Goal: Task Accomplishment & Management: Complete application form

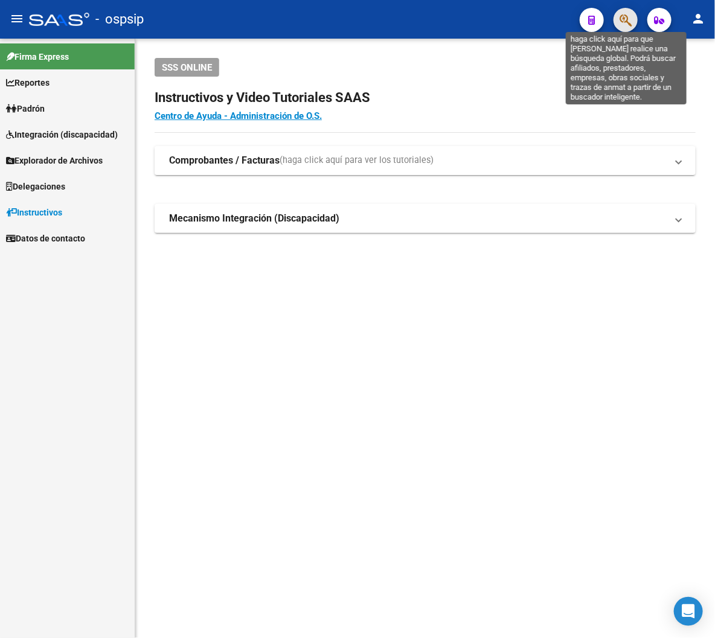
click at [623, 21] on icon "button" at bounding box center [625, 20] width 12 height 14
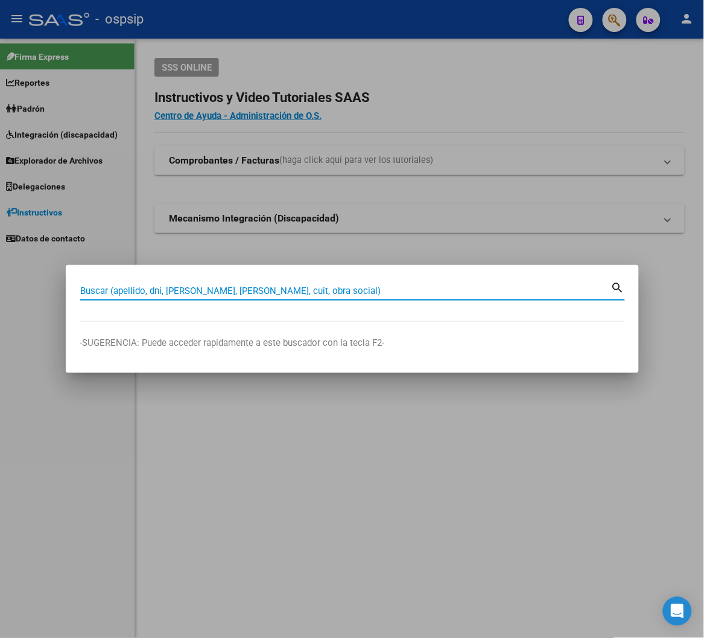
click at [124, 293] on input "Buscar (apellido, dni, [PERSON_NAME], [PERSON_NAME], cuit, obra social)" at bounding box center [345, 291] width 531 height 11
type input "18814586"
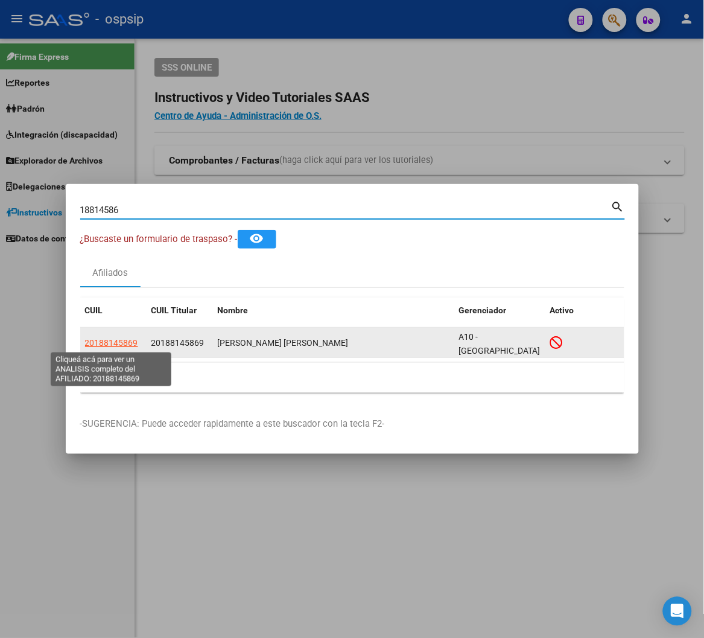
click at [100, 342] on span "20188145869" at bounding box center [111, 343] width 53 height 10
type textarea "20188145869"
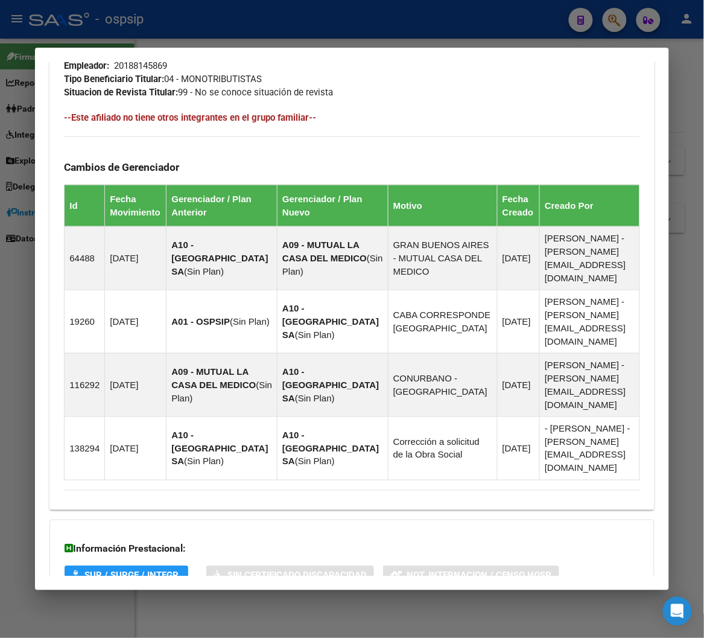
scroll to position [775, 0]
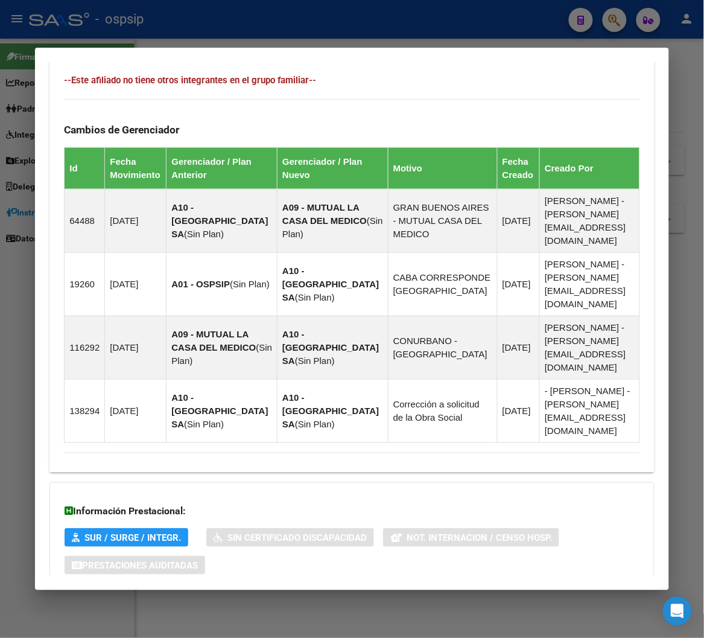
click at [229, 608] on span "Aportes y Contribuciones del Afiliado: 20188145869" at bounding box center [195, 613] width 226 height 11
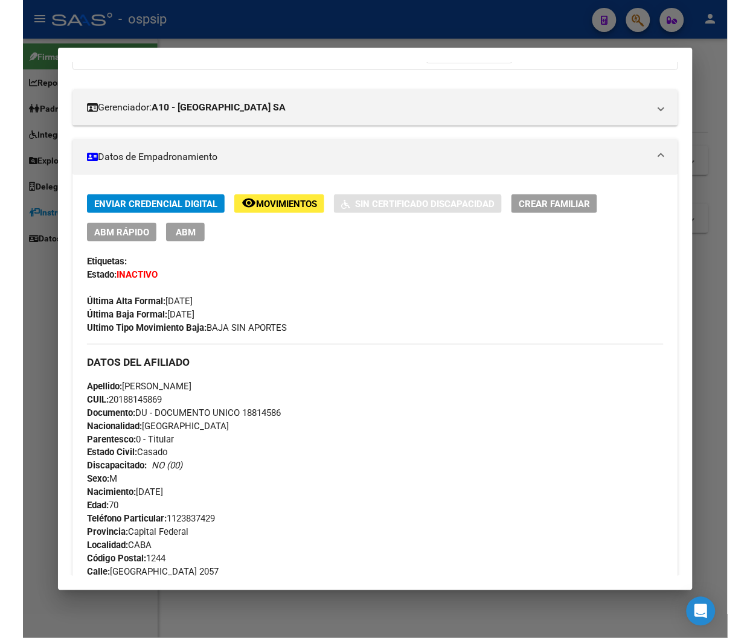
scroll to position [132, 0]
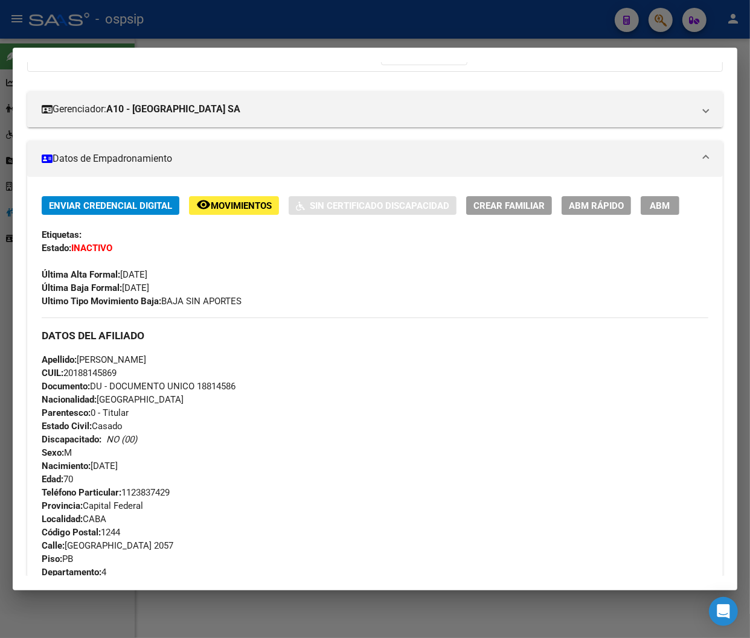
click at [659, 27] on div at bounding box center [375, 319] width 750 height 638
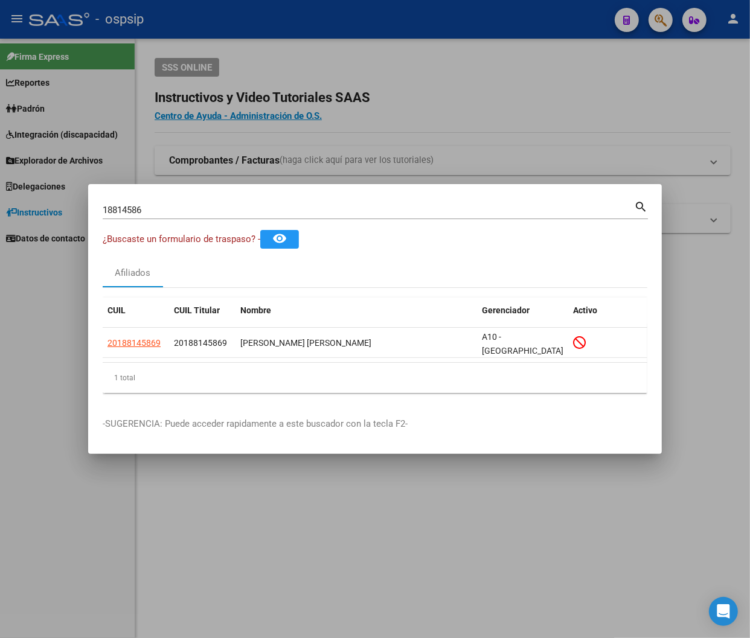
click at [149, 206] on input "18814586" at bounding box center [368, 210] width 531 height 11
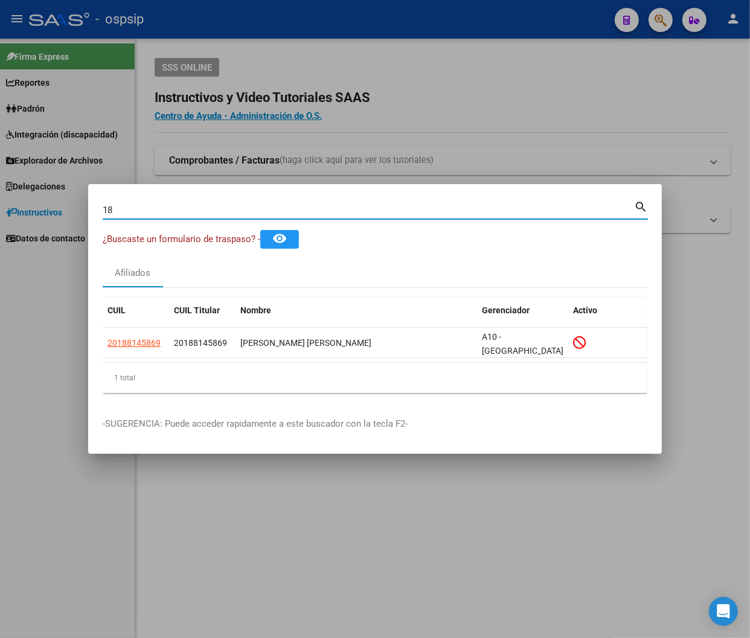
type input "1"
type input "38997157"
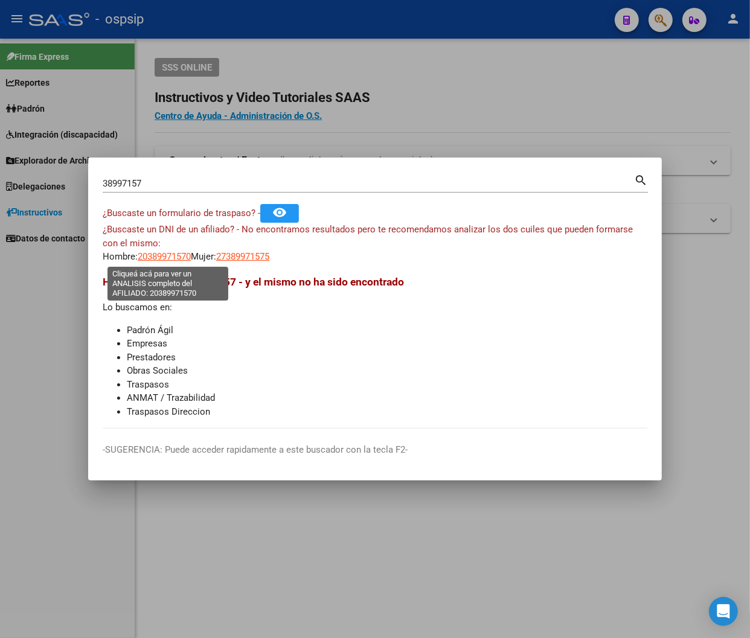
click at [157, 258] on span "20389971570" at bounding box center [164, 256] width 53 height 11
type textarea "20389971570"
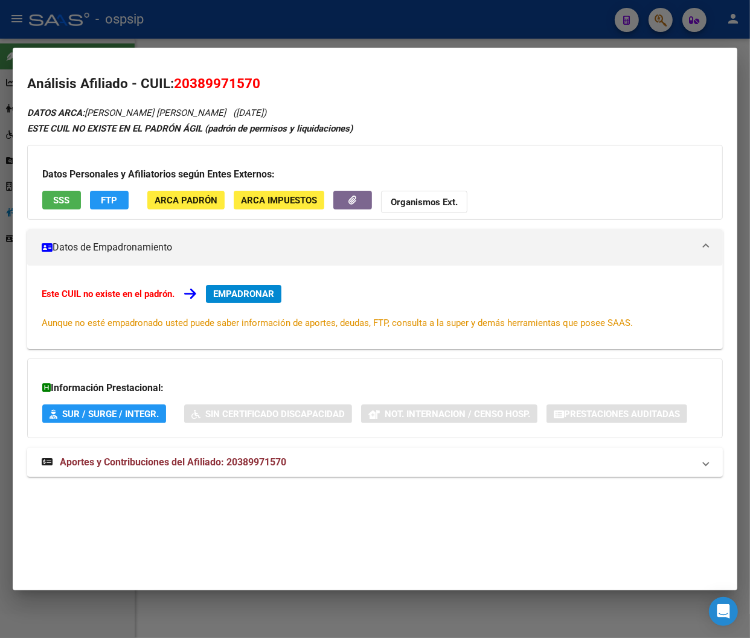
click at [148, 465] on span "Aportes y Contribuciones del Afiliado: 20389971570" at bounding box center [173, 461] width 226 height 11
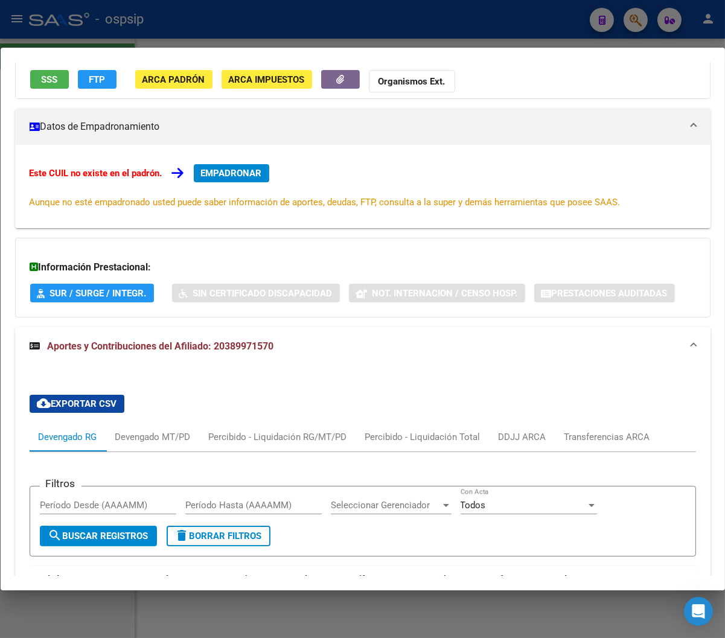
scroll to position [0, 0]
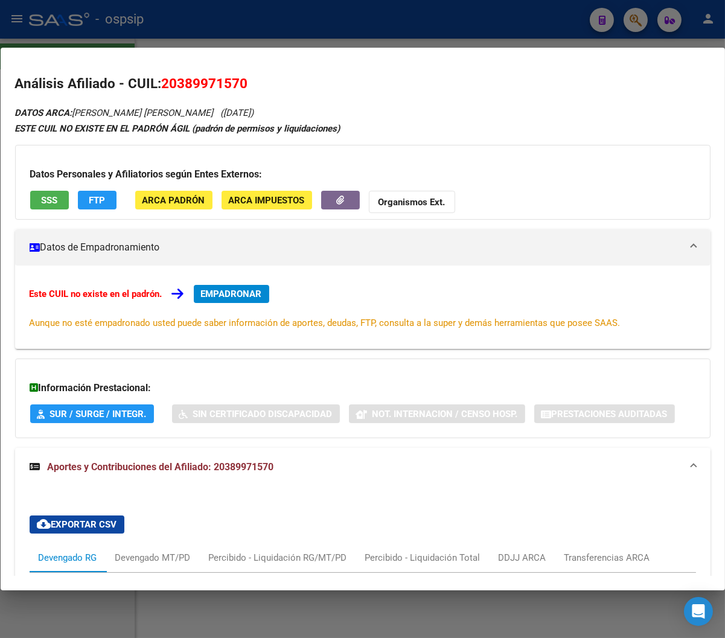
click at [634, 19] on div at bounding box center [362, 319] width 725 height 638
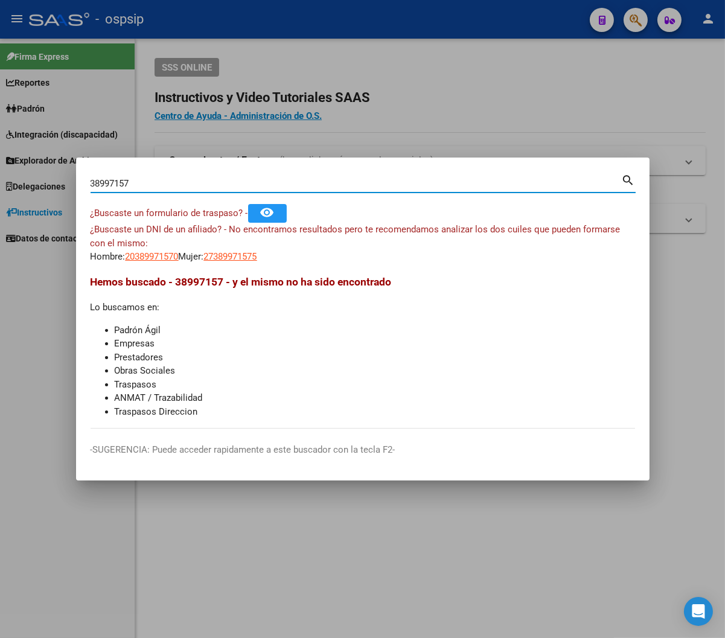
click at [140, 180] on input "38997157" at bounding box center [356, 183] width 531 height 11
type input "3"
type input "22465603"
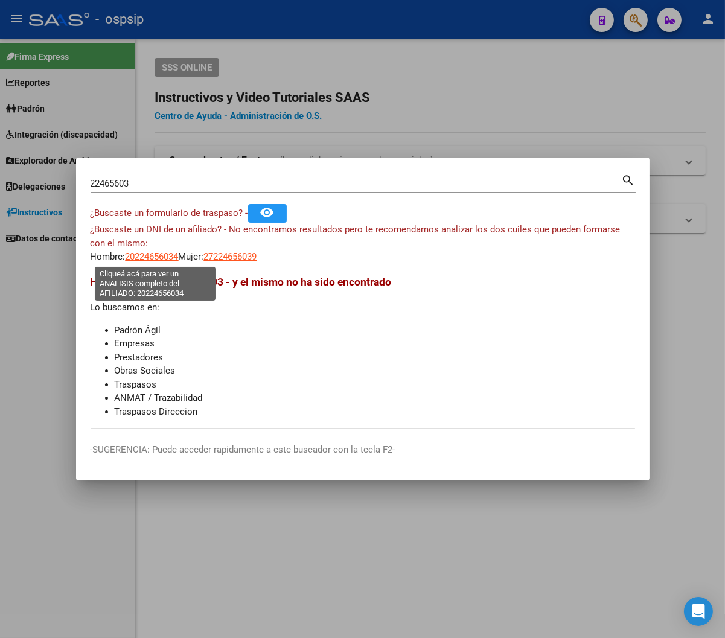
click at [158, 254] on span "20224656034" at bounding box center [152, 256] width 53 height 11
type textarea "20224656034"
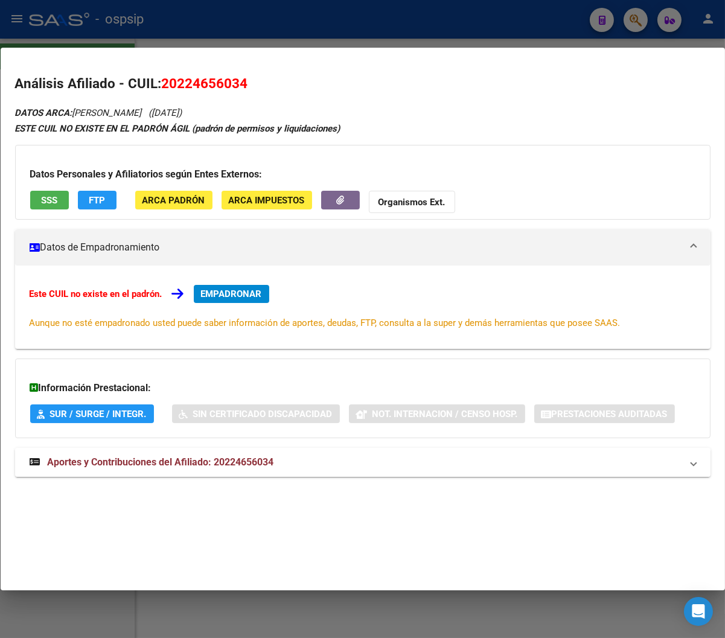
click at [191, 462] on span "Aportes y Contribuciones del Afiliado: 20224656034" at bounding box center [161, 461] width 226 height 11
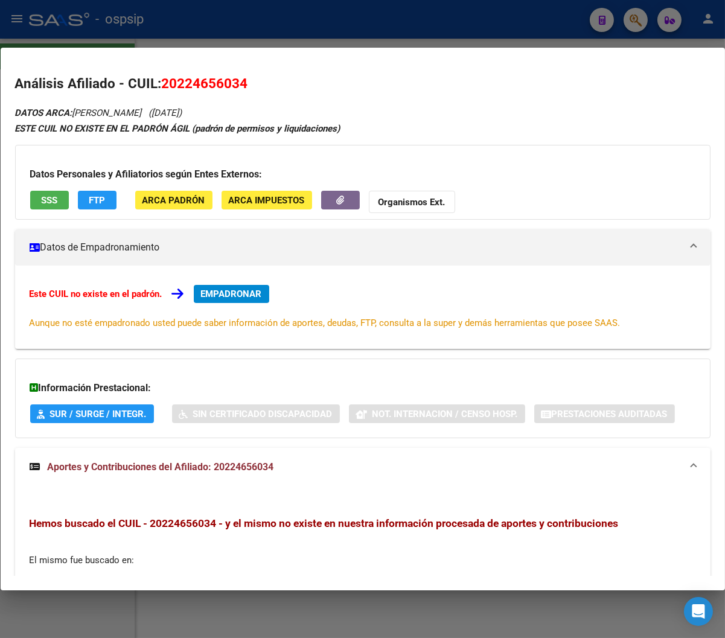
scroll to position [67, 0]
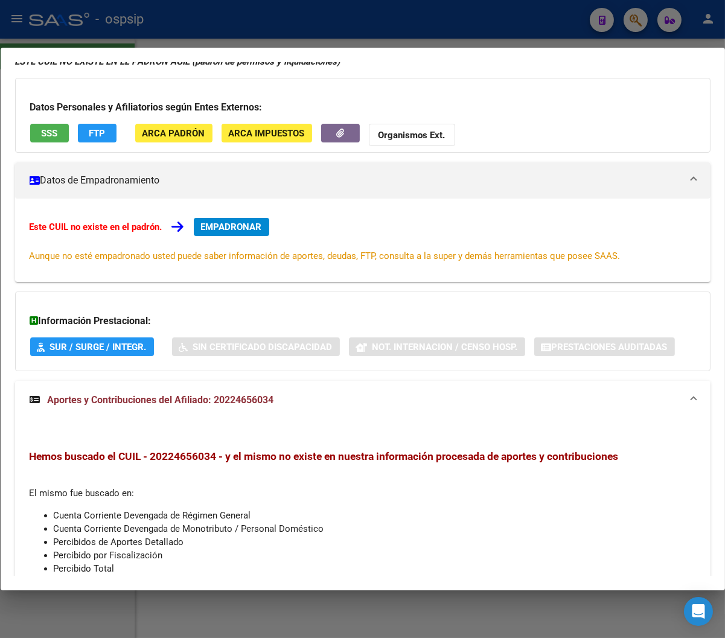
click at [637, 26] on div at bounding box center [362, 319] width 725 height 638
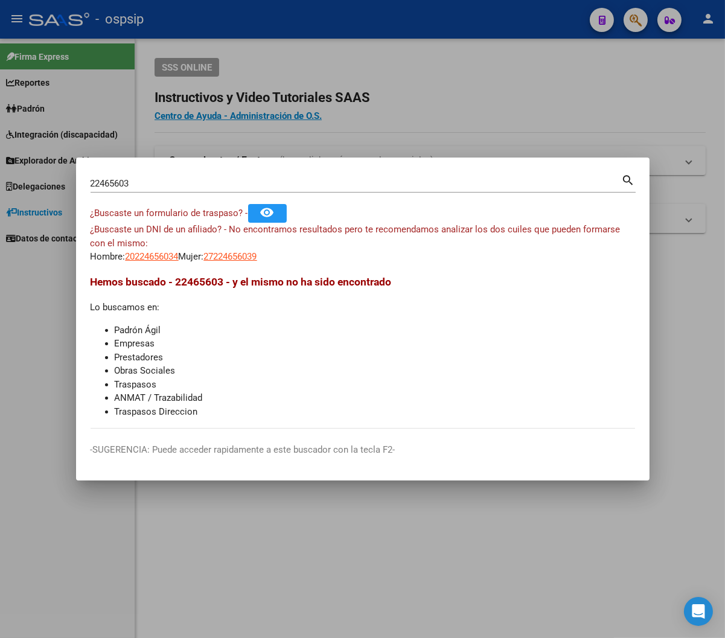
click at [145, 183] on input "22465603" at bounding box center [356, 183] width 531 height 11
type input "2"
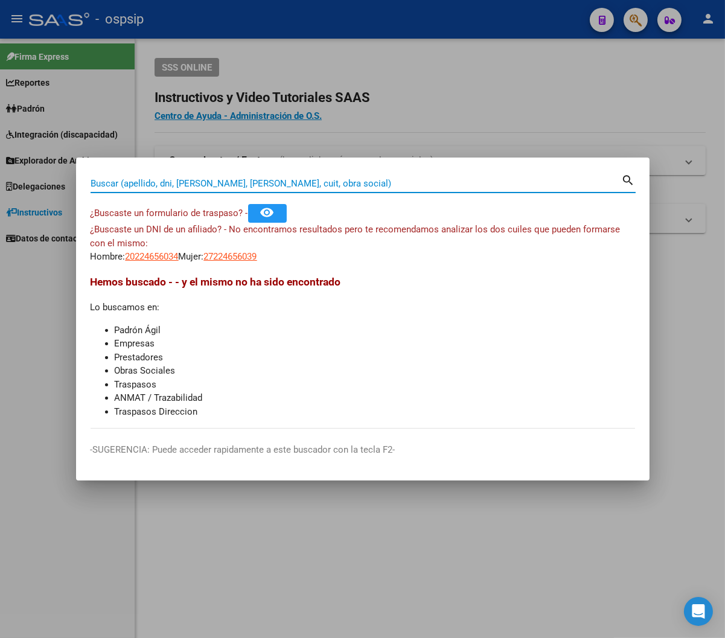
click at [143, 183] on input "Buscar (apellido, dni, [PERSON_NAME], [PERSON_NAME], cuit, obra social)" at bounding box center [356, 183] width 531 height 11
type input "47767135"
click at [624, 178] on mat-icon "search" at bounding box center [629, 179] width 14 height 14
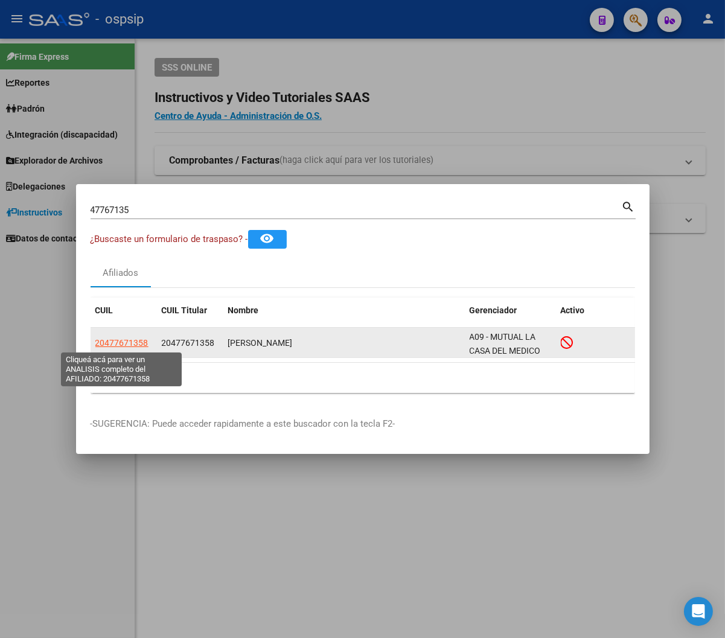
click at [126, 342] on span "20477671358" at bounding box center [121, 343] width 53 height 10
type textarea "20477671358"
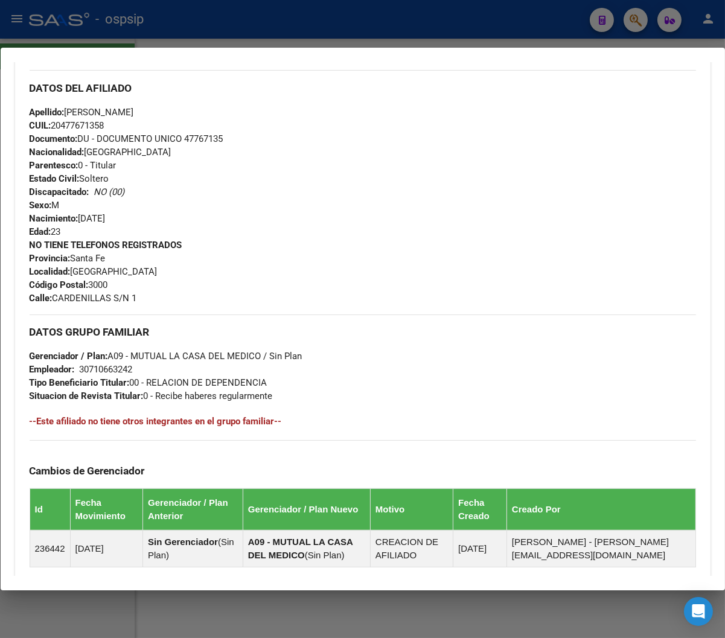
scroll to position [578, 0]
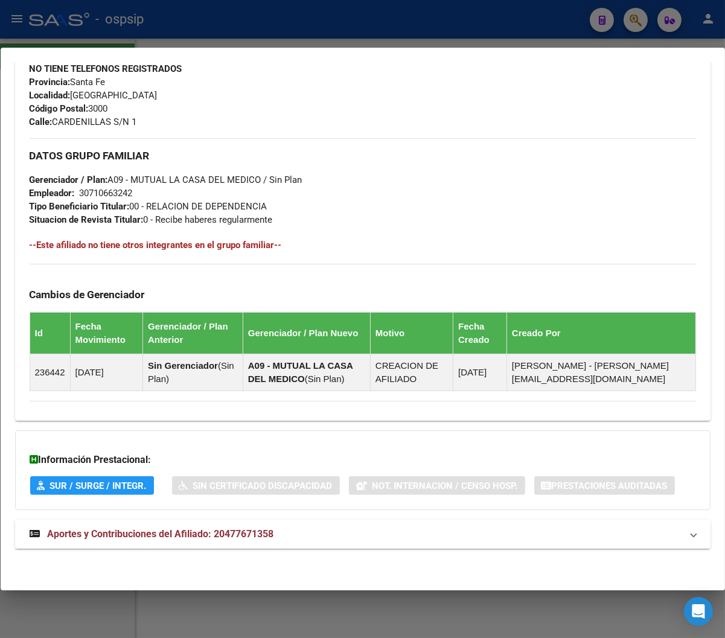
click at [188, 539] on span "Aportes y Contribuciones del Afiliado: 20477671358" at bounding box center [161, 533] width 226 height 11
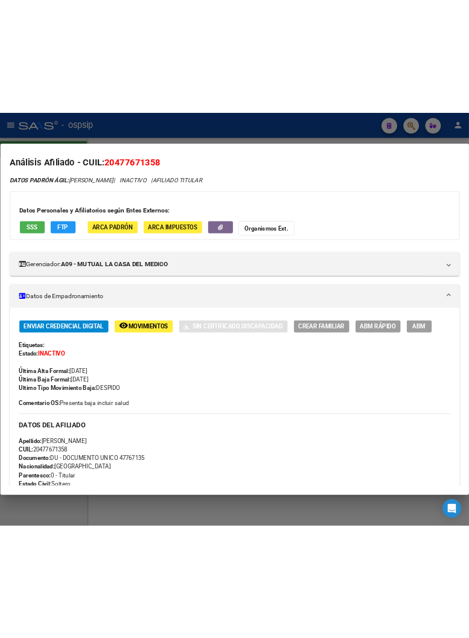
scroll to position [0, 0]
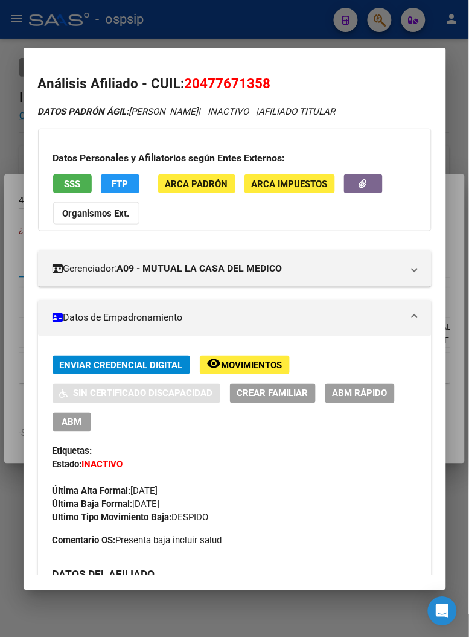
click at [270, 28] on div at bounding box center [234, 319] width 469 height 638
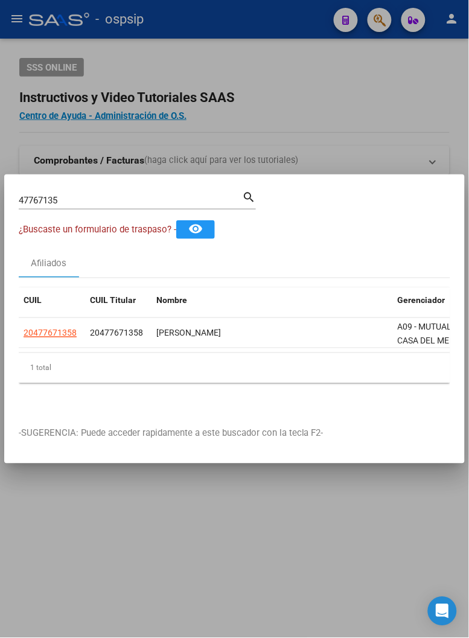
click at [62, 195] on input "47767135" at bounding box center [130, 200] width 223 height 11
type input "4"
type input "41243275"
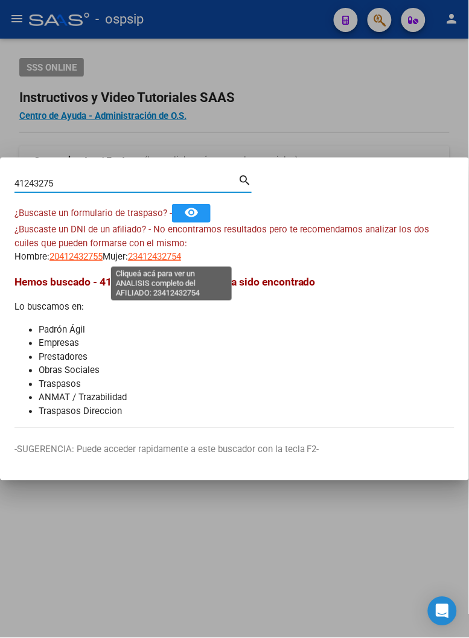
click at [170, 260] on span "23412432754" at bounding box center [154, 256] width 53 height 11
type textarea "23412432754"
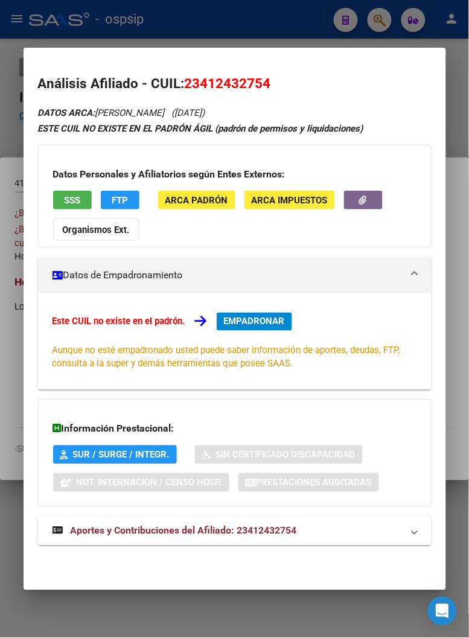
click at [150, 534] on span "Aportes y Contribuciones del Afiliado: 23412432754" at bounding box center [184, 530] width 226 height 11
click at [243, 324] on span "EMPADRONAR" at bounding box center [254, 321] width 61 height 11
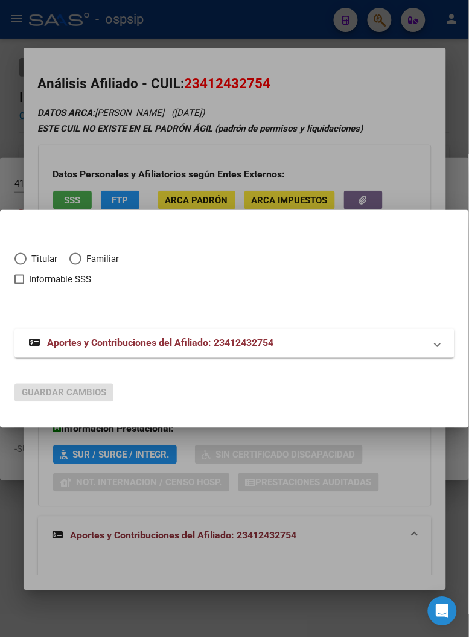
click at [18, 257] on span "Elija una opción" at bounding box center [20, 259] width 12 height 12
click at [18, 257] on input "Titular" at bounding box center [20, 259] width 12 height 12
radio input "true"
checkbox input "true"
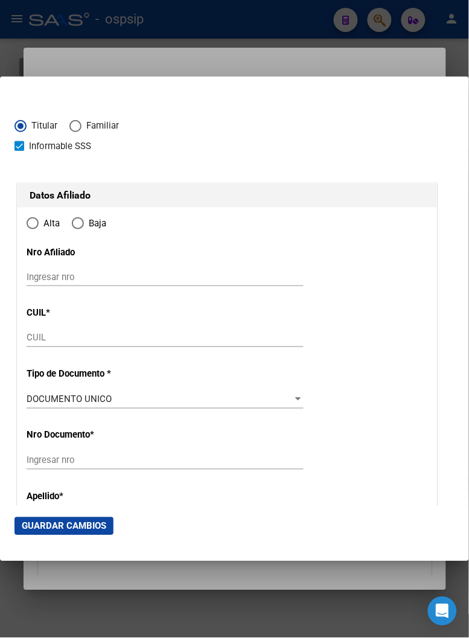
type input "23-41243275-4"
type input "41243275"
type input "VELA"
type input "[PERSON_NAME]"
type input "[DATE]"
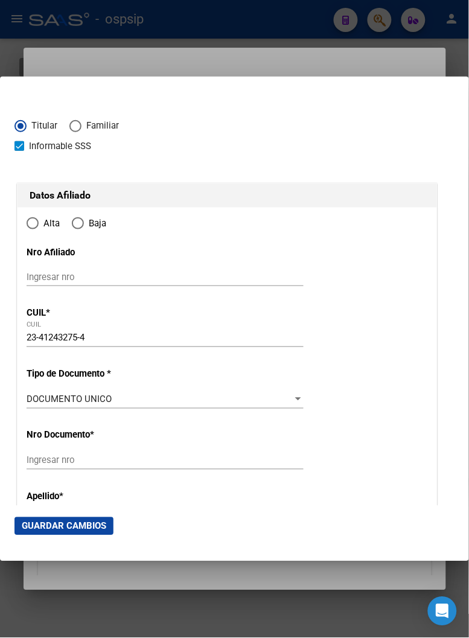
type input "GRAND BOURG"
type input "1615"
type input "ROSELLON"
type input "1325"
type input "0"
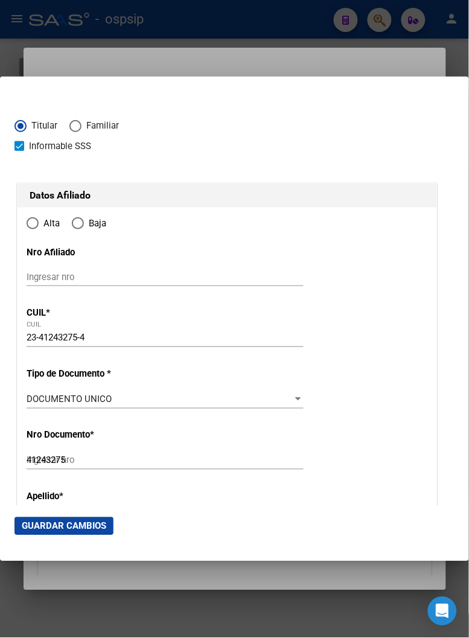
radio input "true"
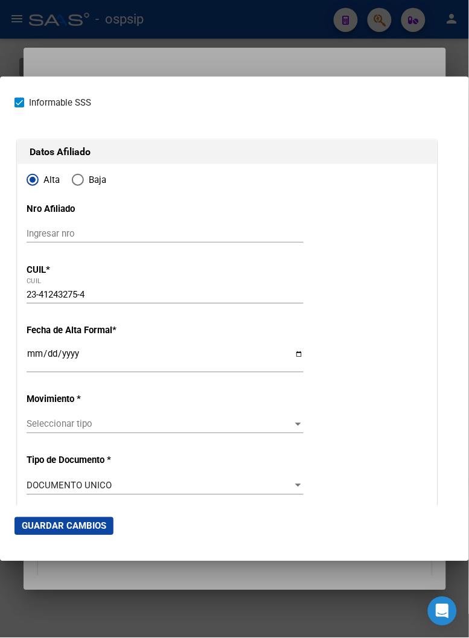
scroll to position [67, 0]
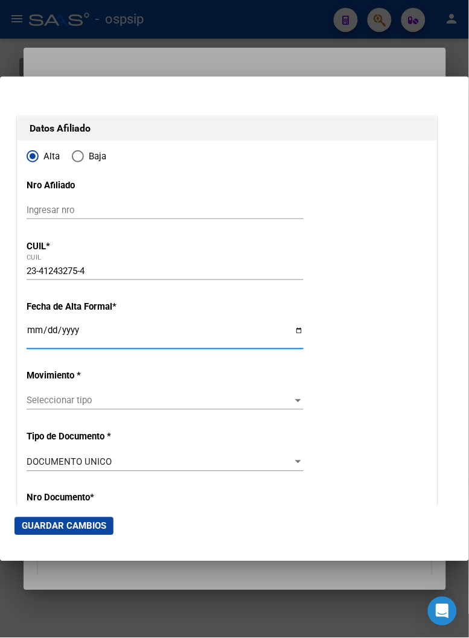
click at [31, 332] on input "Ingresar fecha" at bounding box center [165, 335] width 277 height 19
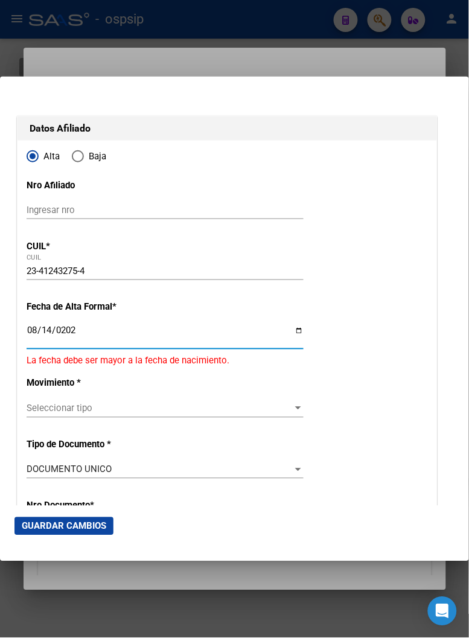
type input "[DATE]"
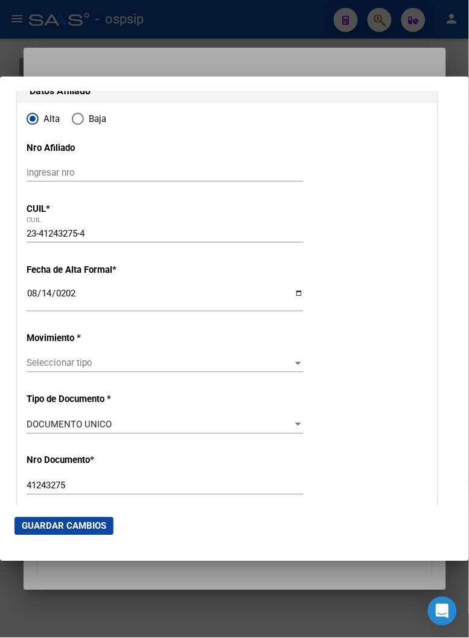
scroll to position [268, 0]
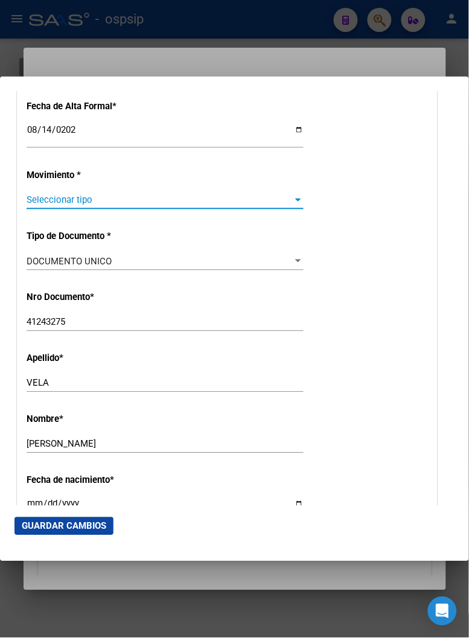
click at [57, 196] on span "Seleccionar tipo" at bounding box center [160, 199] width 266 height 11
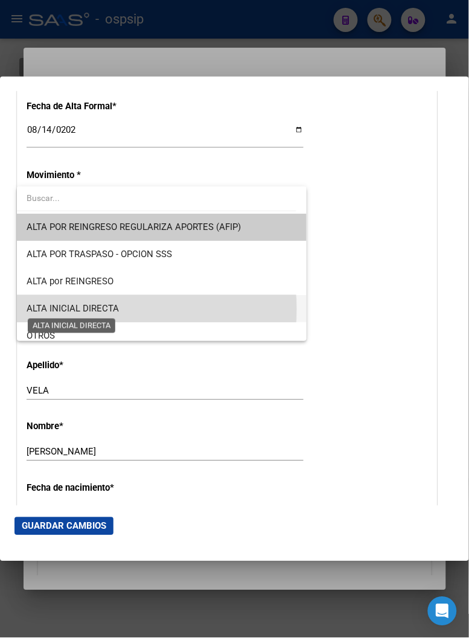
click at [92, 309] on span "ALTA INICIAL DIRECTA" at bounding box center [73, 308] width 92 height 11
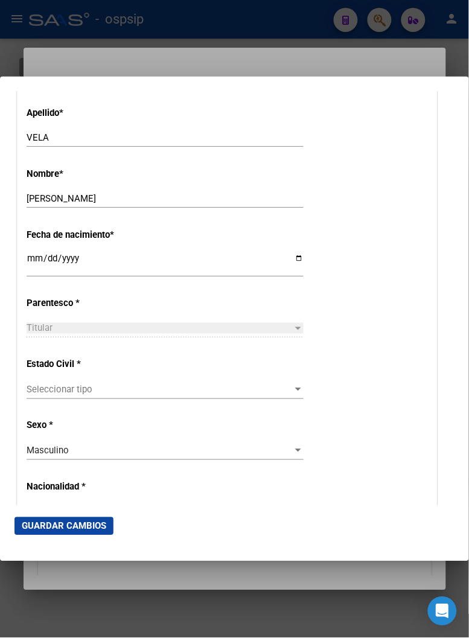
scroll to position [536, 0]
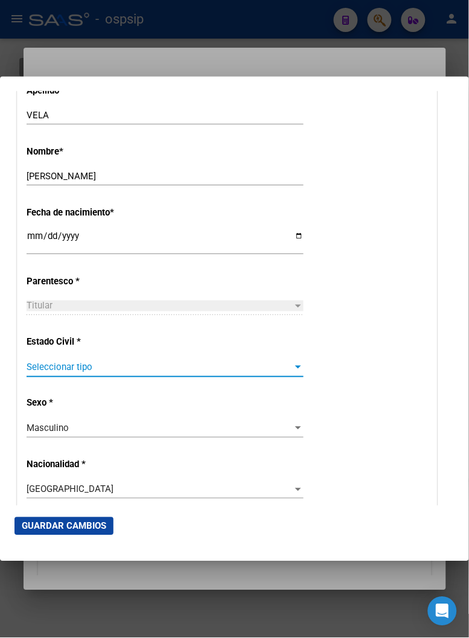
click at [127, 369] on span "Seleccionar tipo" at bounding box center [160, 367] width 266 height 11
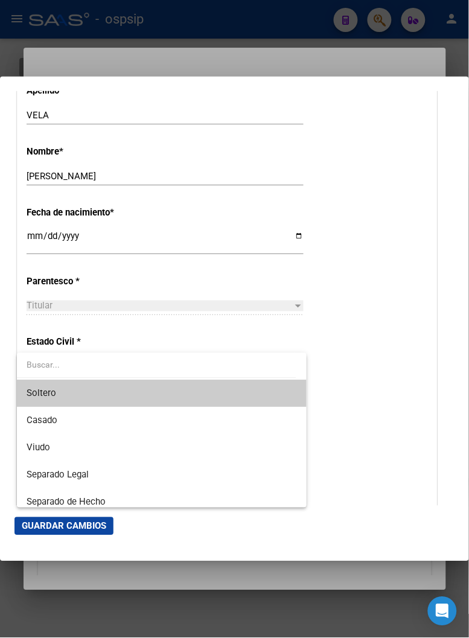
click at [79, 397] on span "Soltero" at bounding box center [162, 393] width 270 height 27
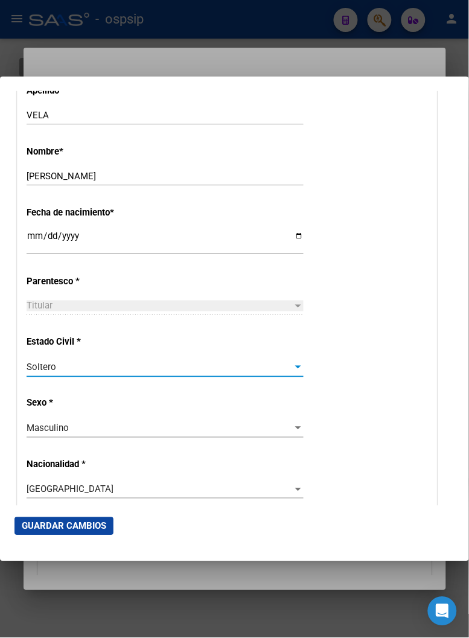
click at [293, 426] on div at bounding box center [298, 429] width 11 height 10
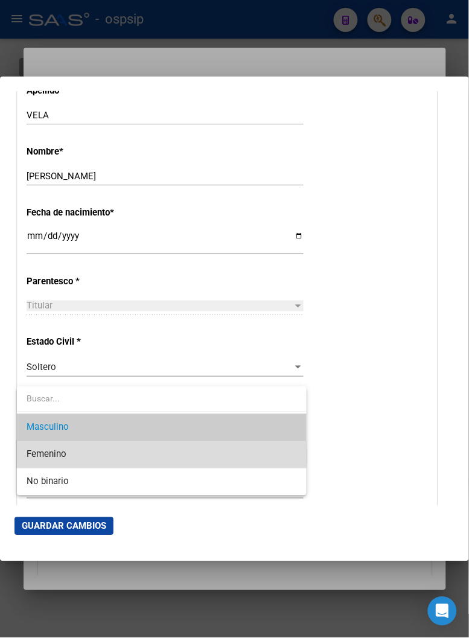
click at [82, 456] on span "Femenino" at bounding box center [162, 454] width 270 height 27
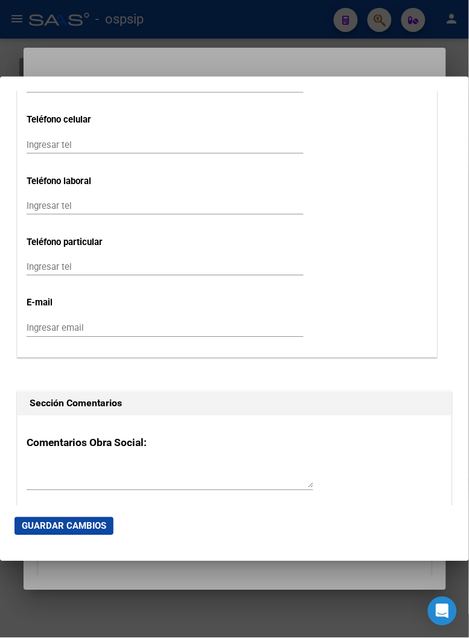
scroll to position [1542, 0]
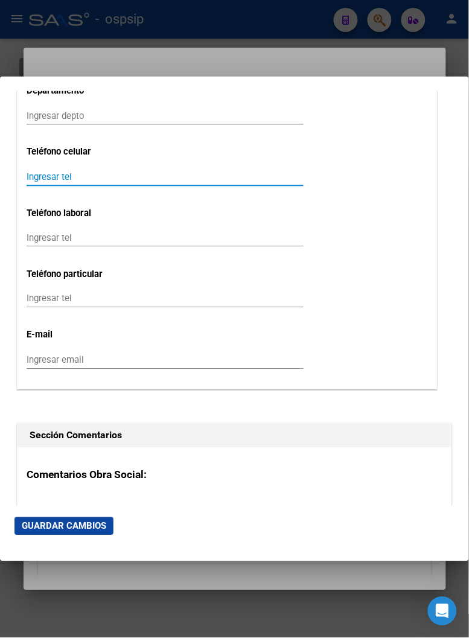
paste input "1141710752"
type input "1141710752"
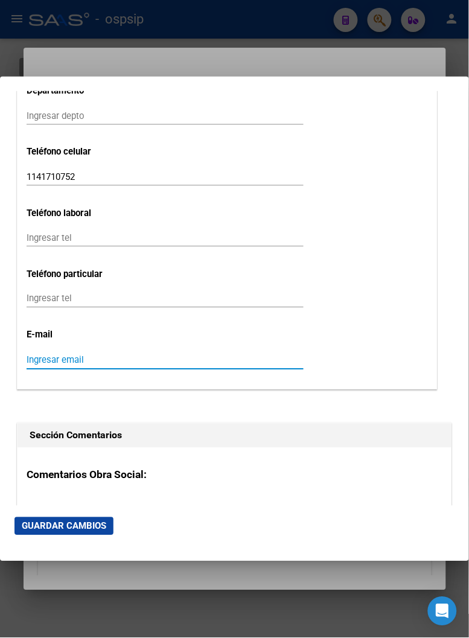
paste input "[EMAIL_ADDRESS][DOMAIN_NAME]"
type input "[EMAIL_ADDRESS][DOMAIN_NAME]"
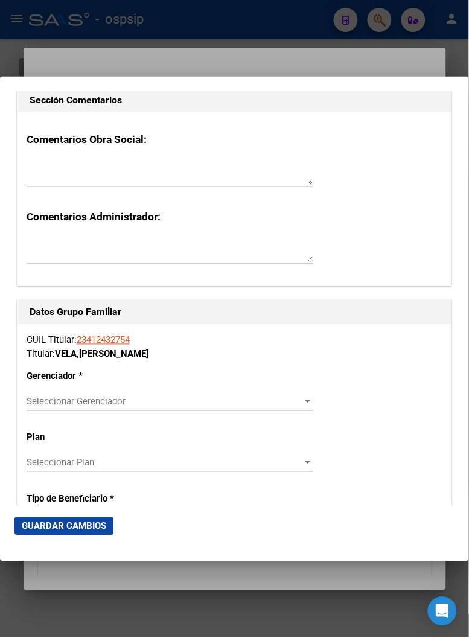
scroll to position [1945, 0]
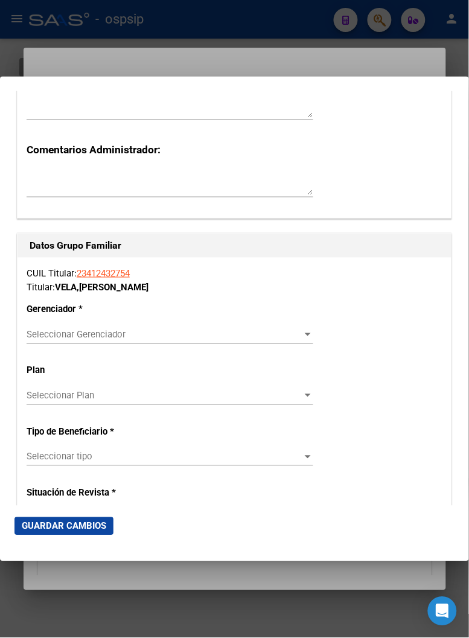
click at [275, 331] on span "Seleccionar Gerenciador" at bounding box center [165, 335] width 276 height 11
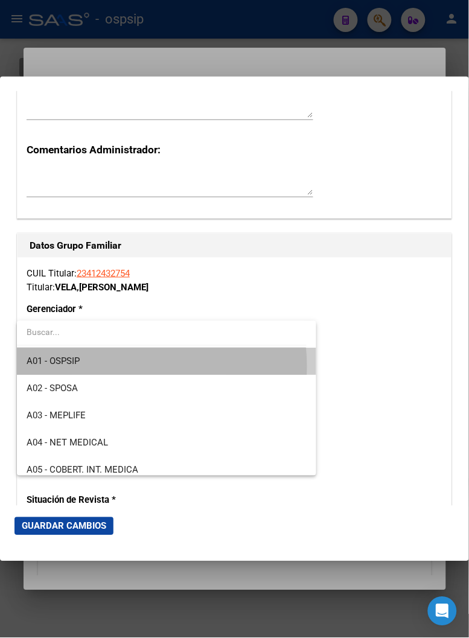
click at [113, 367] on span "A01 - OSPSIP" at bounding box center [167, 361] width 280 height 27
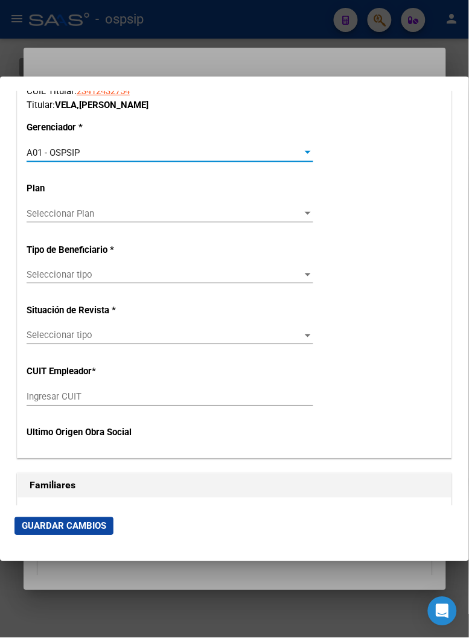
scroll to position [2146, 0]
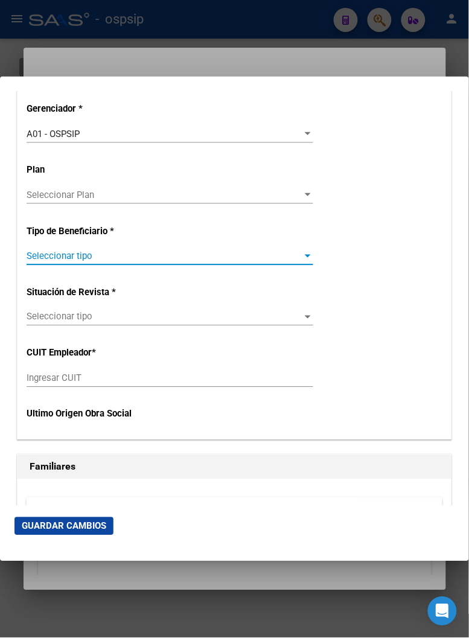
click at [91, 258] on span "Seleccionar tipo" at bounding box center [165, 256] width 276 height 11
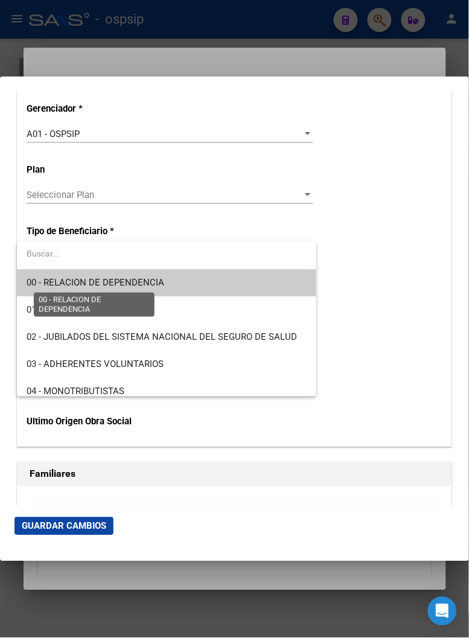
click at [121, 280] on span "00 - RELACION DE DEPENDENCIA" at bounding box center [96, 282] width 138 height 11
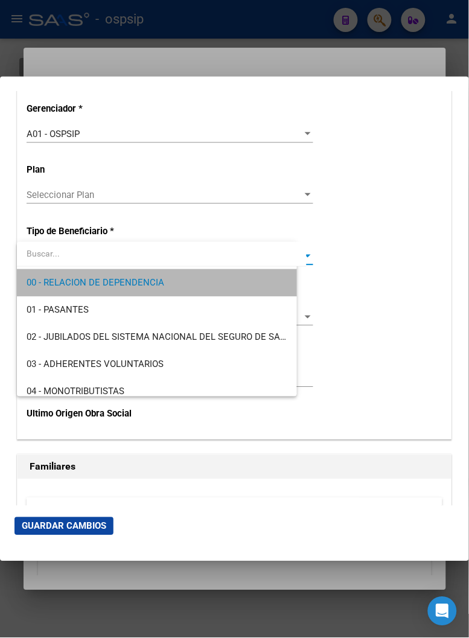
type input "33-71498759-9"
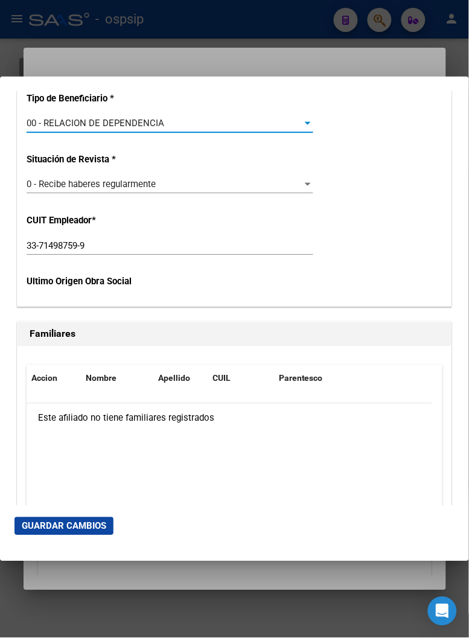
scroll to position [2280, 0]
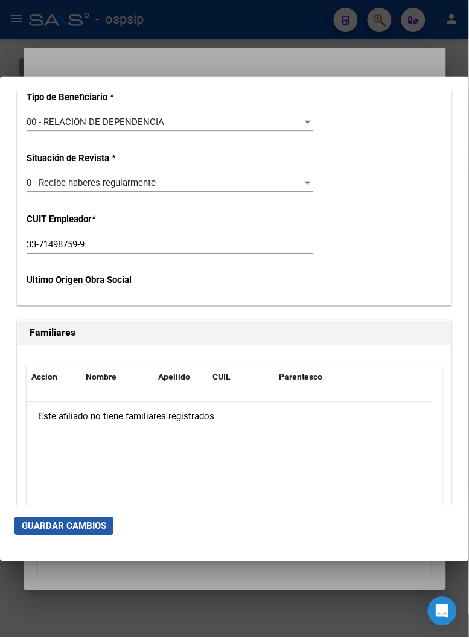
click at [61, 526] on span "Guardar Cambios" at bounding box center [64, 526] width 85 height 11
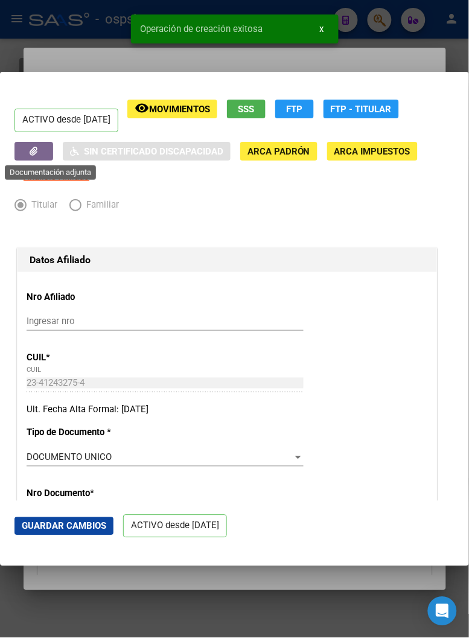
click at [34, 154] on icon "button" at bounding box center [34, 151] width 8 height 9
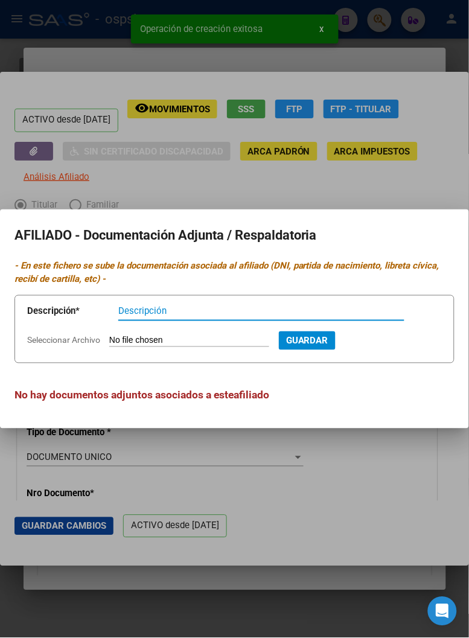
click at [142, 339] on input "Seleccionar Archivo" at bounding box center [189, 341] width 160 height 11
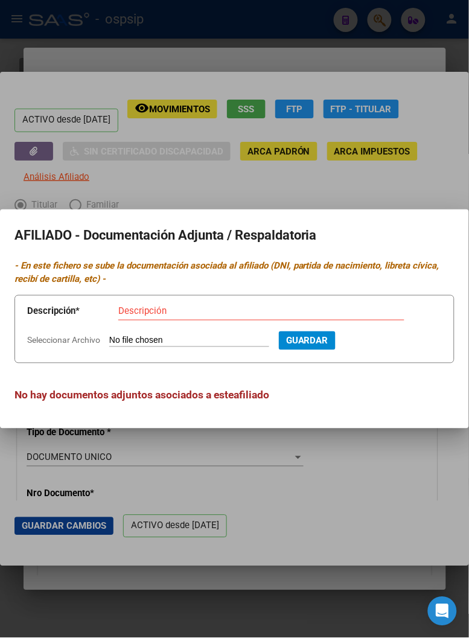
type input "C:\fakepath\f5452277f2bd0598df81f82e9e935d5514f52c90ef301a23d0d749b1b8298776.jp…"
click at [139, 309] on input "Descripción" at bounding box center [261, 311] width 286 height 11
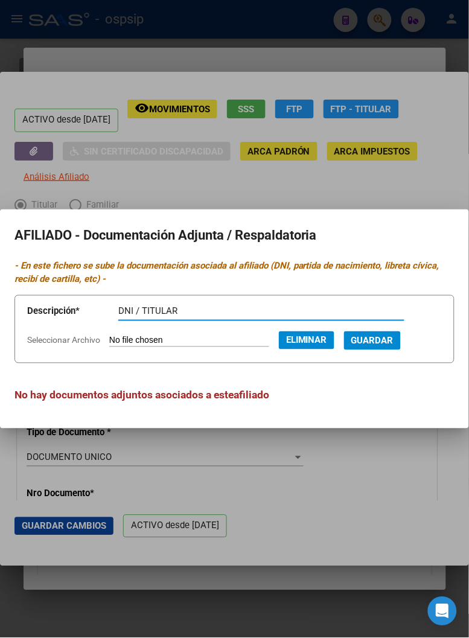
type input "DNI / TITULAR"
click at [379, 336] on span "Guardar" at bounding box center [372, 341] width 42 height 11
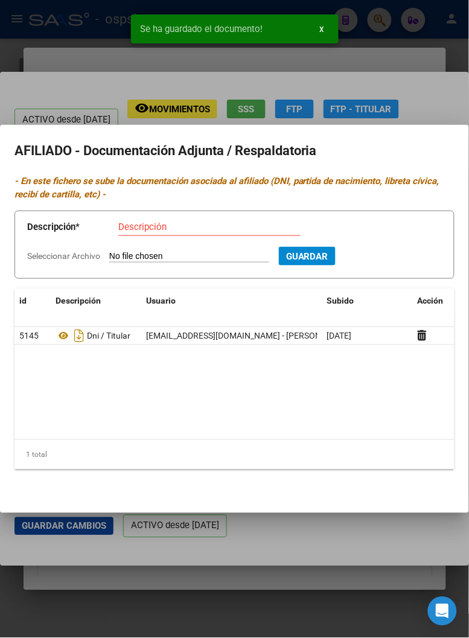
click at [132, 254] on input "Seleccionar Archivo" at bounding box center [189, 256] width 160 height 11
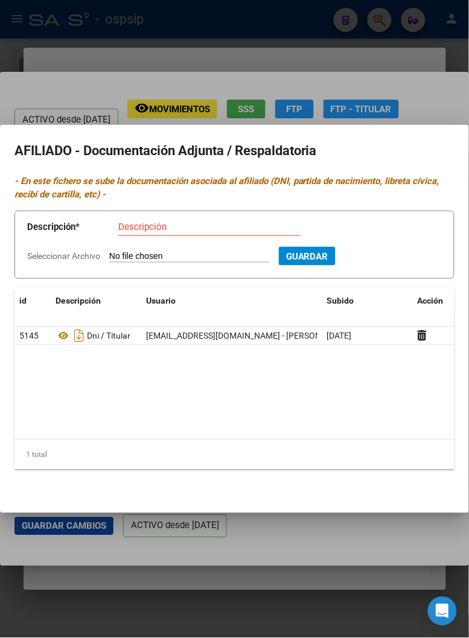
type input "C:\fakepath\887d5fb4a5767b6c33dea941c71888dac8e14c348667ccaf3f91a1f526fe3509.jp…"
click at [137, 225] on input "Descripción" at bounding box center [209, 227] width 182 height 11
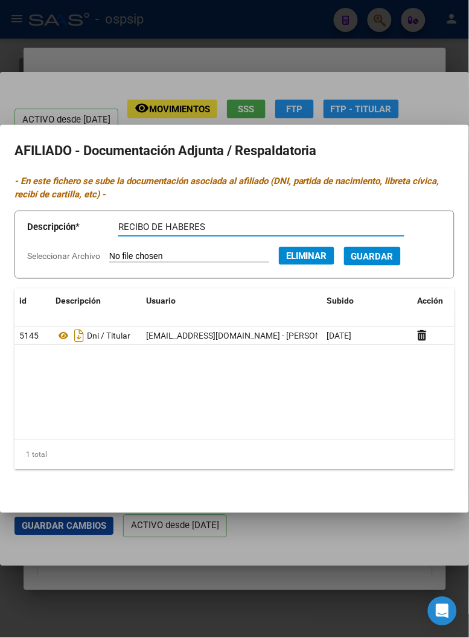
type input "RECIBO DE HABERES"
click at [385, 256] on span "Guardar" at bounding box center [372, 256] width 42 height 11
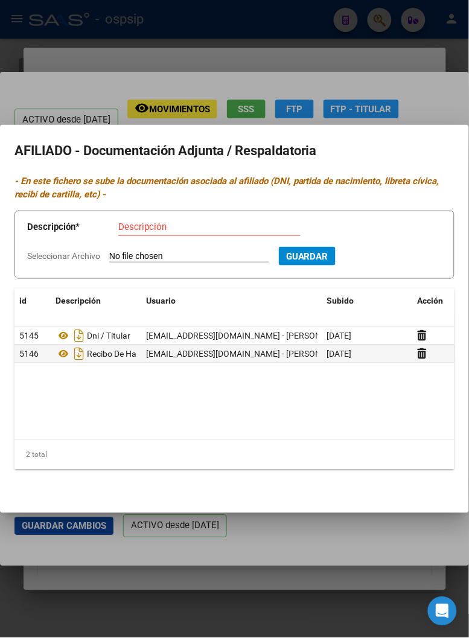
click at [283, 59] on div at bounding box center [234, 319] width 469 height 638
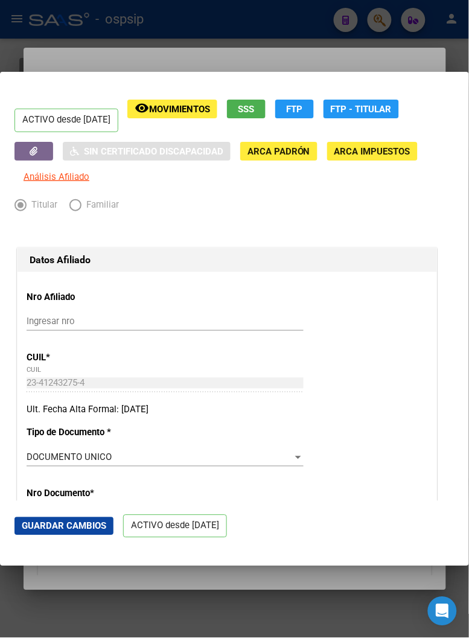
click at [282, 64] on div at bounding box center [234, 319] width 469 height 638
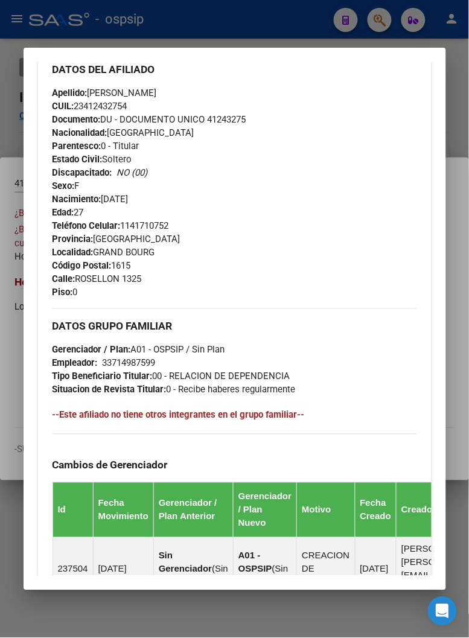
scroll to position [469, 0]
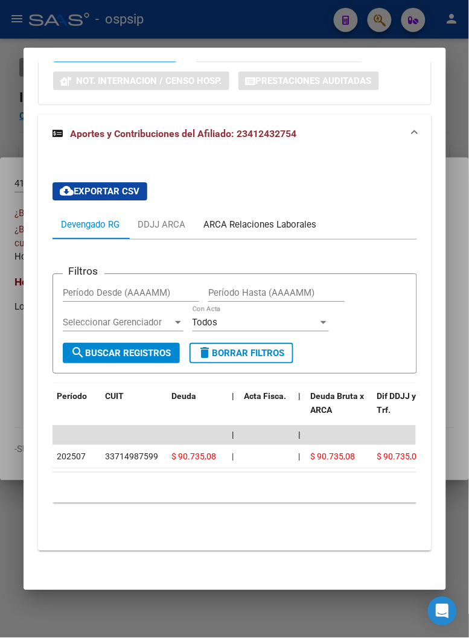
drag, startPoint x: 221, startPoint y: 173, endPoint x: 218, endPoint y: 126, distance: 47.8
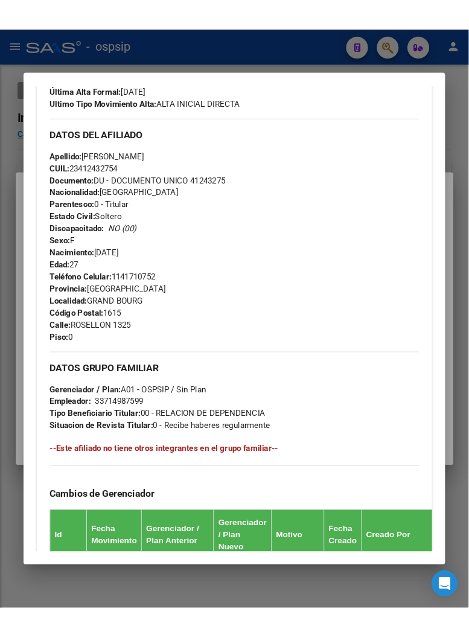
scroll to position [379, 0]
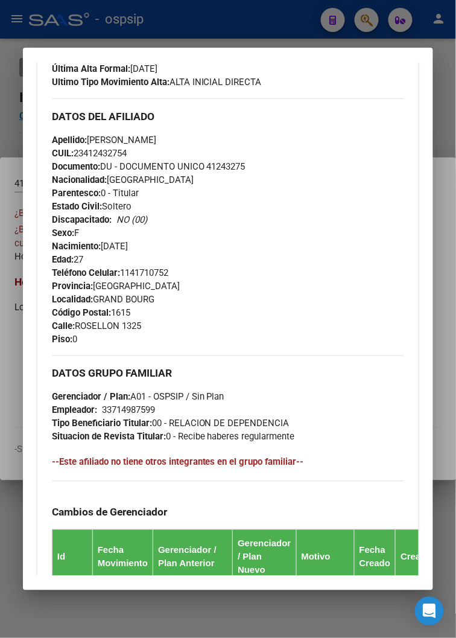
drag, startPoint x: 199, startPoint y: 165, endPoint x: 255, endPoint y: 170, distance: 56.3
click at [255, 170] on div "Apellido: [PERSON_NAME] CUIL: 23412432754 Documento: DU - DOCUMENTO UNICO 41243…" at bounding box center [228, 199] width 353 height 133
copy span "41243275"
click at [293, 236] on div "Apellido: [PERSON_NAME] CUIL: 23412432754 Documento: DU - DOCUMENTO UNICO 41243…" at bounding box center [228, 199] width 353 height 133
click at [149, 136] on span "Apellido: [PERSON_NAME]" at bounding box center [104, 140] width 104 height 11
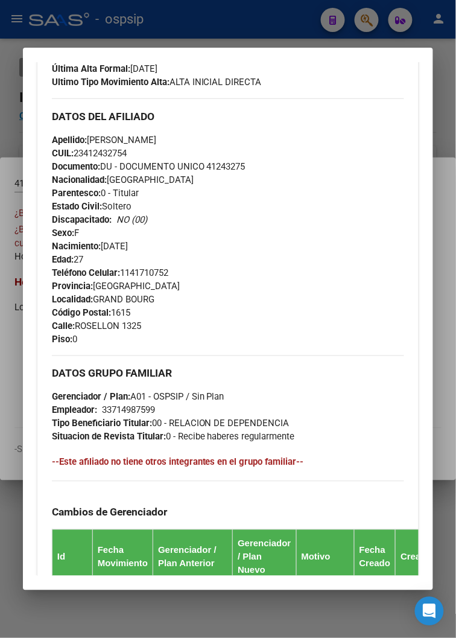
click at [202, 145] on div "Apellido: [PERSON_NAME] CUIL: 23412432754 Documento: DU - DOCUMENTO UNICO 41243…" at bounding box center [228, 199] width 353 height 133
drag, startPoint x: 148, startPoint y: 139, endPoint x: 210, endPoint y: 143, distance: 62.3
click at [210, 143] on div "Apellido: [PERSON_NAME] CUIL: 23412432754 Documento: DU - DOCUMENTO UNICO 41243…" at bounding box center [228, 199] width 353 height 133
copy span "VELA"
click at [230, 268] on div "Teléfono Celular: [PHONE_NUMBER] Provincia: [GEOGRAPHIC_DATA] Localidad: [GEOGR…" at bounding box center [228, 306] width 353 height 80
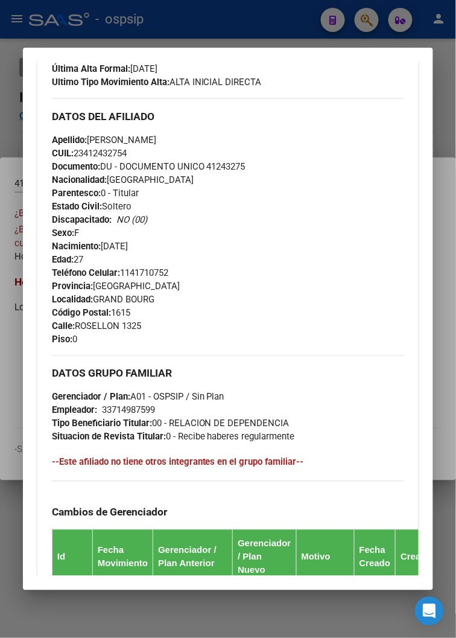
drag, startPoint x: 81, startPoint y: 136, endPoint x: 147, endPoint y: 140, distance: 65.9
click at [147, 140] on span "Apellido: [PERSON_NAME]" at bounding box center [104, 140] width 104 height 11
copy span "[PERSON_NAME]"
drag, startPoint x: 68, startPoint y: 327, endPoint x: 142, endPoint y: 333, distance: 74.5
click at [166, 333] on div "Teléfono Celular: [PHONE_NUMBER] Provincia: [GEOGRAPHIC_DATA] Localidad: [GEOGR…" at bounding box center [228, 306] width 353 height 80
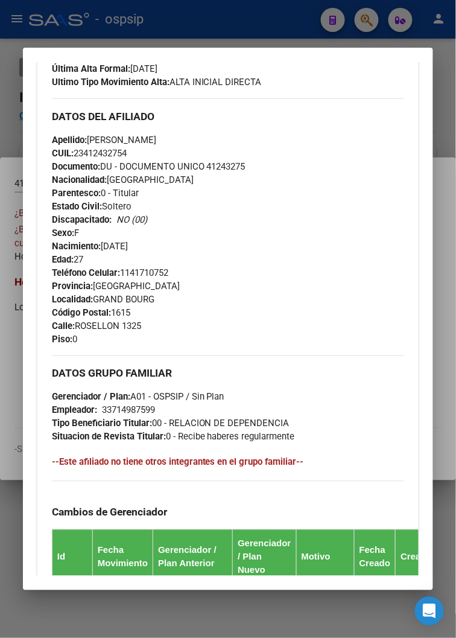
click at [110, 343] on div "Teléfono Celular: [PHONE_NUMBER] Provincia: [GEOGRAPHIC_DATA] Localidad: [GEOGR…" at bounding box center [228, 306] width 353 height 80
drag, startPoint x: 68, startPoint y: 323, endPoint x: 141, endPoint y: 331, distance: 73.5
click at [141, 331] on div "Teléfono Celular: [PHONE_NUMBER] Provincia: [GEOGRAPHIC_DATA] Localidad: [GEOGR…" at bounding box center [228, 306] width 353 height 80
copy span "ROSELLON 1325"
click at [226, 324] on div "Teléfono Celular: [PHONE_NUMBER] Provincia: [GEOGRAPHIC_DATA] Localidad: [GEOGR…" at bounding box center [228, 306] width 353 height 80
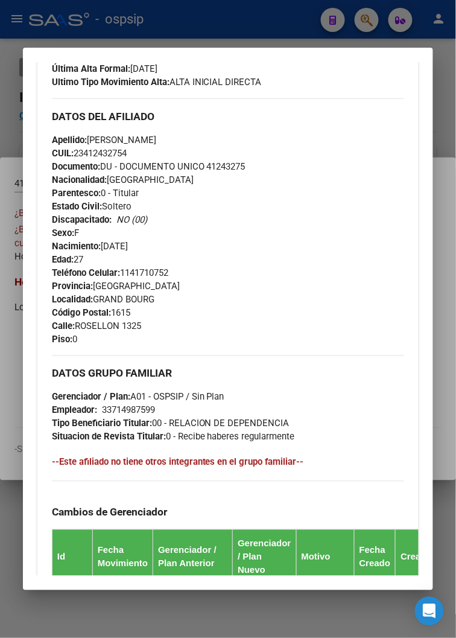
drag, startPoint x: 116, startPoint y: 272, endPoint x: 204, endPoint y: 282, distance: 88.7
click at [204, 282] on div "Teléfono Celular: [PHONE_NUMBER] Provincia: [GEOGRAPHIC_DATA] Localidad: [GEOGR…" at bounding box center [228, 306] width 353 height 80
click at [169, 308] on div "Teléfono Celular: [PHONE_NUMBER] Provincia: [GEOGRAPHIC_DATA] Localidad: [GEOGR…" at bounding box center [228, 306] width 353 height 80
drag, startPoint x: 144, startPoint y: 270, endPoint x: 187, endPoint y: 275, distance: 43.7
click at [187, 275] on div "Teléfono Celular: [PHONE_NUMBER] Provincia: [GEOGRAPHIC_DATA] Localidad: [GEOGR…" at bounding box center [228, 306] width 353 height 80
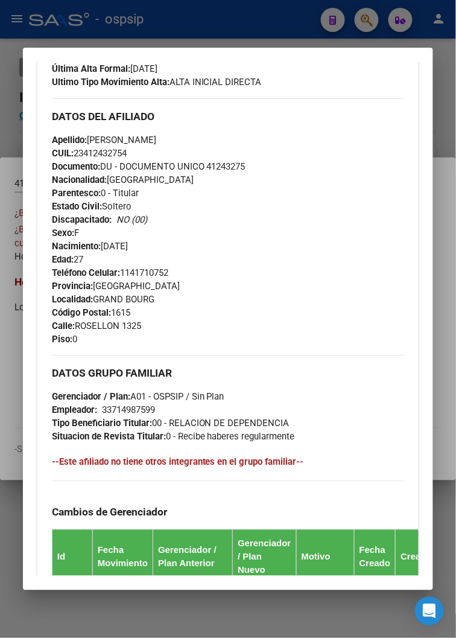
copy span "1141710752"
click at [226, 258] on div "Apellido: [PERSON_NAME] CUIL: 23412432754 Documento: DU - DOCUMENTO UNICO 41243…" at bounding box center [228, 199] width 353 height 133
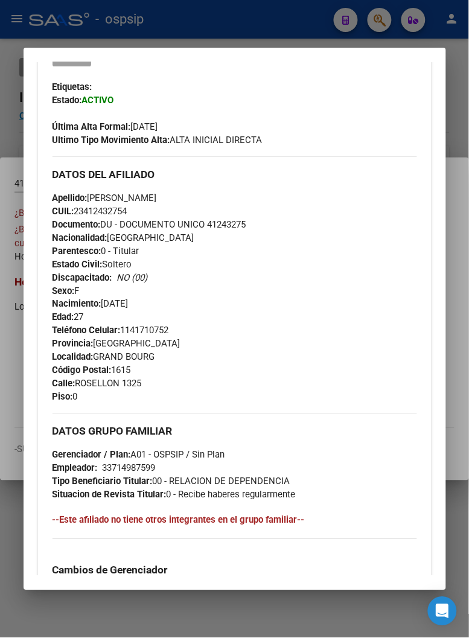
scroll to position [245, 0]
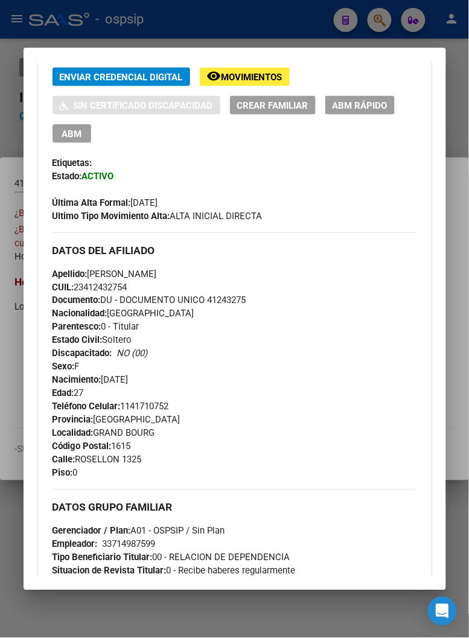
click at [233, 18] on div at bounding box center [234, 319] width 469 height 638
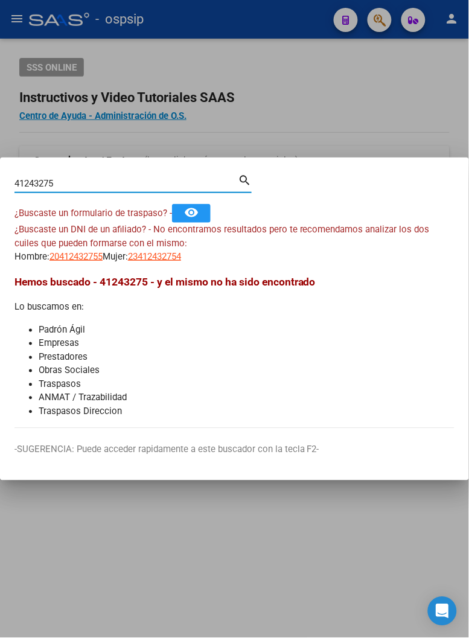
click at [71, 182] on input "41243275" at bounding box center [125, 183] width 223 height 11
type input "4"
type input "16190383"
click at [244, 181] on mat-icon "search" at bounding box center [245, 179] width 14 height 14
click at [243, 182] on mat-icon "search" at bounding box center [245, 179] width 14 height 14
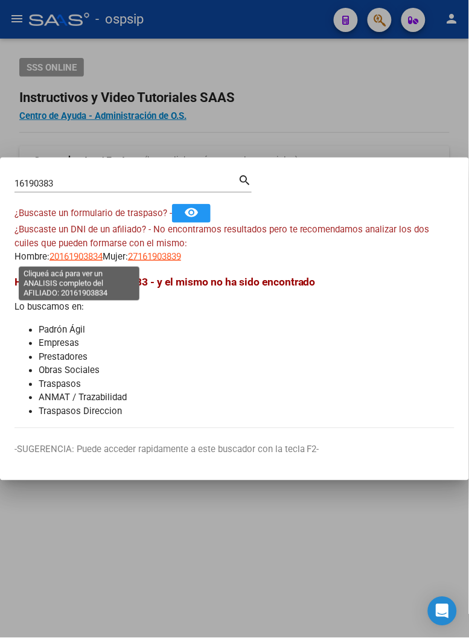
click at [83, 258] on span "20161903834" at bounding box center [76, 256] width 53 height 11
type textarea "20161903834"
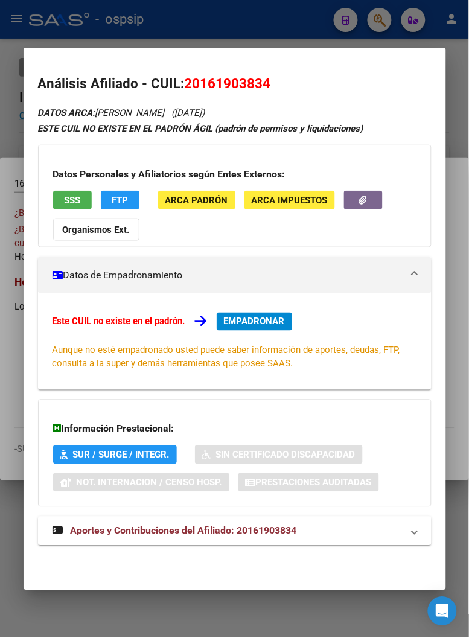
click at [251, 324] on span "EMPADRONAR" at bounding box center [254, 321] width 61 height 11
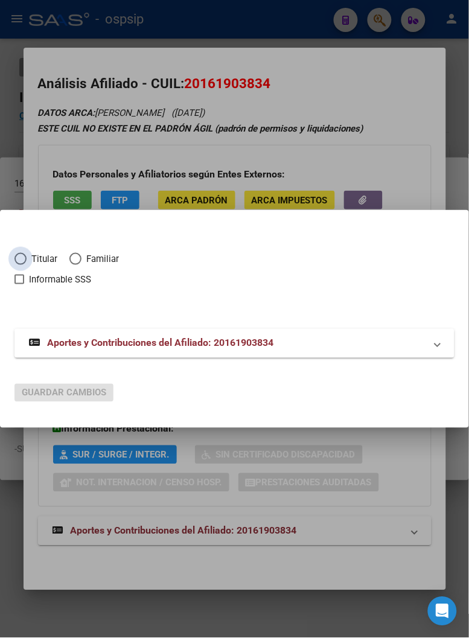
click at [24, 262] on span "Elija una opción" at bounding box center [20, 259] width 12 height 12
click at [24, 262] on input "Titular" at bounding box center [20, 259] width 12 height 12
radio input "true"
checkbox input "true"
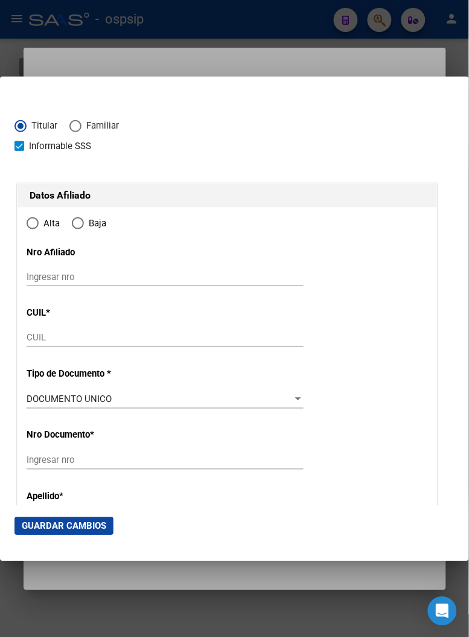
type input "20-16190383-4"
type input "16190383"
type input "FLORES"
type input "[PERSON_NAME]"
type input "[DATE]"
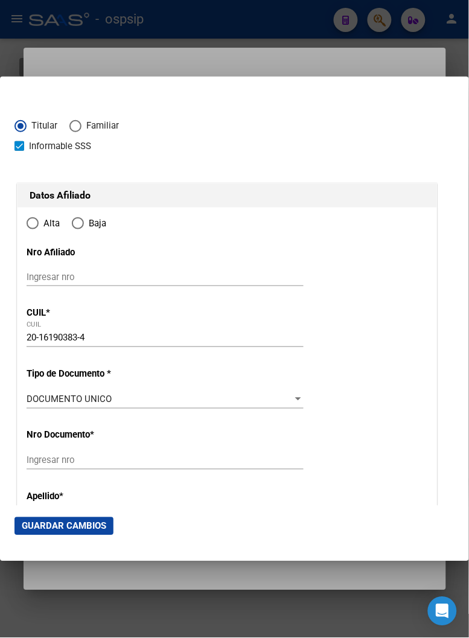
type input "CLAYPOLE"
type input "1849"
type input "BERISSO"
type input "606"
radio input "true"
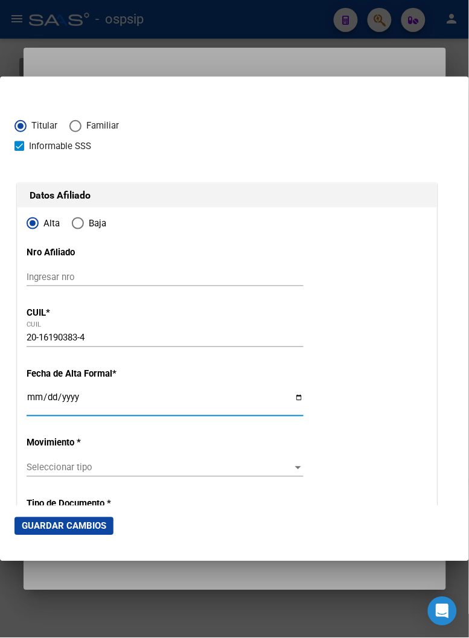
click at [36, 399] on input "Ingresar fecha" at bounding box center [165, 402] width 277 height 19
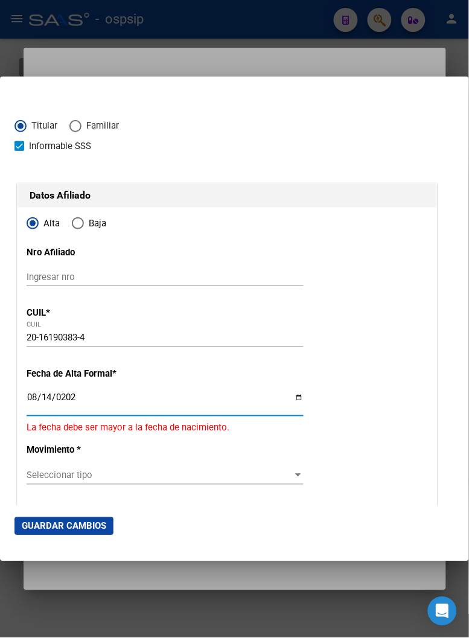
type input "[DATE]"
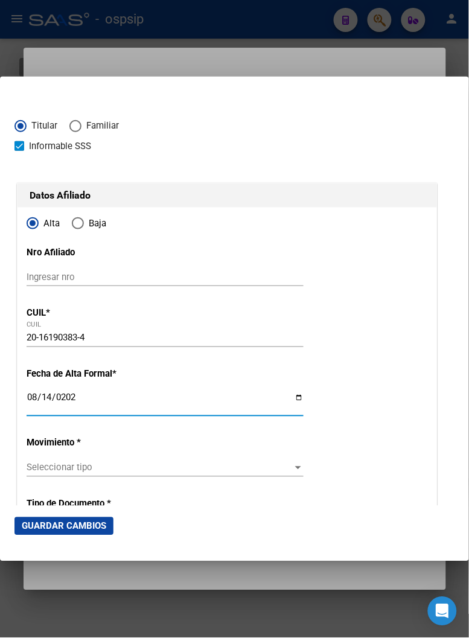
click at [131, 447] on p "Movimiento *" at bounding box center [87, 443] width 121 height 14
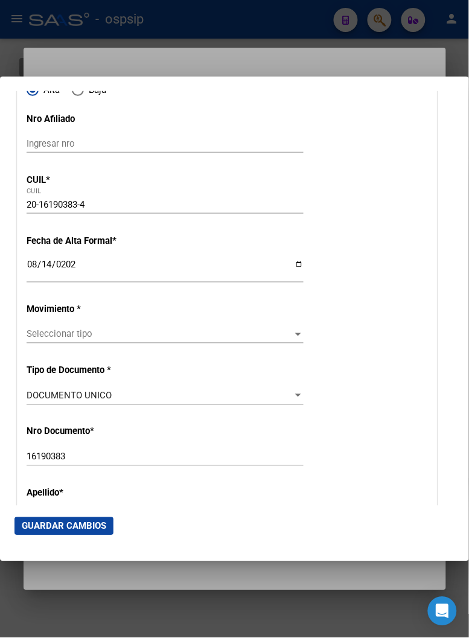
scroll to position [134, 0]
click at [284, 338] on span "Seleccionar tipo" at bounding box center [160, 333] width 266 height 11
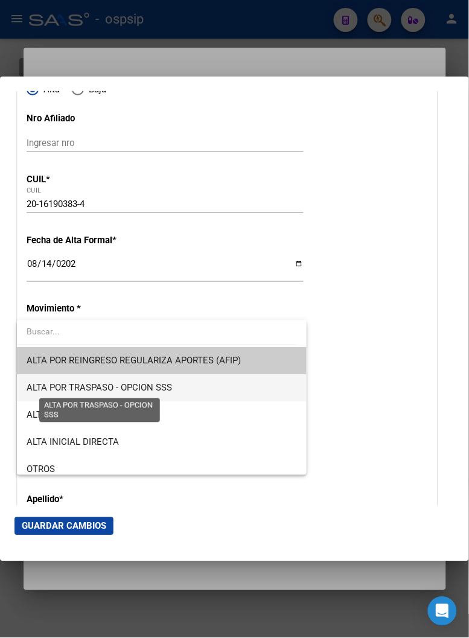
click at [144, 391] on span "ALTA POR TRASPASO - OPCION SSS" at bounding box center [99, 388] width 145 height 11
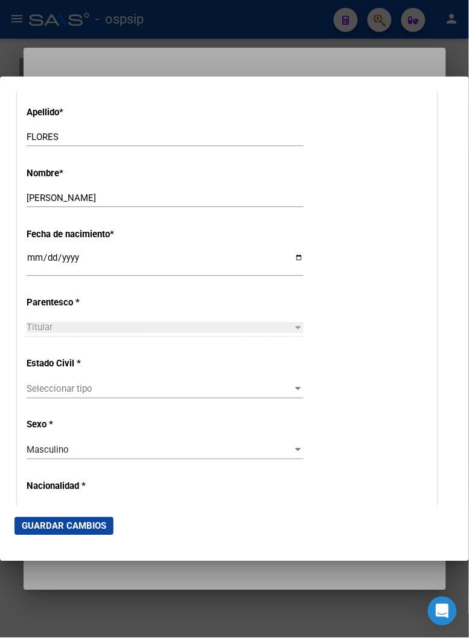
scroll to position [536, 0]
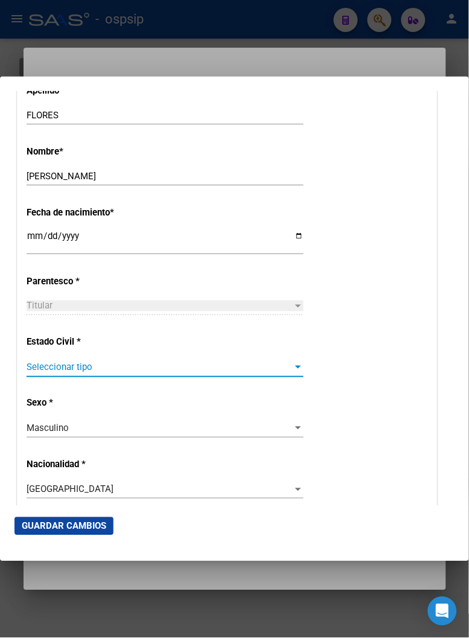
click at [264, 366] on span "Seleccionar tipo" at bounding box center [160, 367] width 266 height 11
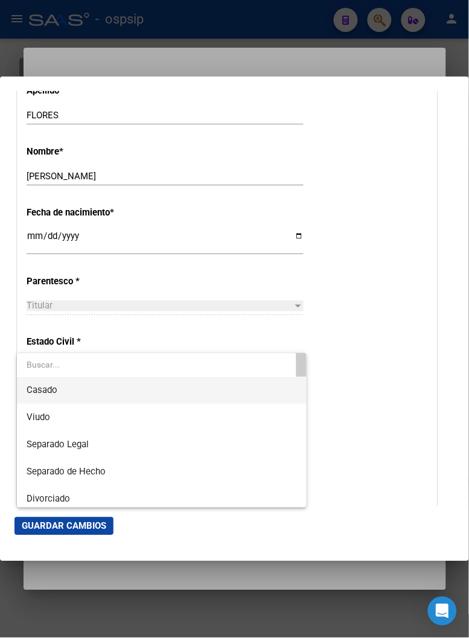
scroll to position [0, 0]
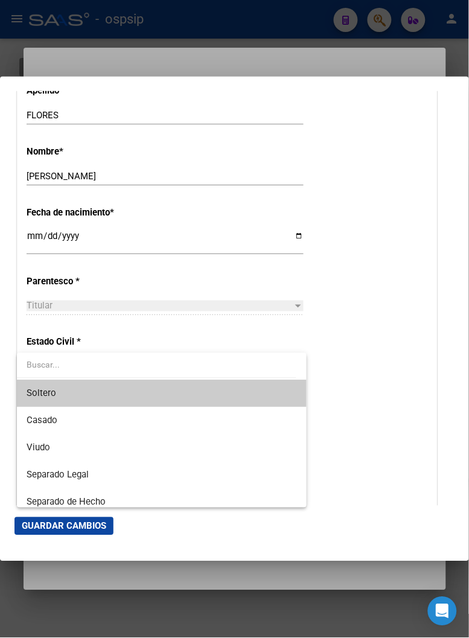
click at [355, 307] on div at bounding box center [234, 319] width 469 height 638
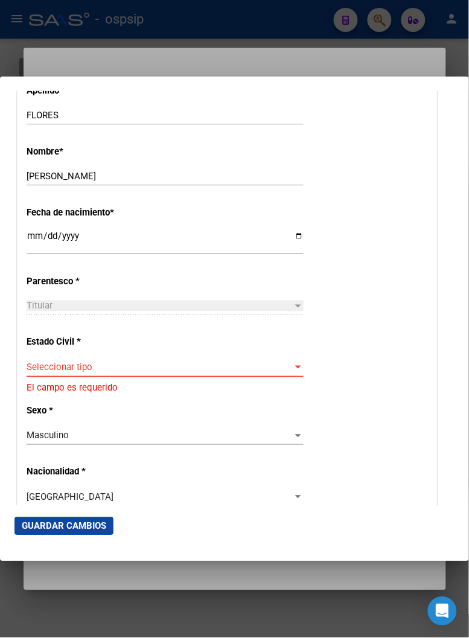
click at [293, 369] on div at bounding box center [298, 368] width 11 height 10
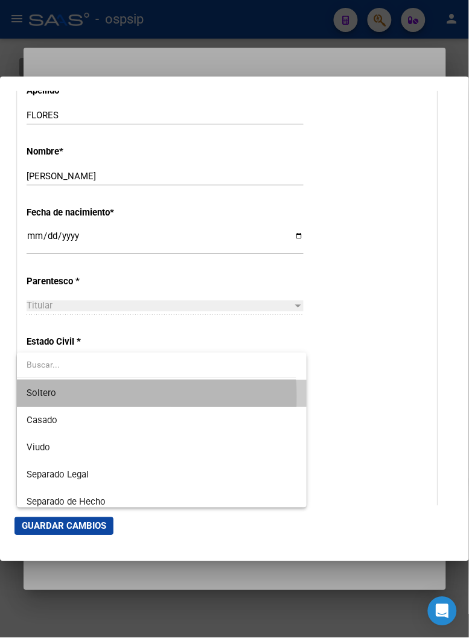
click at [80, 397] on span "Soltero" at bounding box center [162, 393] width 270 height 27
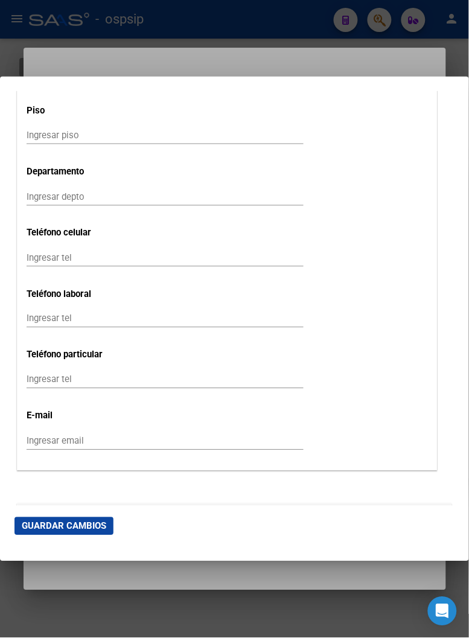
scroll to position [1475, 0]
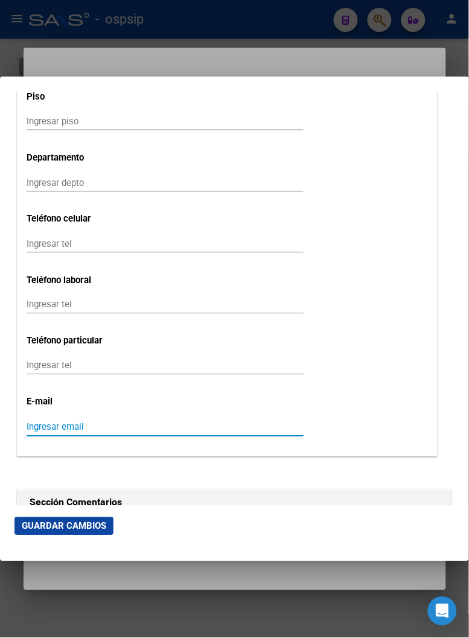
paste input "Mail: [EMAIL_ADDRESS][DOMAIN_NAME]"
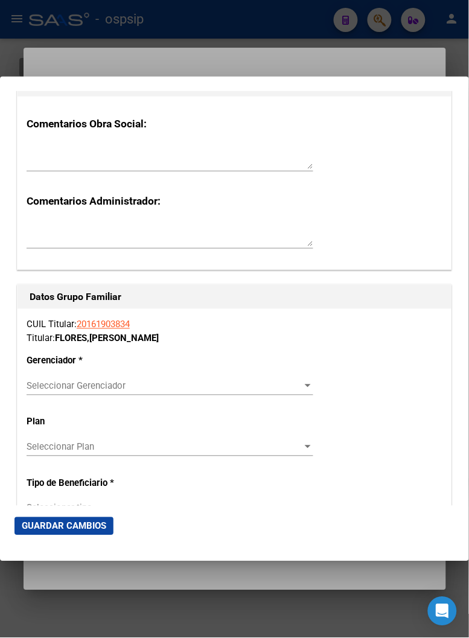
scroll to position [1878, 0]
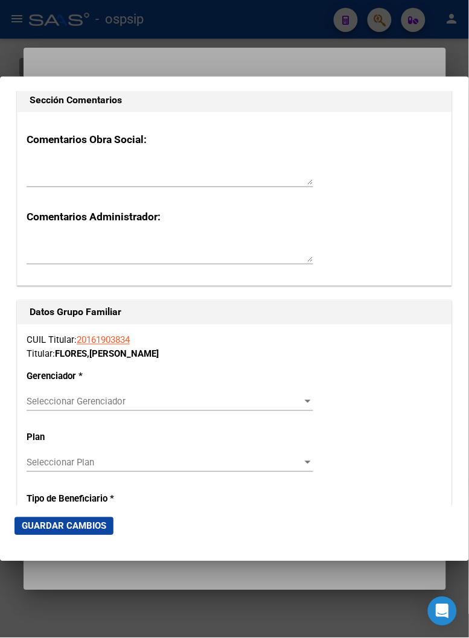
type input "Mail: [EMAIL_ADDRESS][DOMAIN_NAME]"
click at [292, 406] on span "Seleccionar Gerenciador" at bounding box center [165, 402] width 276 height 11
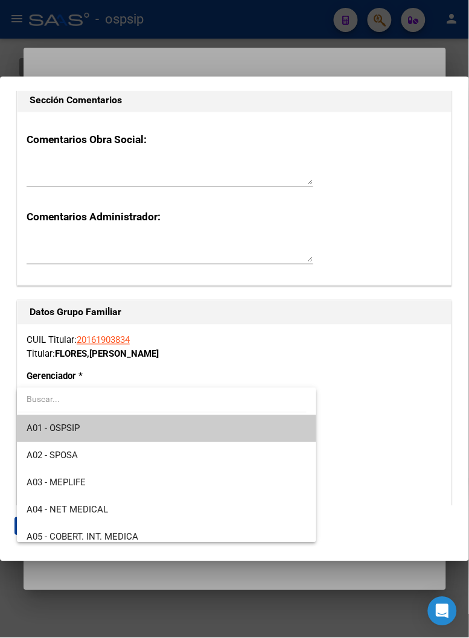
click at [196, 425] on span "A01 - OSPSIP" at bounding box center [167, 428] width 280 height 27
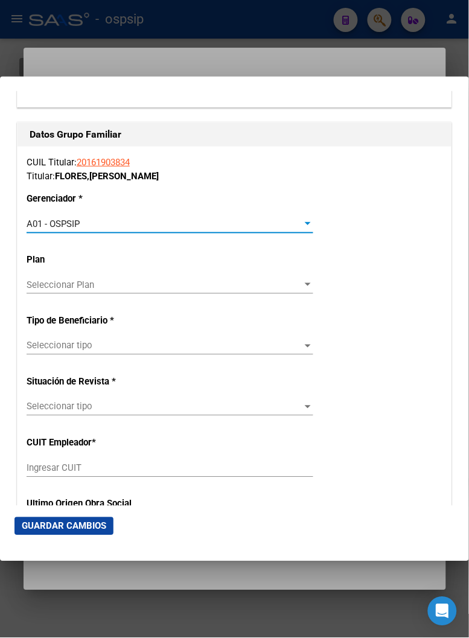
scroll to position [2079, 0]
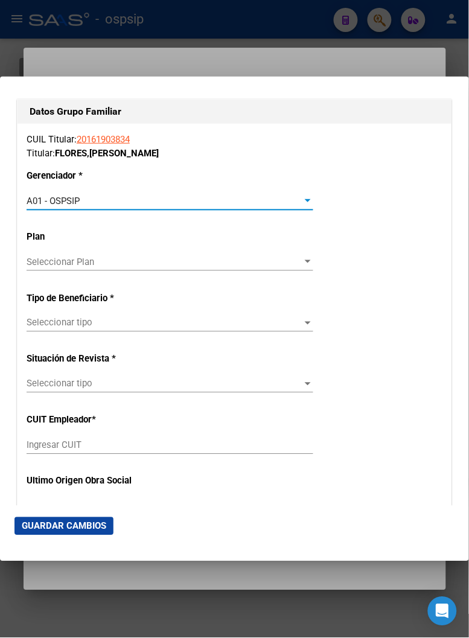
click at [297, 331] on div "Seleccionar tipo Seleccionar tipo" at bounding box center [170, 323] width 287 height 18
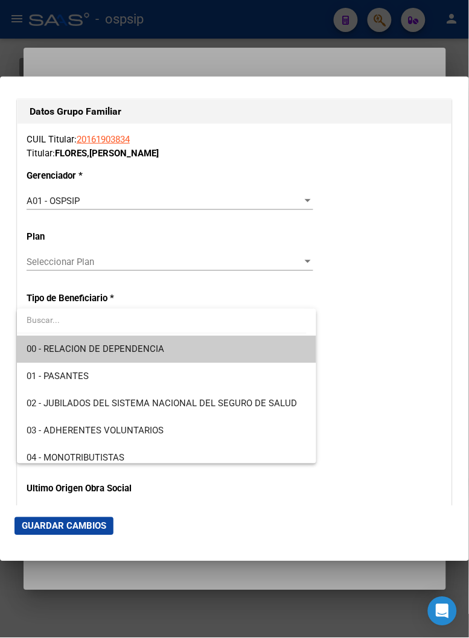
click at [188, 355] on span "00 - RELACION DE DEPENDENCIA" at bounding box center [167, 349] width 280 height 27
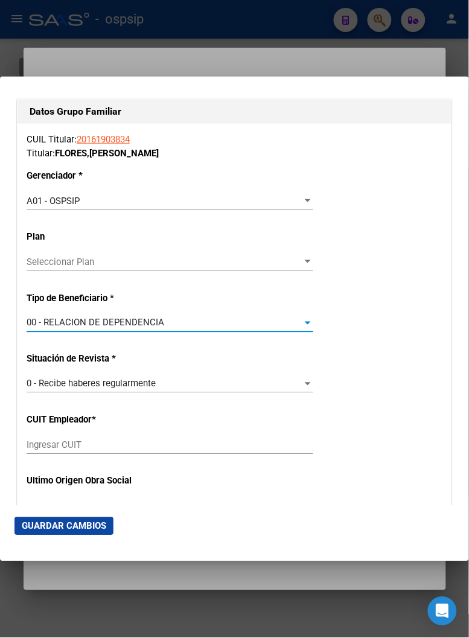
scroll to position [2146, 0]
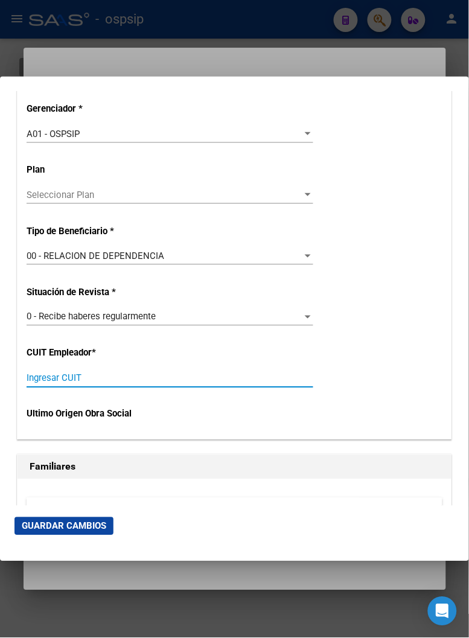
click at [38, 382] on input "Ingresar CUIT" at bounding box center [170, 378] width 287 height 11
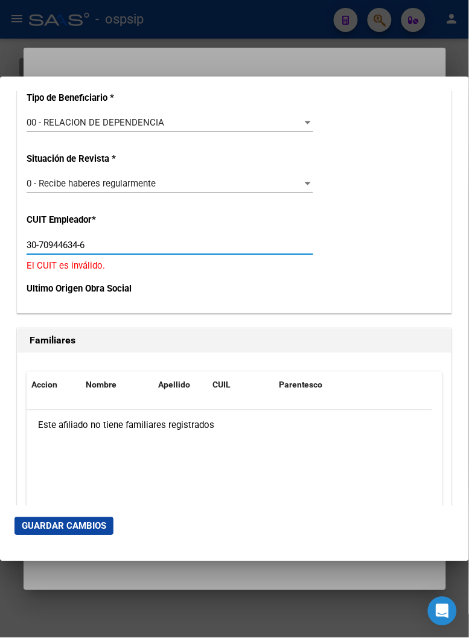
scroll to position [2280, 0]
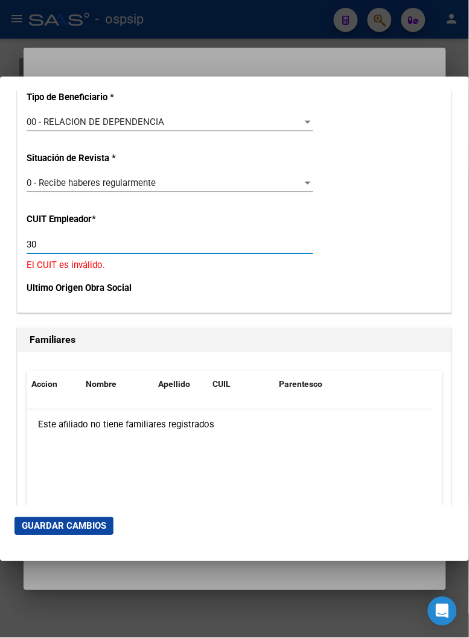
type input "3"
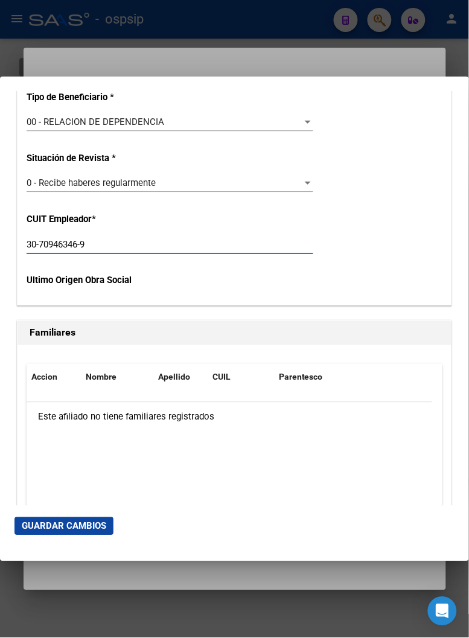
type input "30-70946346-9"
click at [56, 539] on mat-dialog-actions "Guardar Cambios" at bounding box center [234, 526] width 440 height 41
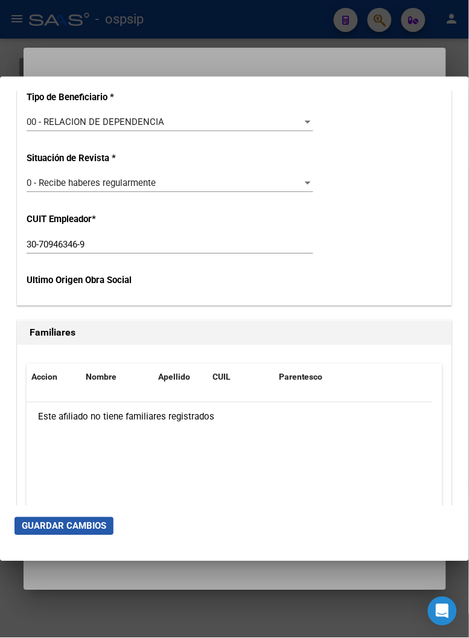
click at [57, 529] on span "Guardar Cambios" at bounding box center [64, 526] width 85 height 11
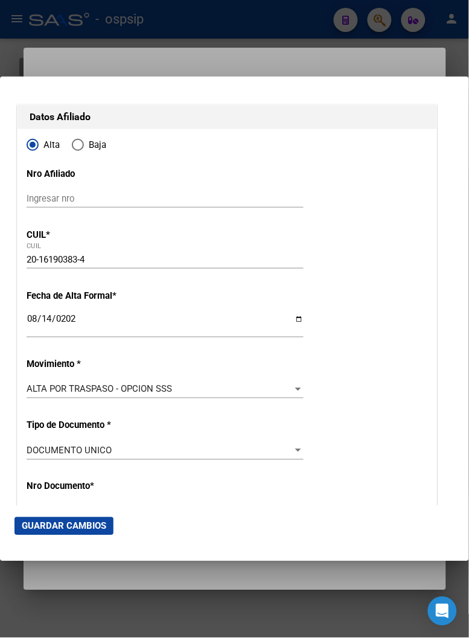
scroll to position [0, 0]
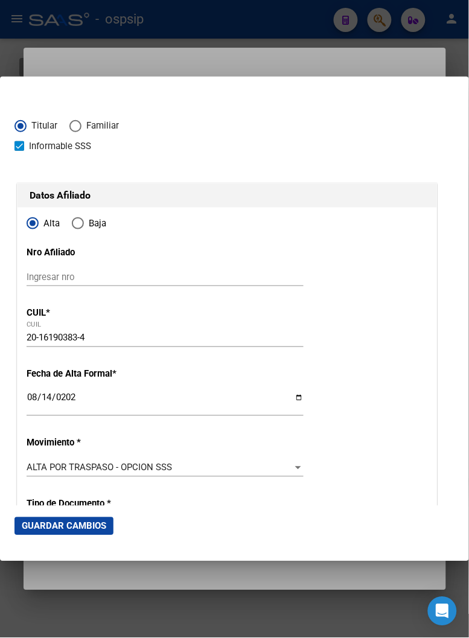
click at [200, 58] on div at bounding box center [234, 319] width 469 height 638
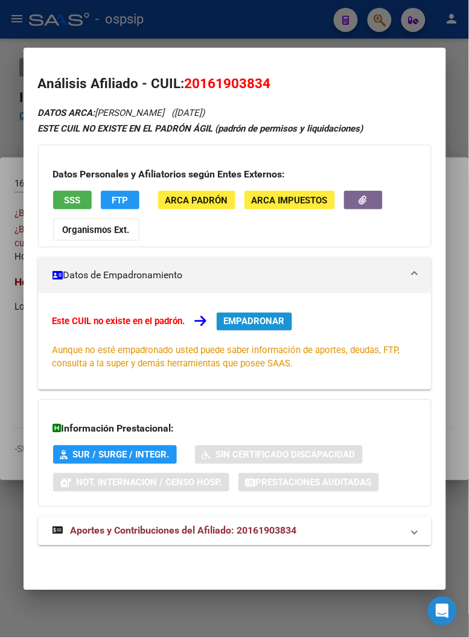
click at [227, 318] on span "EMPADRONAR" at bounding box center [254, 321] width 61 height 11
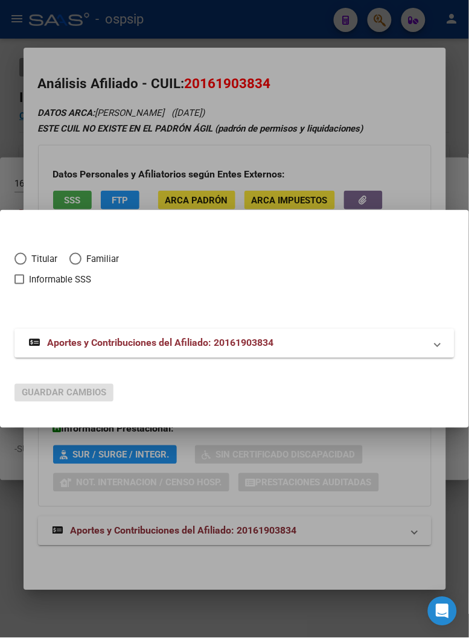
click at [333, 97] on div at bounding box center [234, 319] width 469 height 638
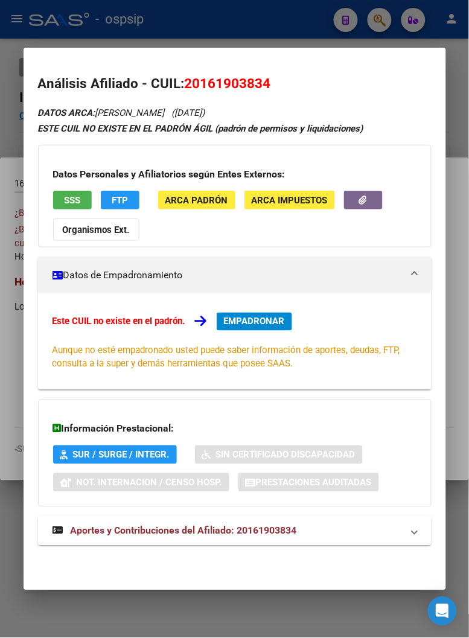
click at [248, 329] on button "EMPADRONAR" at bounding box center [254, 322] width 75 height 18
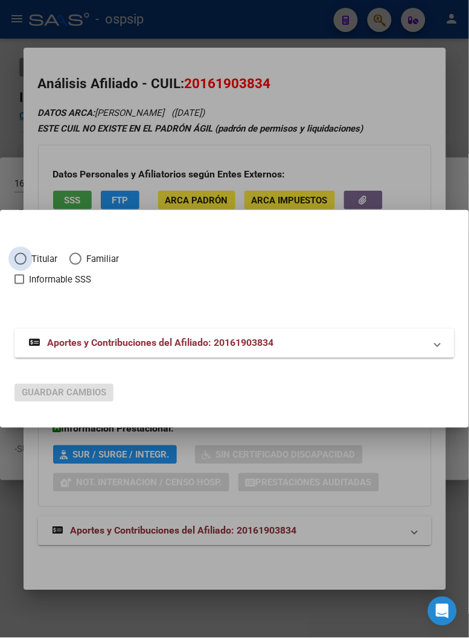
click at [28, 260] on span "Titular" at bounding box center [42, 259] width 31 height 14
click at [27, 260] on input "Titular" at bounding box center [20, 259] width 12 height 12
radio input "true"
checkbox input "true"
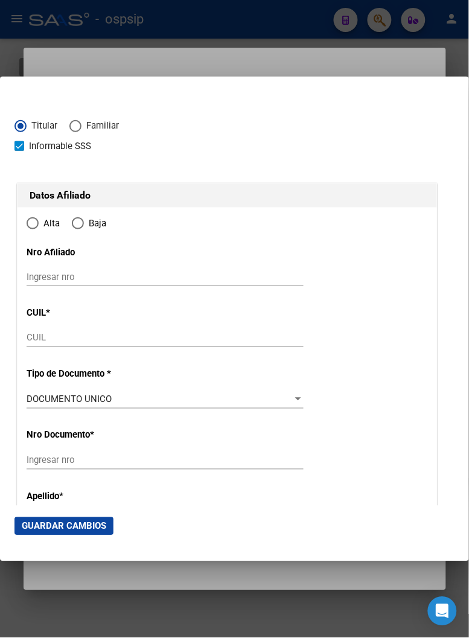
type input "20-16190383-4"
type input "16190383"
type input "FLORES"
type input "[PERSON_NAME]"
type input "[DATE]"
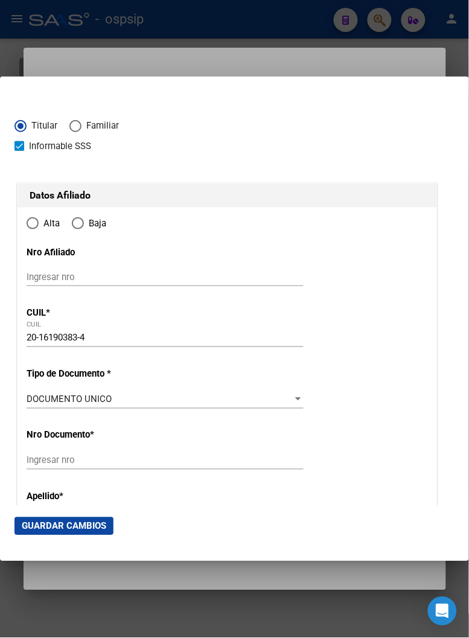
type input "CLAYPOLE"
type input "1849"
type input "BERISSO"
type input "606"
radio input "true"
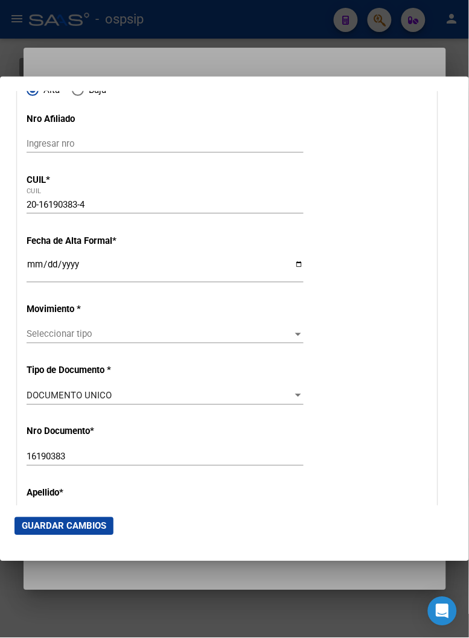
scroll to position [134, 0]
click at [29, 267] on input "Ingresar fecha" at bounding box center [165, 268] width 277 height 19
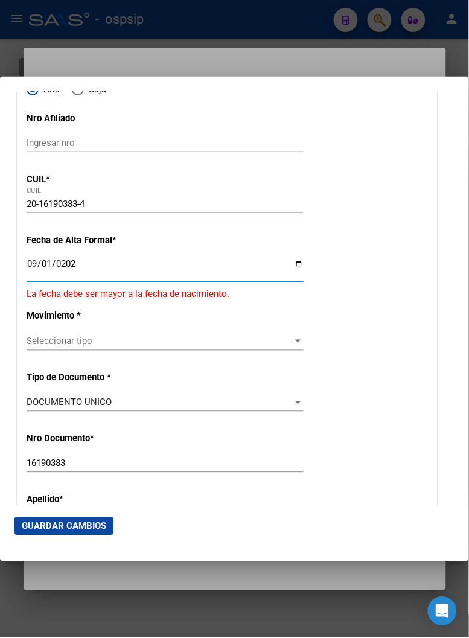
type input "[DATE]"
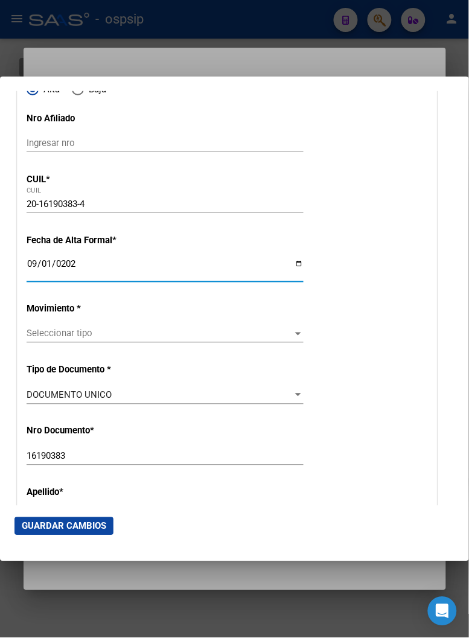
click at [61, 336] on span "Seleccionar tipo" at bounding box center [160, 333] width 266 height 11
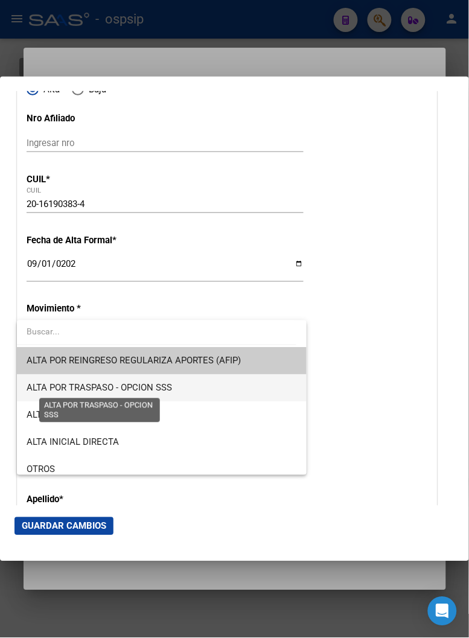
click at [132, 389] on span "ALTA POR TRASPASO - OPCION SSS" at bounding box center [99, 388] width 145 height 11
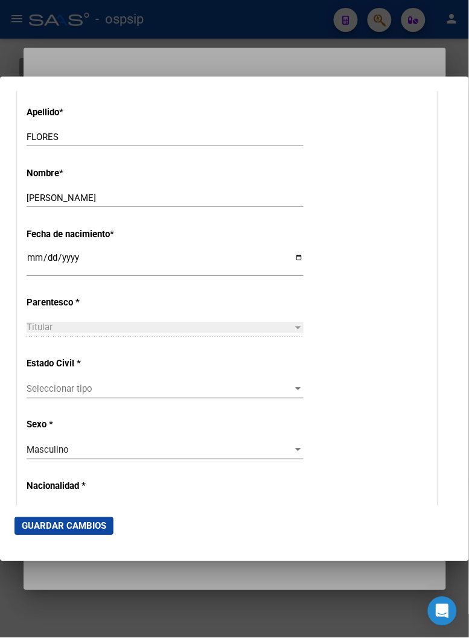
scroll to position [604, 0]
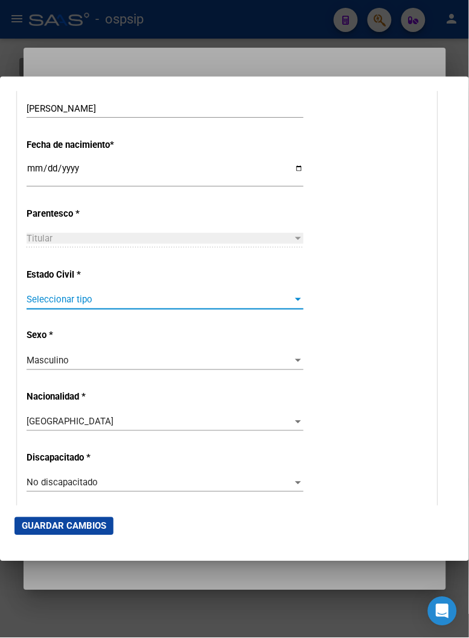
click at [70, 304] on span "Seleccionar tipo" at bounding box center [160, 300] width 266 height 11
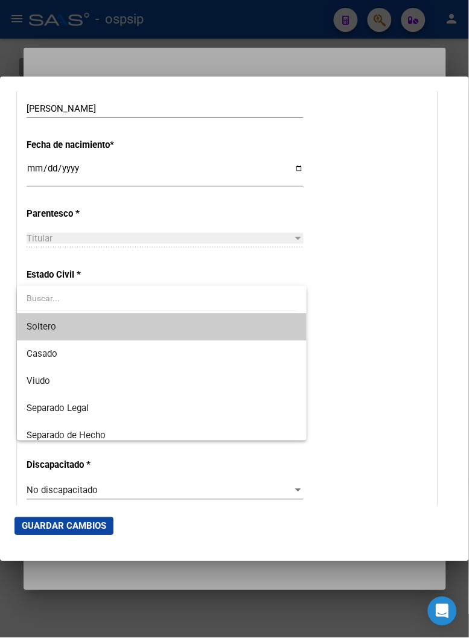
click at [66, 332] on span "Soltero" at bounding box center [162, 326] width 270 height 27
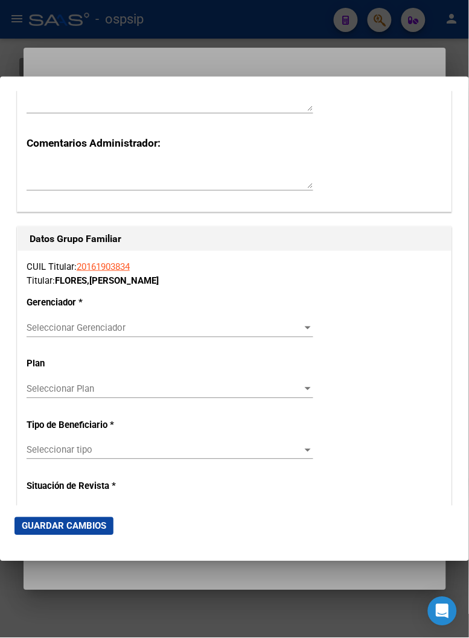
scroll to position [2079, 0]
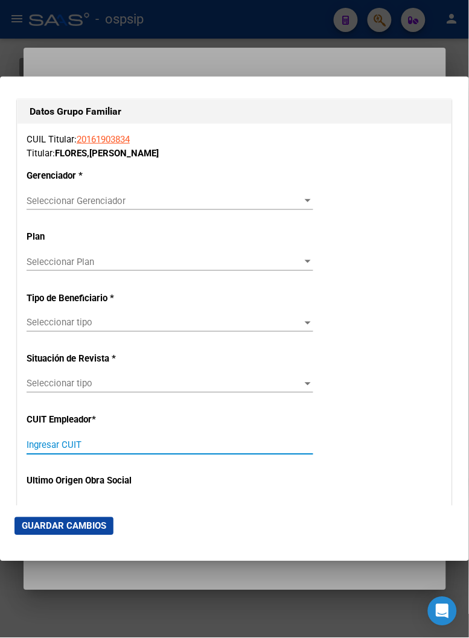
click at [58, 448] on input "Ingresar CUIT" at bounding box center [170, 445] width 287 height 11
type input "30-70946346-9"
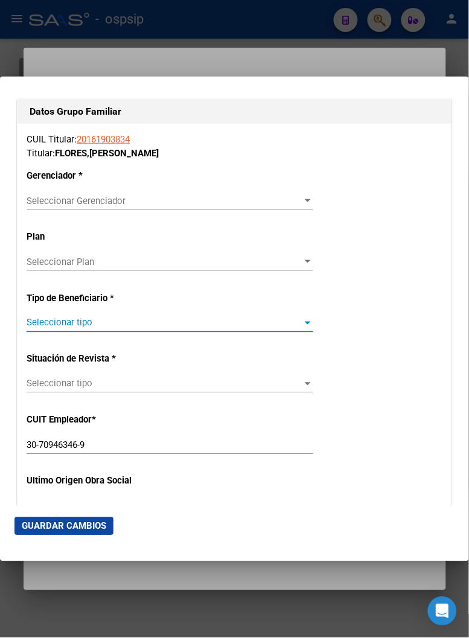
click at [278, 325] on span "Seleccionar tipo" at bounding box center [165, 323] width 276 height 11
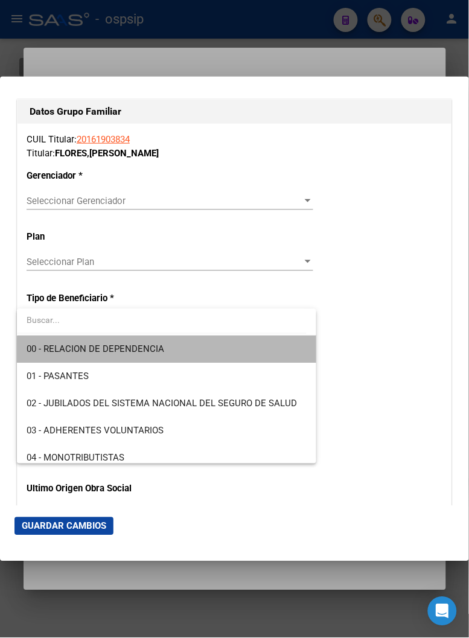
click at [180, 357] on span "00 - RELACION DE DEPENDENCIA" at bounding box center [167, 349] width 280 height 27
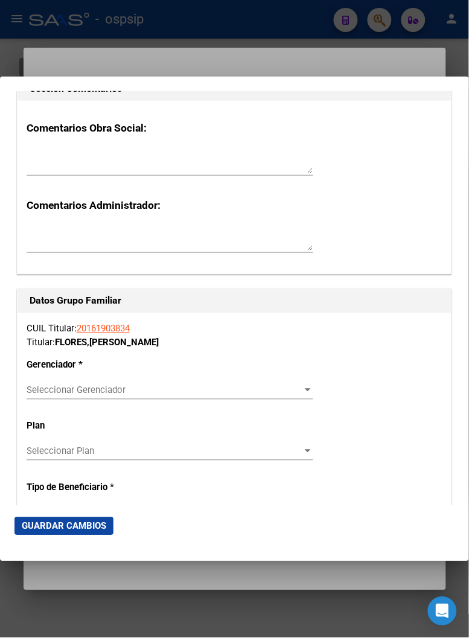
scroll to position [1878, 0]
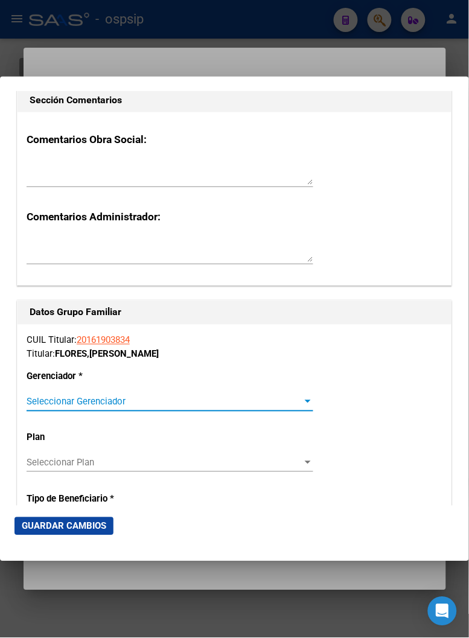
click at [275, 404] on span "Seleccionar Gerenciador" at bounding box center [165, 402] width 276 height 11
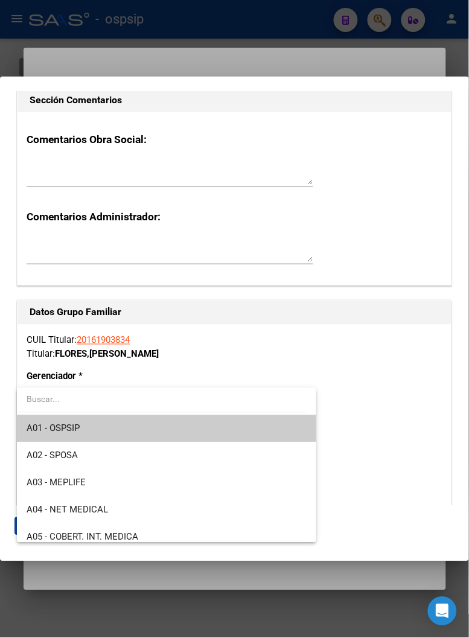
click at [167, 432] on span "A01 - OSPSIP" at bounding box center [167, 428] width 280 height 27
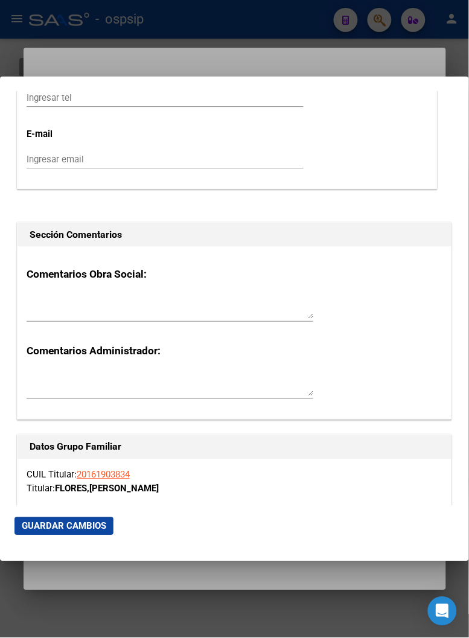
scroll to position [1676, 0]
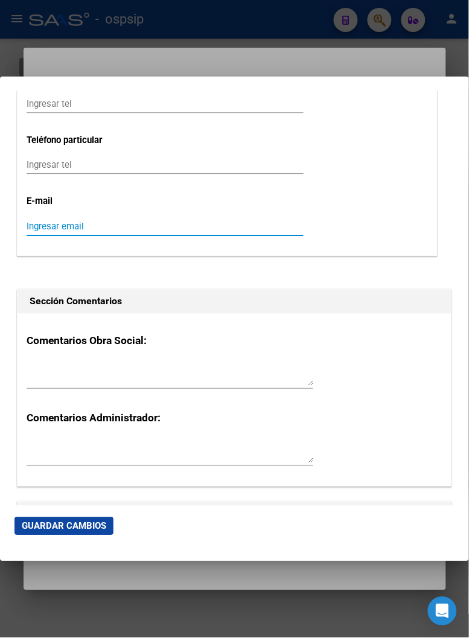
paste input "Mail: [EMAIL_ADDRESS][DOMAIN_NAME]"
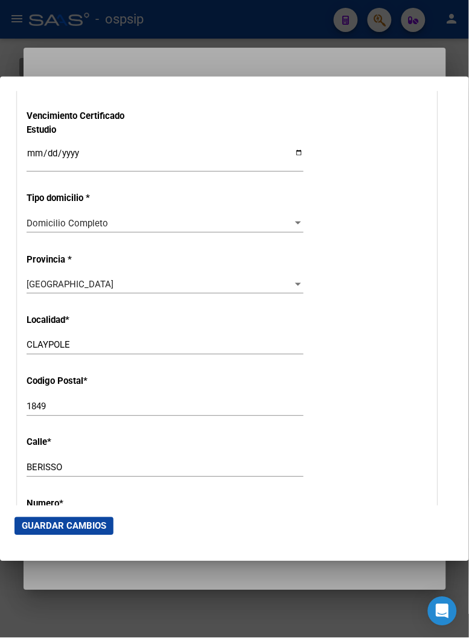
scroll to position [1006, 0]
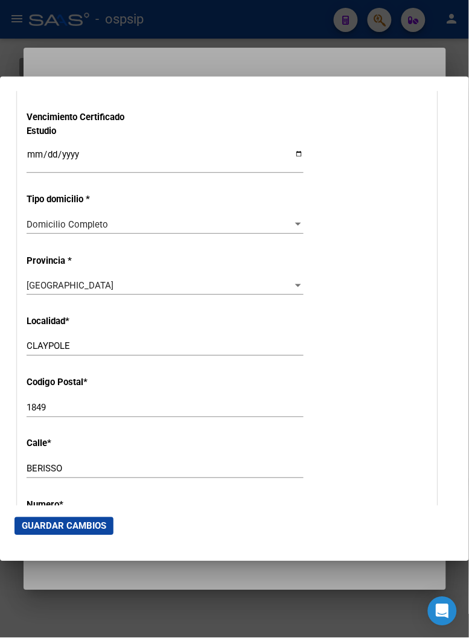
click at [47, 532] on button "Guardar Cambios" at bounding box center [63, 526] width 99 height 18
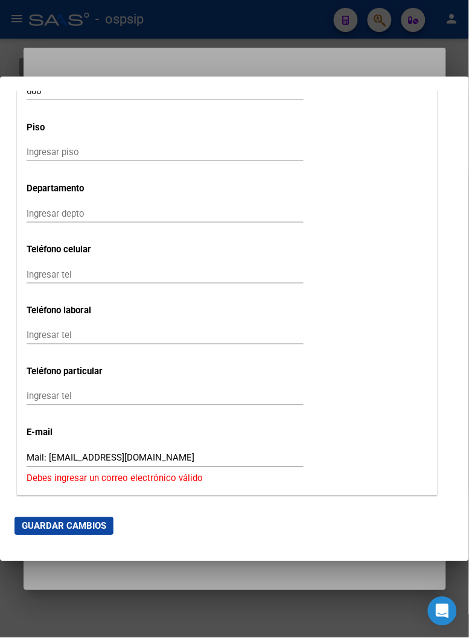
scroll to position [1542, 0]
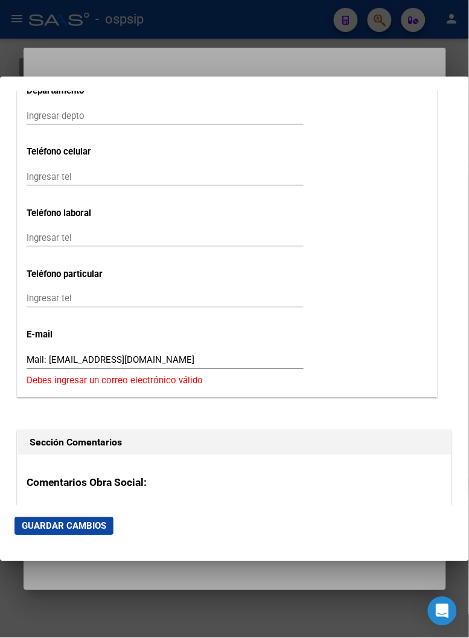
click at [33, 358] on input "Mail: [EMAIL_ADDRESS][DOMAIN_NAME]" at bounding box center [165, 360] width 277 height 11
type input "mail: [EMAIL_ADDRESS][DOMAIN_NAME]"
click at [56, 532] on button "Guardar Cambios" at bounding box center [63, 526] width 99 height 18
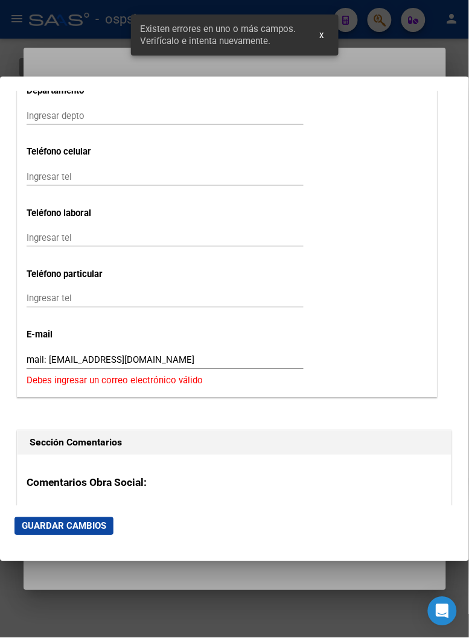
click at [167, 380] on p "Debes ingresar un correo electrónico válido" at bounding box center [227, 381] width 401 height 14
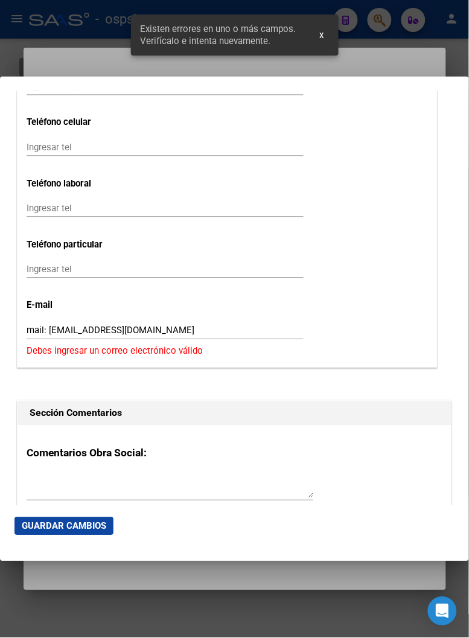
scroll to position [1609, 0]
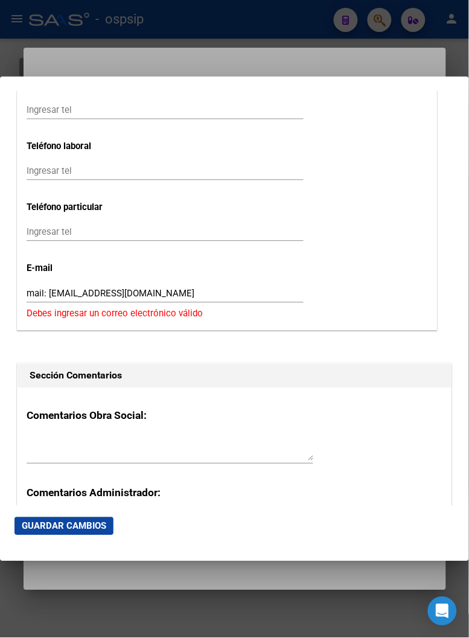
drag, startPoint x: 152, startPoint y: 292, endPoint x: -16, endPoint y: 276, distance: 168.5
click at [0, 276] on html "menu - ospsip person Firma Express Reportes Padrón Traspasos x O.S. Traspasos x…" at bounding box center [234, 319] width 469 height 638
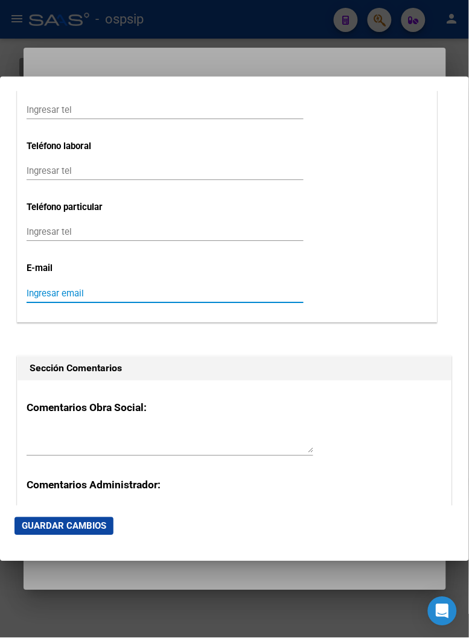
click at [69, 521] on span "Guardar Cambios" at bounding box center [64, 526] width 85 height 11
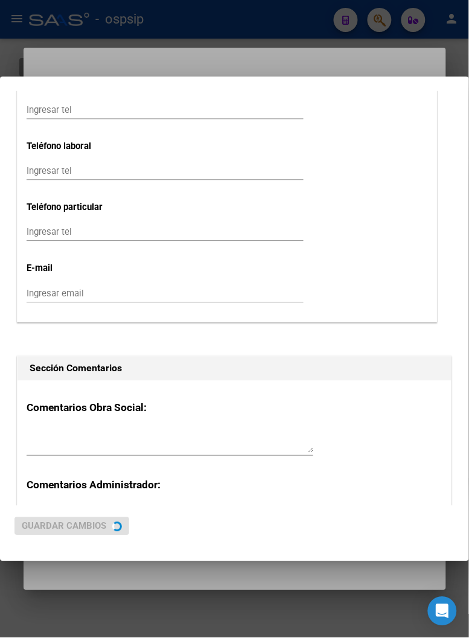
scroll to position [0, 0]
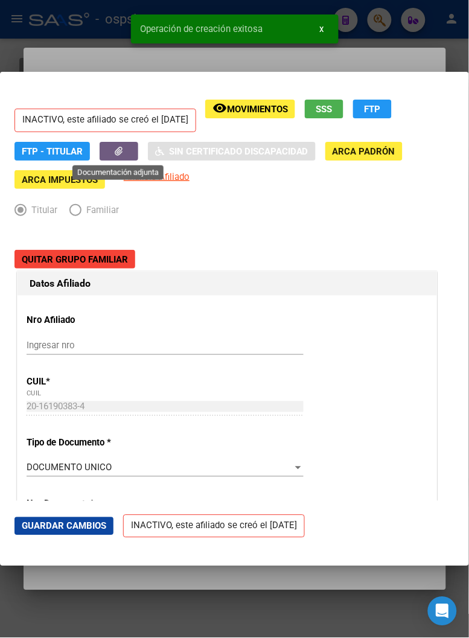
click at [117, 149] on icon "button" at bounding box center [119, 151] width 8 height 9
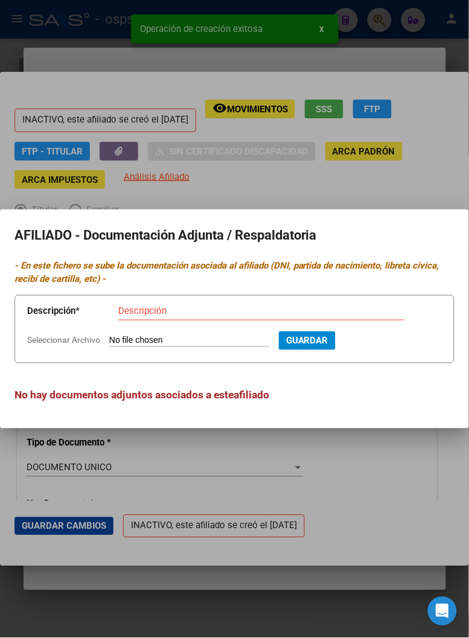
click at [155, 344] on input "Seleccionar Archivo" at bounding box center [189, 341] width 160 height 11
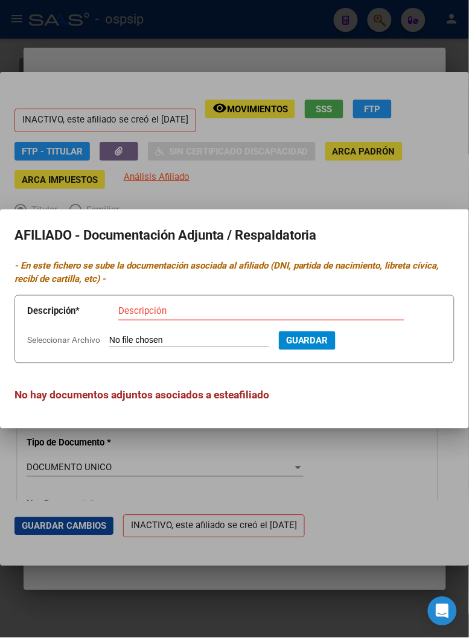
type input "C:\fakepath\[PERSON_NAME] (1).pdf"
click at [140, 314] on input "Descripción" at bounding box center [261, 311] width 286 height 11
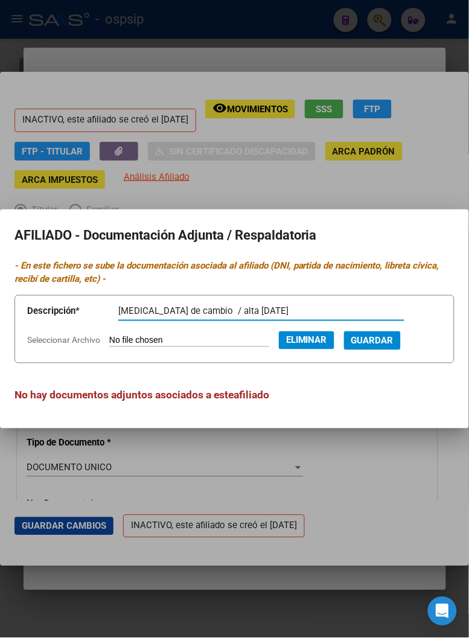
type input "[MEDICAL_DATA] de cambio / alta [DATE]"
click at [388, 344] on span "Guardar" at bounding box center [372, 341] width 42 height 11
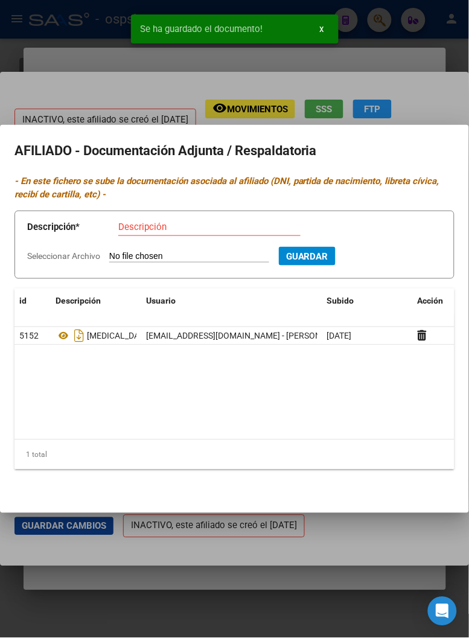
click at [156, 254] on input "Seleccionar Archivo" at bounding box center [189, 256] width 160 height 11
type input "C:\fakepath\Imagen de WhatsApp [DATE] 10.56.32_aa3c3ddb (1).jpg"
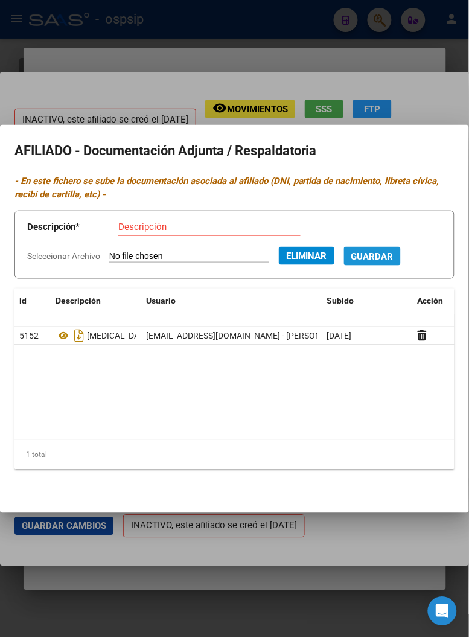
click at [394, 254] on span "Guardar" at bounding box center [372, 256] width 42 height 11
click at [159, 227] on input "Descripción" at bounding box center [209, 227] width 182 height 11
type input "d"
type input "DNI / TIOTULAR"
click at [401, 262] on button "Guardar" at bounding box center [372, 256] width 57 height 19
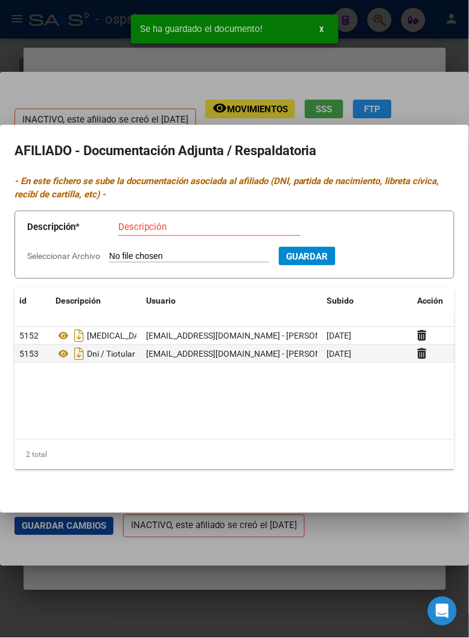
click at [328, 58] on div at bounding box center [234, 319] width 469 height 638
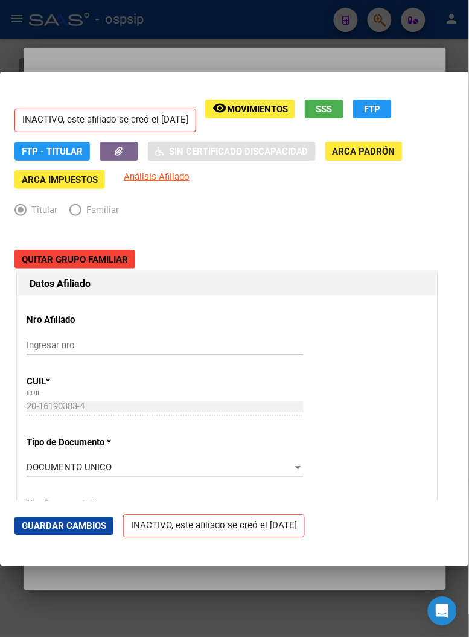
click at [328, 58] on div at bounding box center [234, 319] width 469 height 638
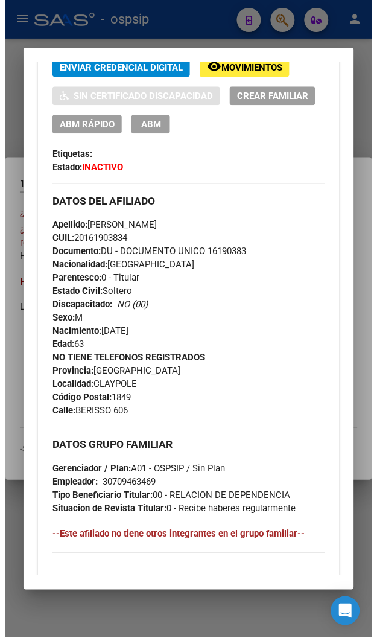
scroll to position [281, 0]
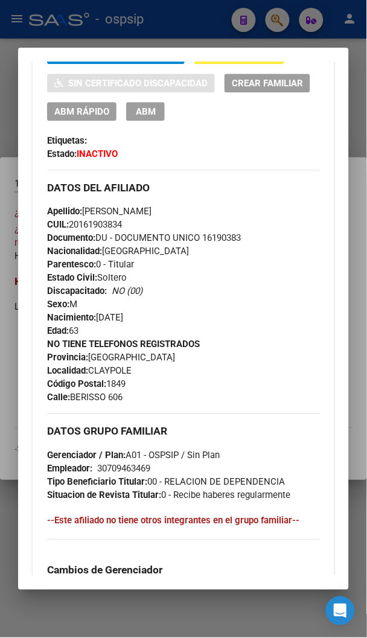
click at [144, 112] on span "ABM" at bounding box center [146, 111] width 20 height 11
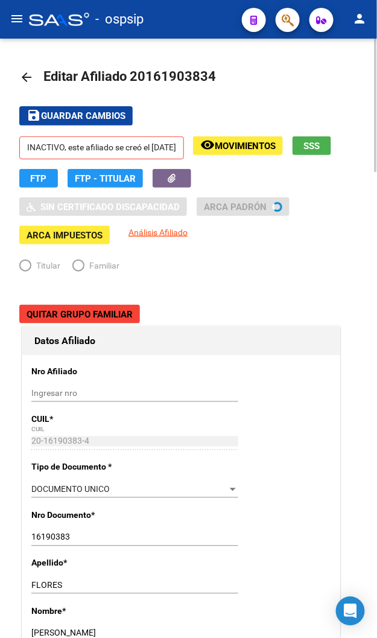
radio input "true"
type input "30-70946346-9"
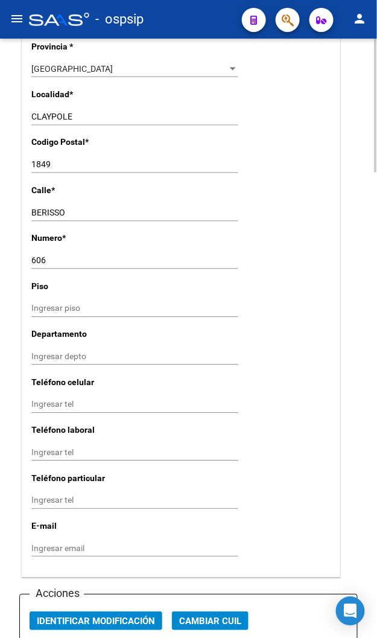
scroll to position [1006, 0]
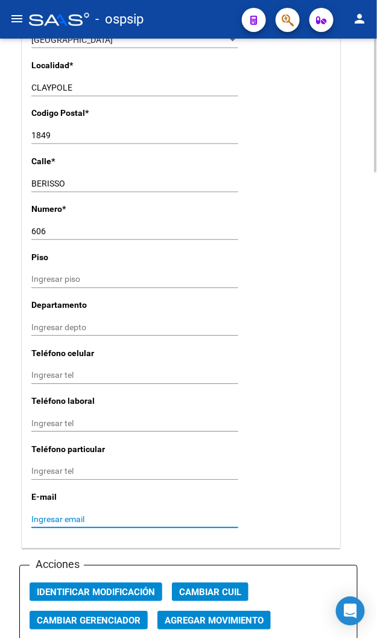
paste input "[EMAIL_ADDRESS][DOMAIN_NAME]"
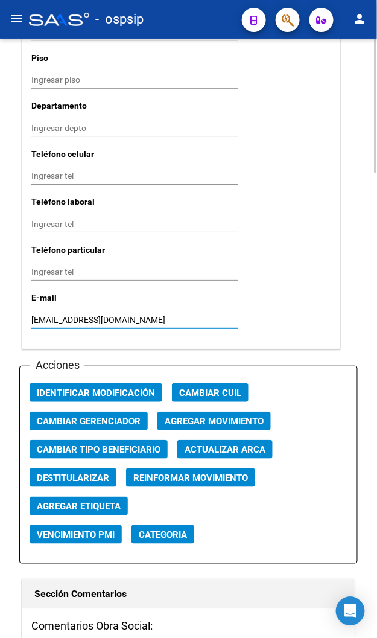
scroll to position [1207, 0]
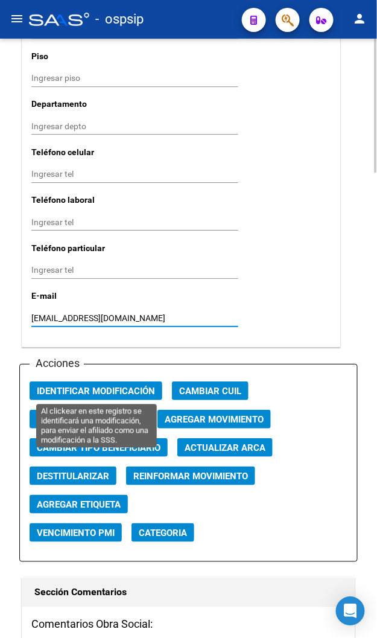
type input "[EMAIL_ADDRESS][DOMAIN_NAME]"
click at [100, 389] on span "Identificar Modificación" at bounding box center [96, 391] width 118 height 11
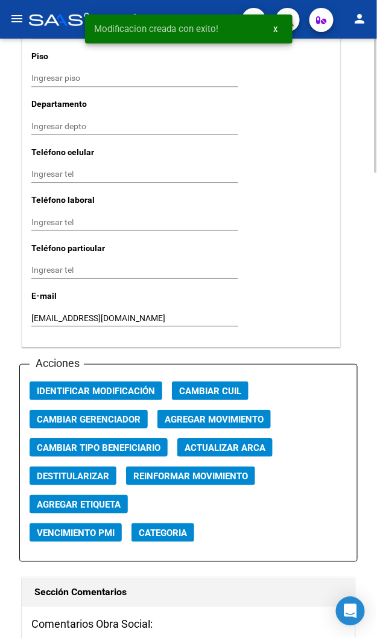
click at [193, 417] on span "Agregar Movimiento" at bounding box center [214, 419] width 99 height 11
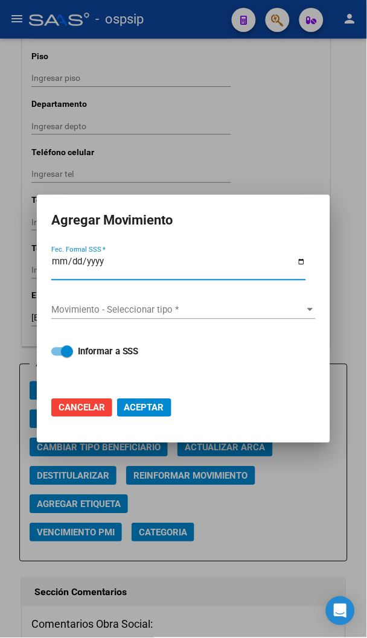
click at [285, 150] on div at bounding box center [183, 319] width 367 height 638
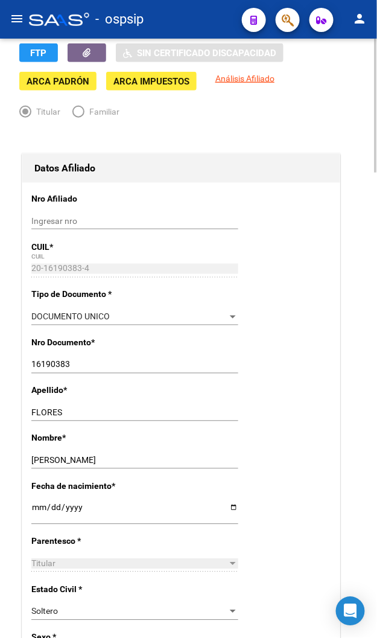
scroll to position [0, 0]
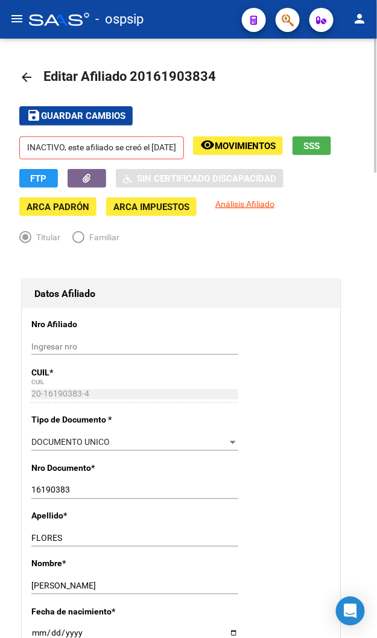
click at [103, 115] on span "Guardar cambios" at bounding box center [83, 116] width 85 height 11
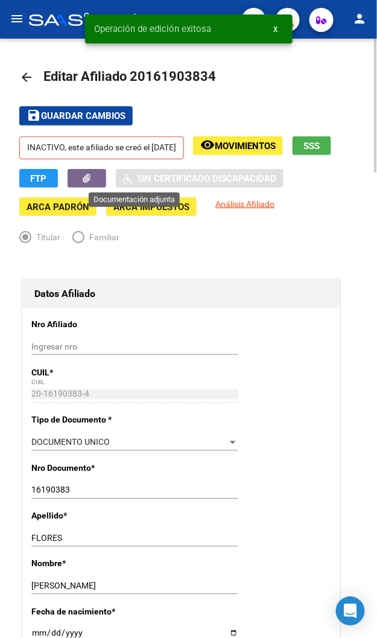
click at [106, 175] on button "button" at bounding box center [87, 178] width 39 height 19
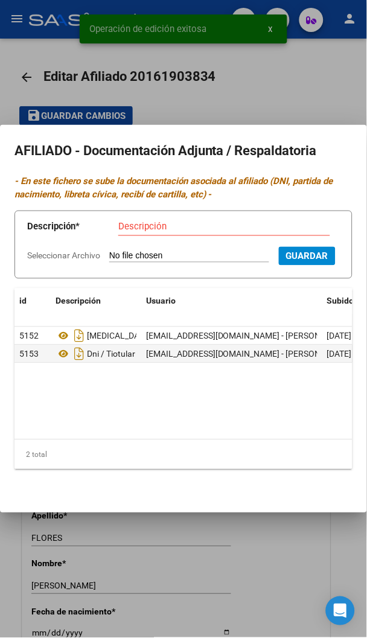
click at [305, 88] on div at bounding box center [183, 319] width 367 height 638
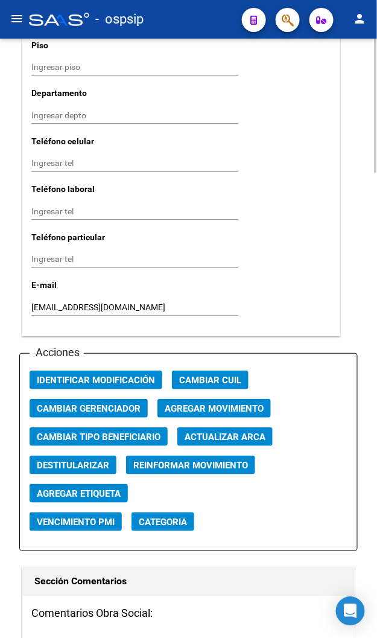
scroll to position [1274, 0]
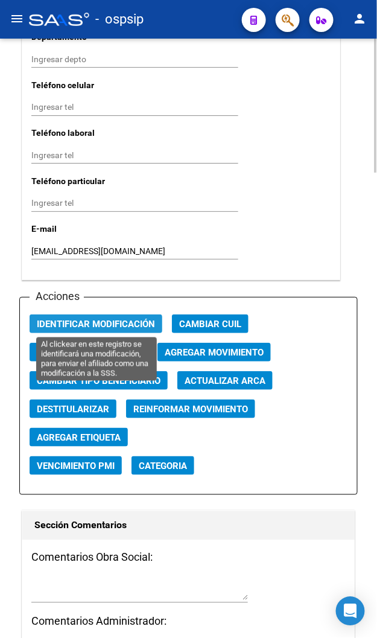
click at [97, 322] on span "Identificar Modificación" at bounding box center [96, 324] width 118 height 11
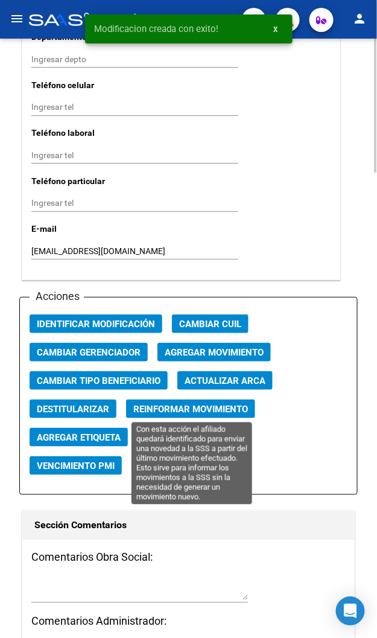
click at [196, 408] on span "Reinformar Movimiento" at bounding box center [190, 409] width 115 height 11
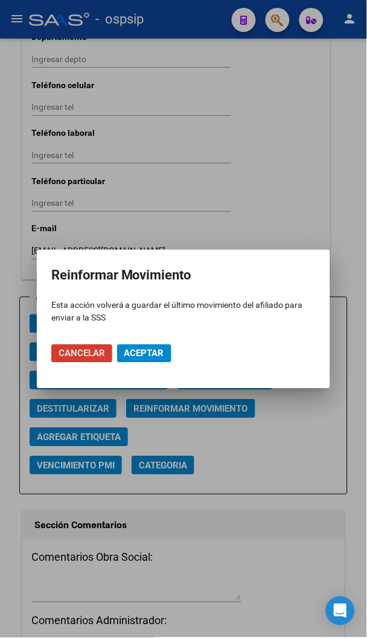
click at [152, 354] on span "Aceptar" at bounding box center [144, 353] width 40 height 11
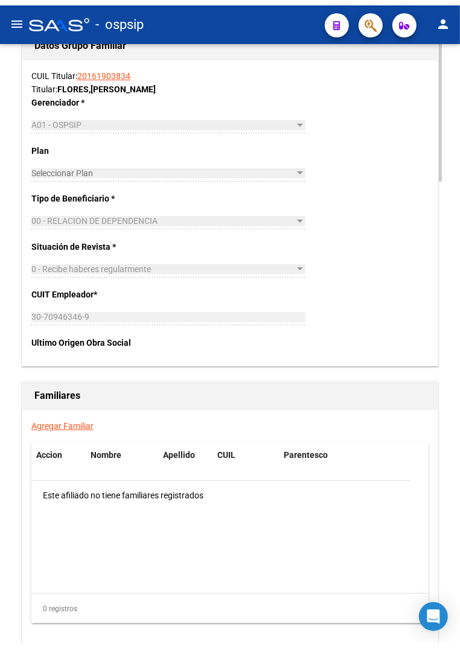
scroll to position [1883, 0]
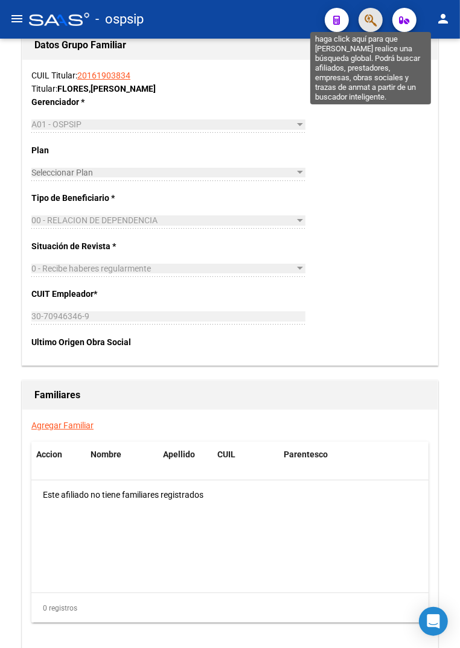
click at [370, 25] on icon "button" at bounding box center [371, 20] width 12 height 14
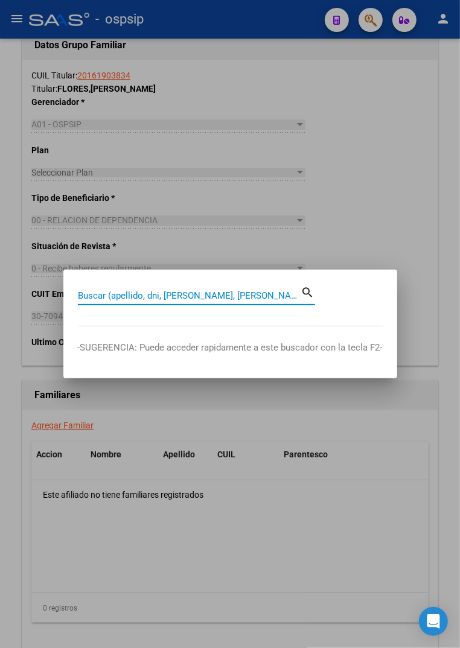
click at [107, 295] on input "Buscar (apellido, dni, [PERSON_NAME], [PERSON_NAME], cuit, obra social)" at bounding box center [189, 295] width 223 height 11
type input "41518320"
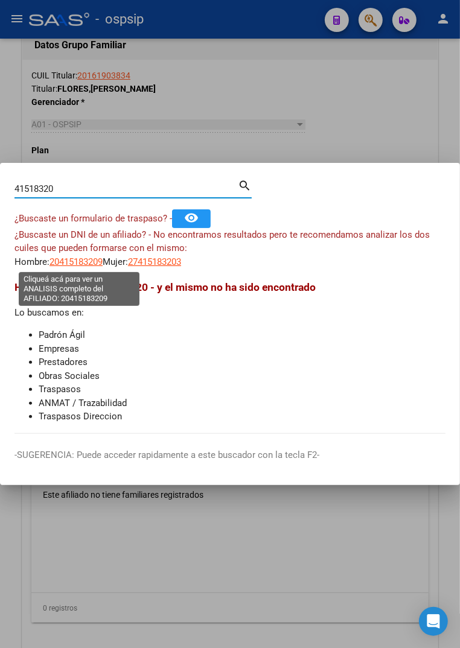
click at [72, 266] on span "20415183209" at bounding box center [76, 262] width 53 height 11
type textarea "20415183209"
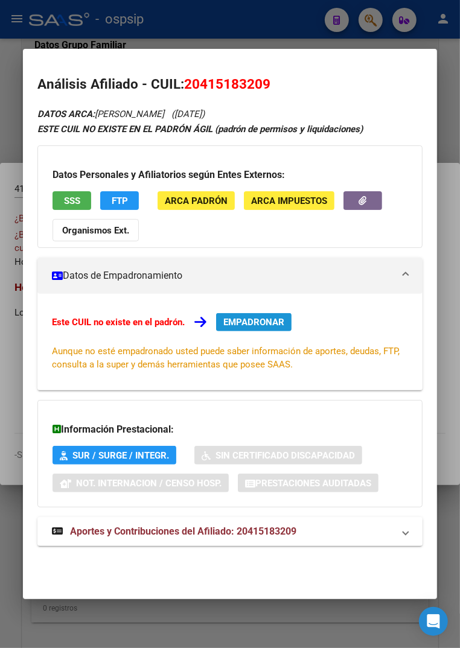
click at [248, 327] on span "EMPADRONAR" at bounding box center [253, 322] width 61 height 11
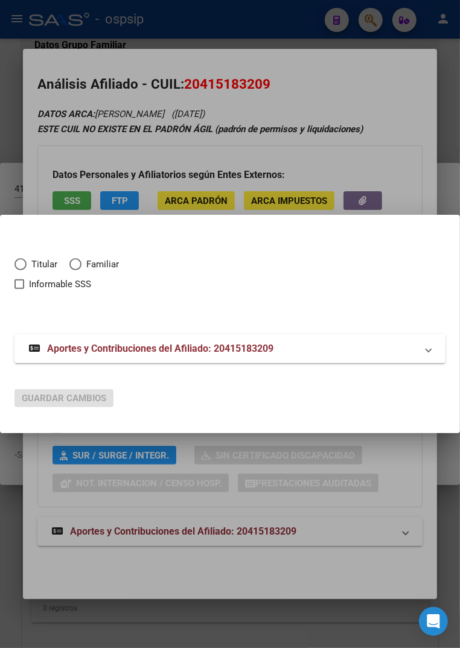
click at [25, 267] on span "Elija una opción" at bounding box center [20, 264] width 12 height 12
click at [25, 267] on input "Titular" at bounding box center [20, 264] width 12 height 12
radio input "true"
checkbox input "true"
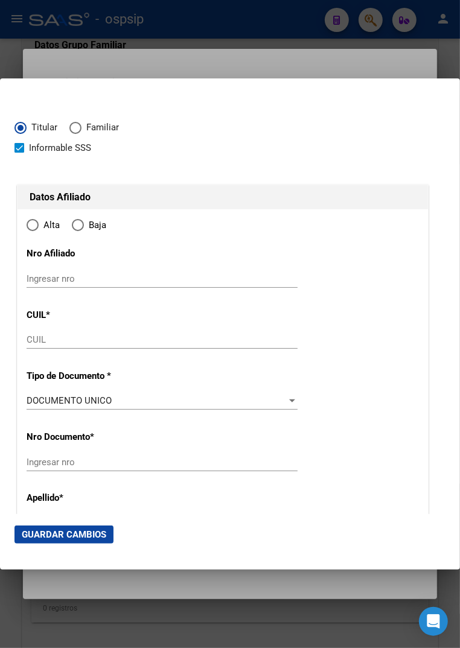
type input "20-41518320-9"
radio input "true"
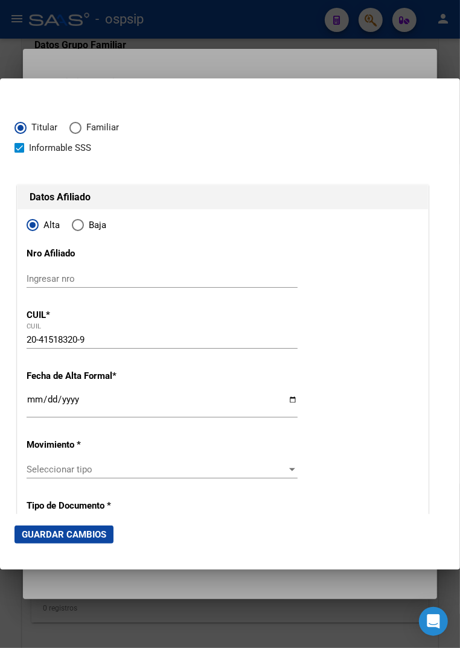
type input "41518320"
type input "ARIAS"
type input "[PERSON_NAME]"
type input "[DATE]"
type input "[PERSON_NAME]"
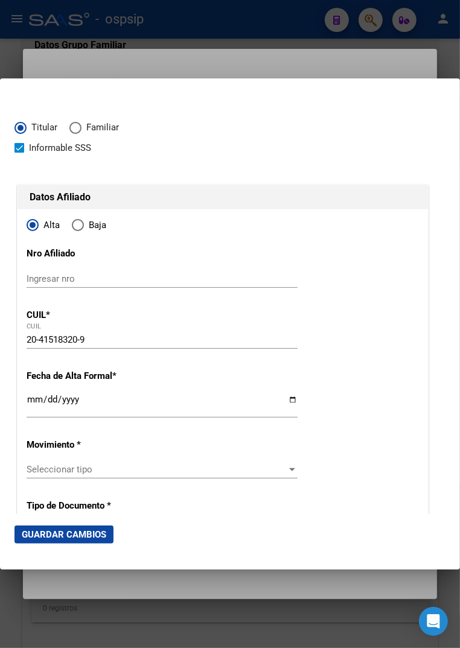
type input "2657"
type input "DOCTOR [PERSON_NAME]"
type input "65"
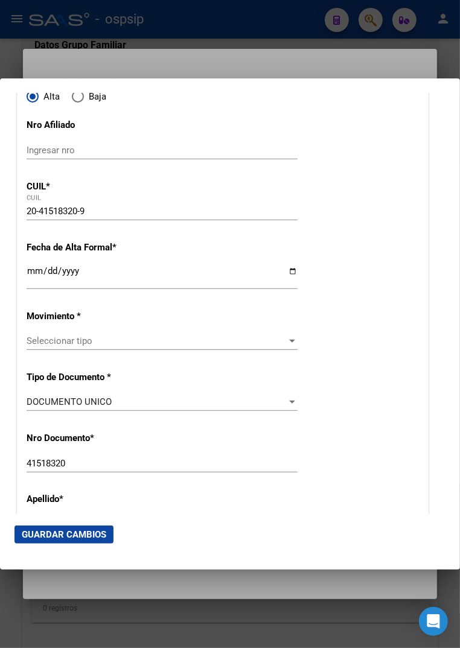
scroll to position [134, 0]
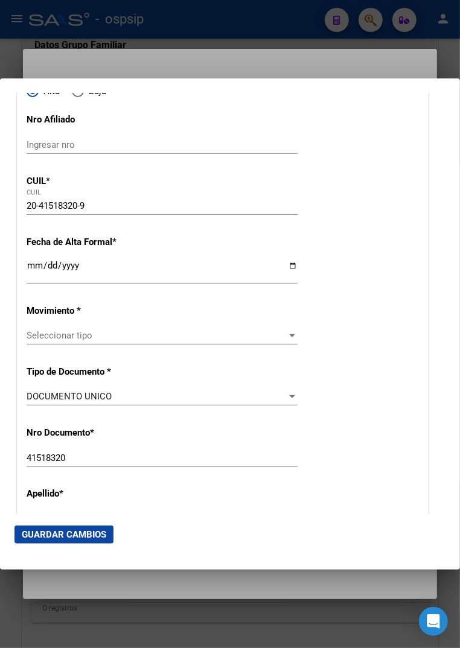
click at [28, 260] on div "Ingresar fecha" at bounding box center [162, 271] width 271 height 26
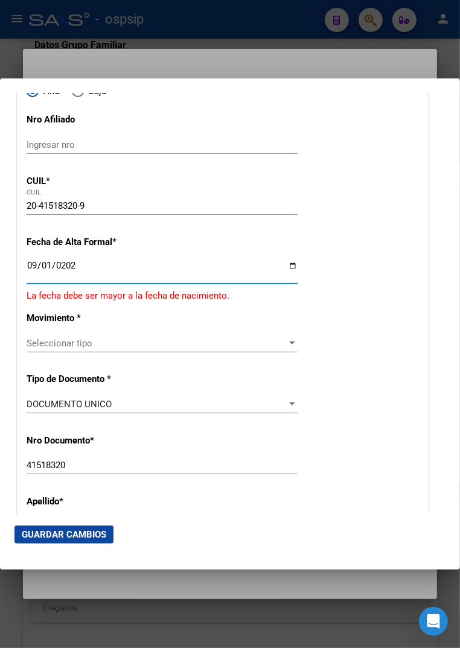
type input "[DATE]"
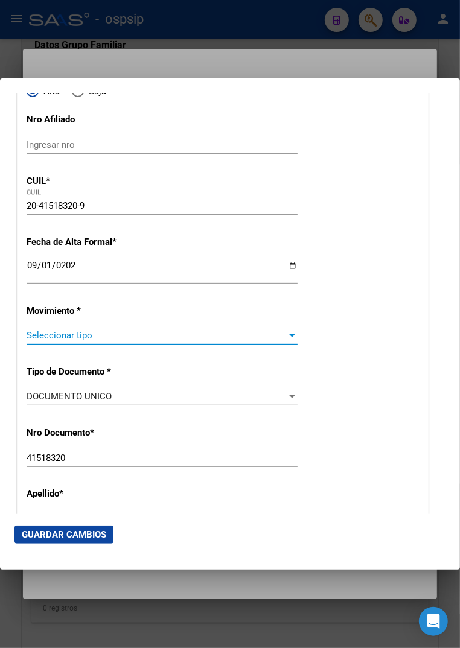
click at [55, 336] on span "Seleccionar tipo" at bounding box center [157, 335] width 260 height 11
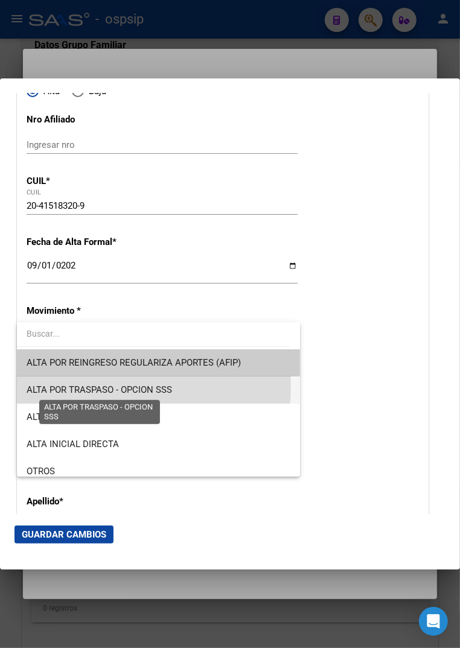
click at [93, 387] on span "ALTA POR TRASPASO - OPCION SSS" at bounding box center [99, 390] width 145 height 11
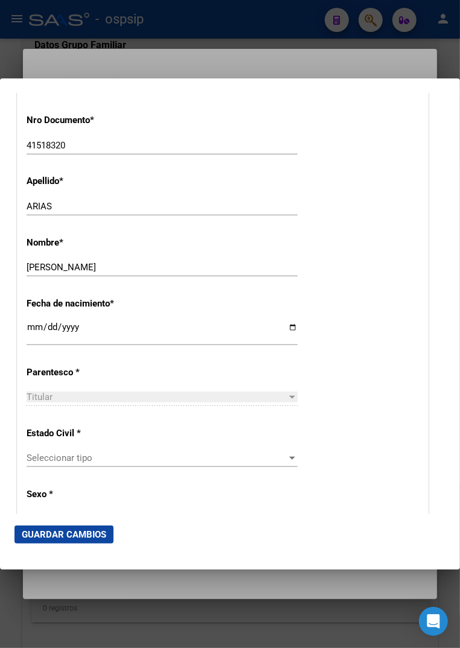
scroll to position [469, 0]
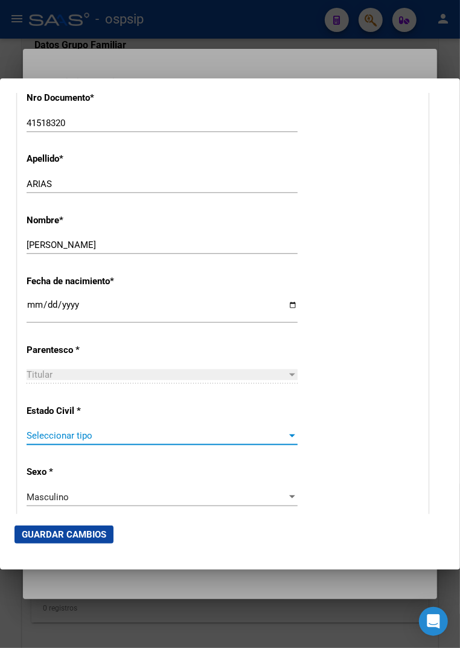
click at [76, 439] on span "Seleccionar tipo" at bounding box center [157, 435] width 260 height 11
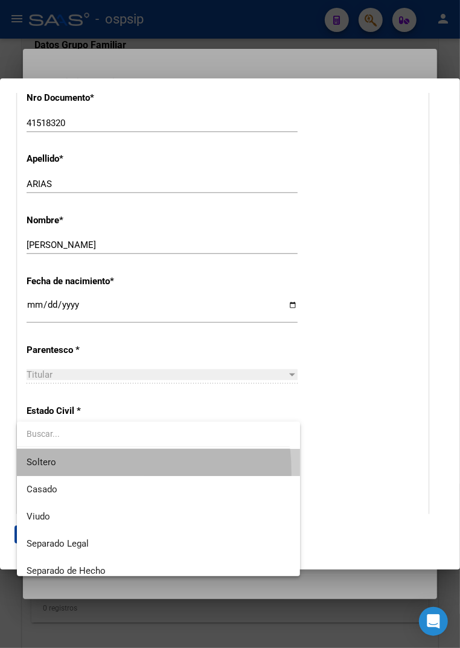
click at [64, 474] on span "Soltero" at bounding box center [159, 462] width 264 height 27
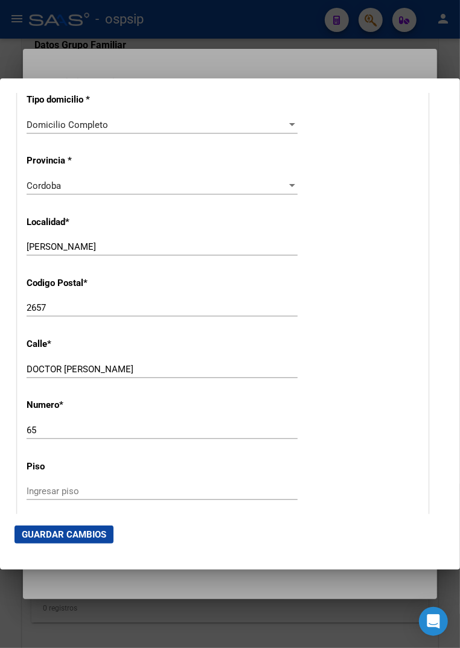
scroll to position [1140, 0]
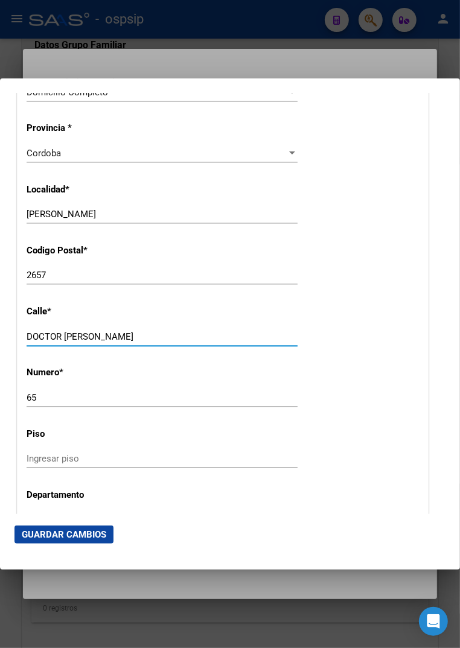
click at [135, 336] on input "DOCTOR [PERSON_NAME]" at bounding box center [162, 336] width 271 height 11
type input "D"
type input "g"
type input "[PERSON_NAME]"
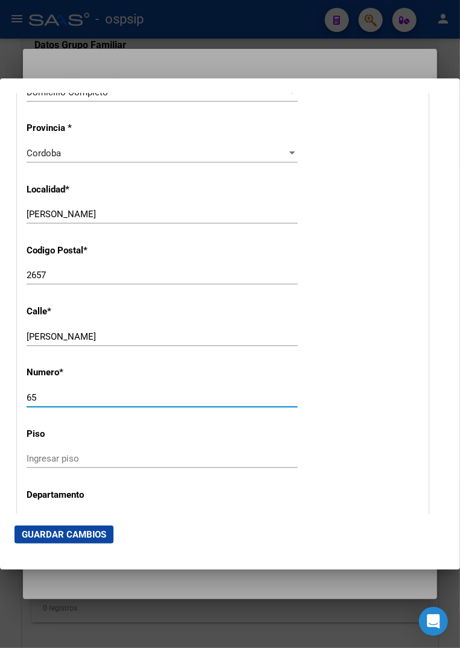
click at [34, 400] on input "65" at bounding box center [162, 397] width 271 height 11
click at [37, 397] on input "65" at bounding box center [162, 397] width 271 height 11
type input "6"
type input "639"
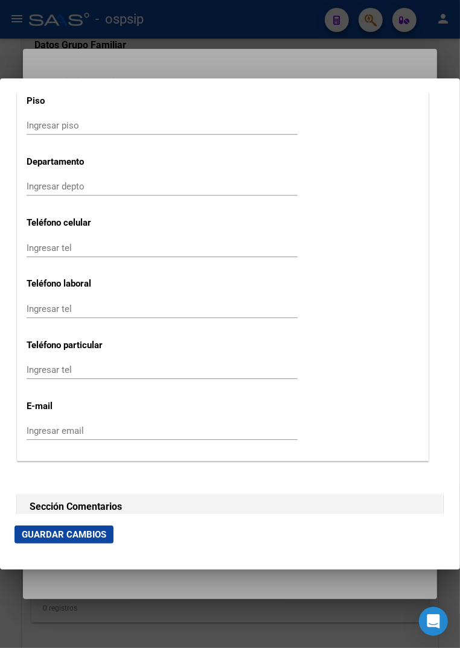
scroll to position [1475, 0]
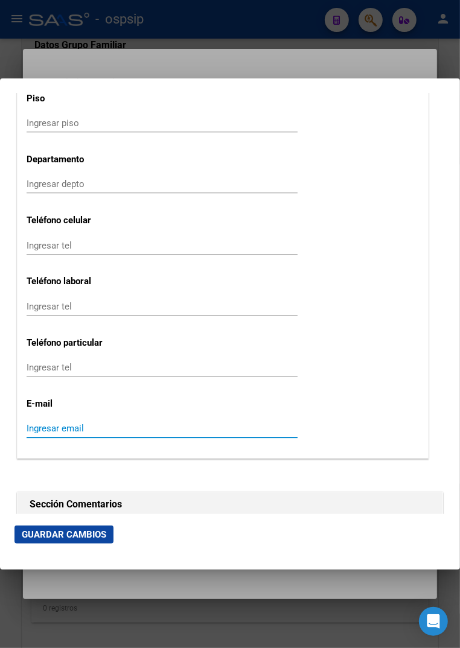
paste input "[EMAIL_ADDRESS][DOMAIN_NAME]"
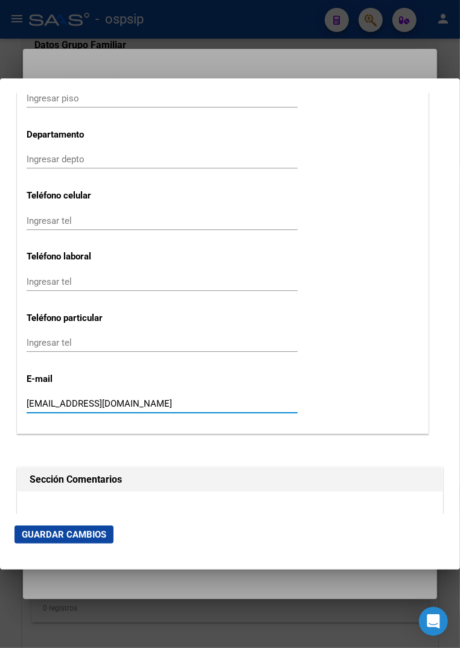
scroll to position [1542, 0]
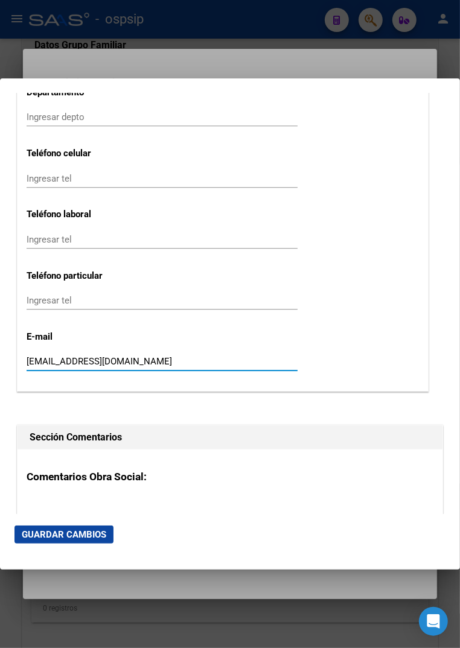
click at [31, 360] on input "[EMAIL_ADDRESS][DOMAIN_NAME]" at bounding box center [162, 361] width 271 height 11
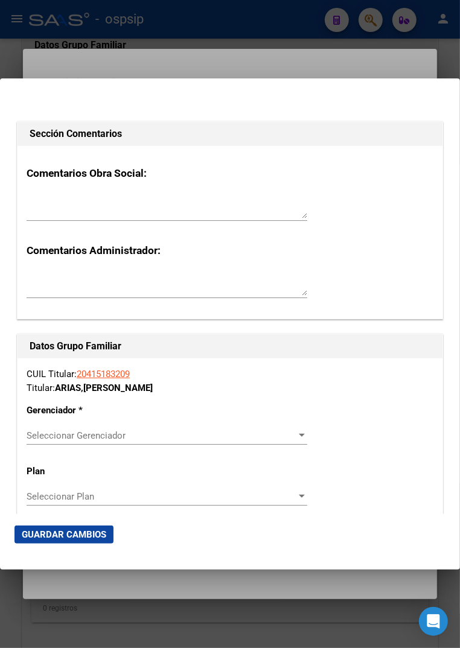
scroll to position [1878, 0]
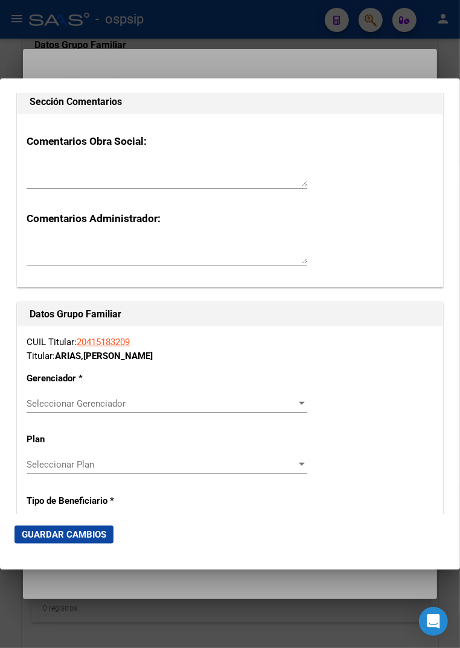
type input "[EMAIL_ADDRESS][DOMAIN_NAME]"
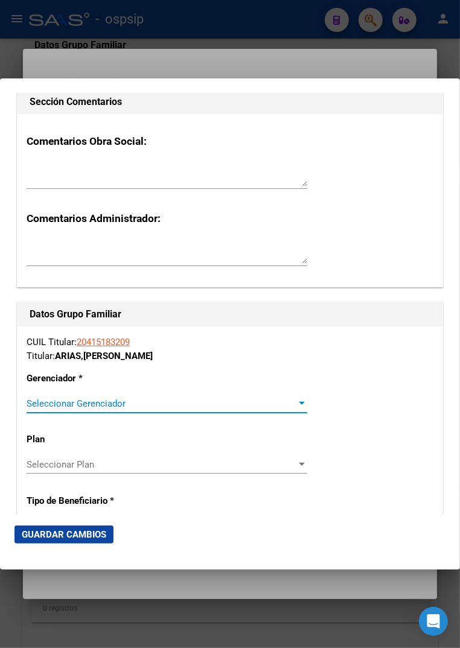
click at [296, 406] on div at bounding box center [301, 404] width 11 height 10
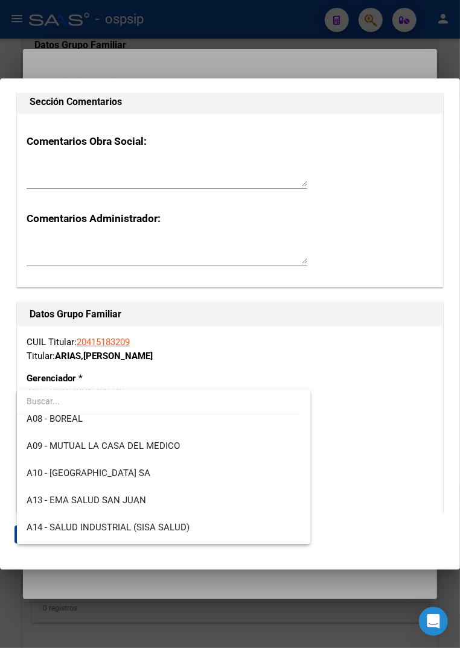
scroll to position [200, 0]
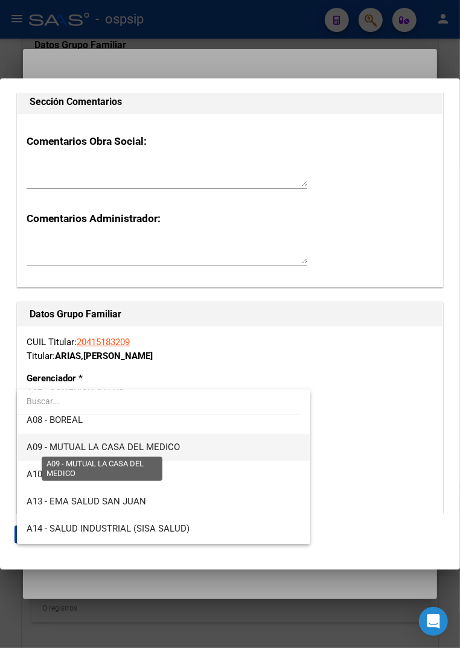
click at [129, 448] on span "A09 - MUTUAL LA CASA DEL MEDICO" at bounding box center [103, 447] width 153 height 11
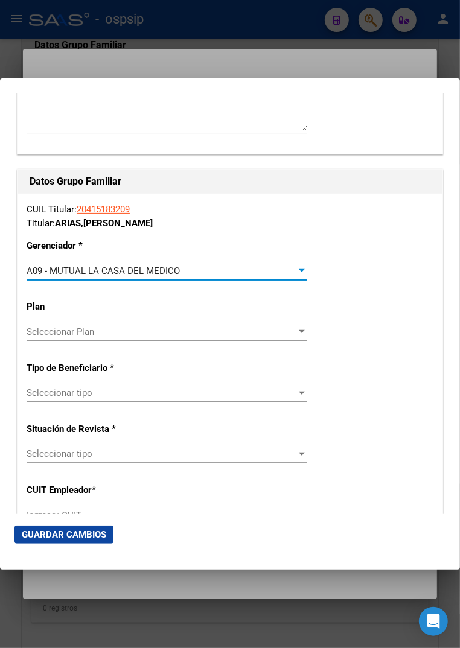
scroll to position [2012, 0]
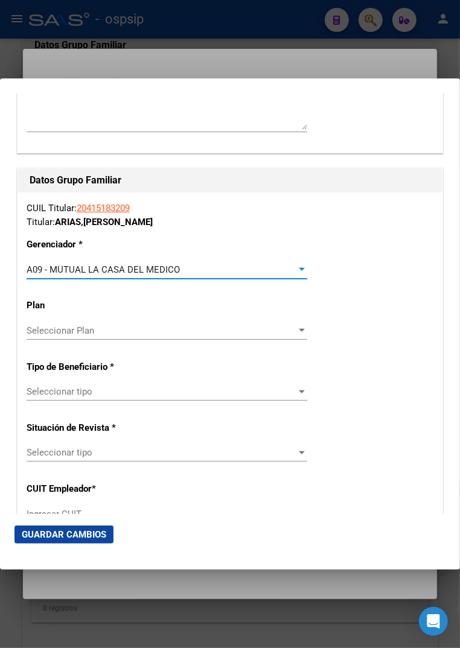
click at [292, 398] on div "Seleccionar tipo Seleccionar tipo" at bounding box center [167, 392] width 281 height 18
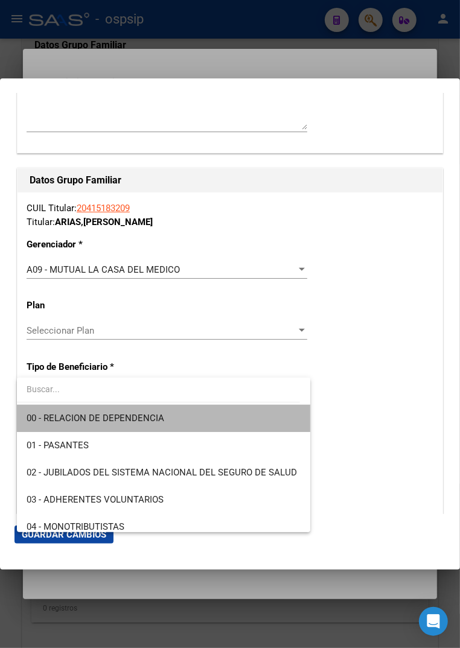
click at [167, 418] on span "00 - RELACION DE DEPENDENCIA" at bounding box center [164, 418] width 274 height 27
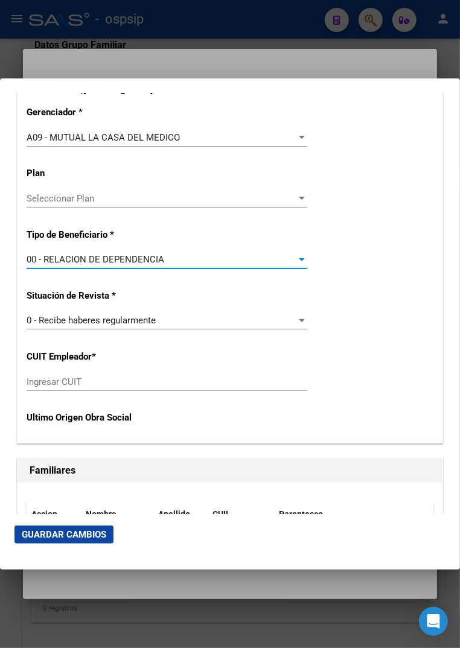
scroll to position [2146, 0]
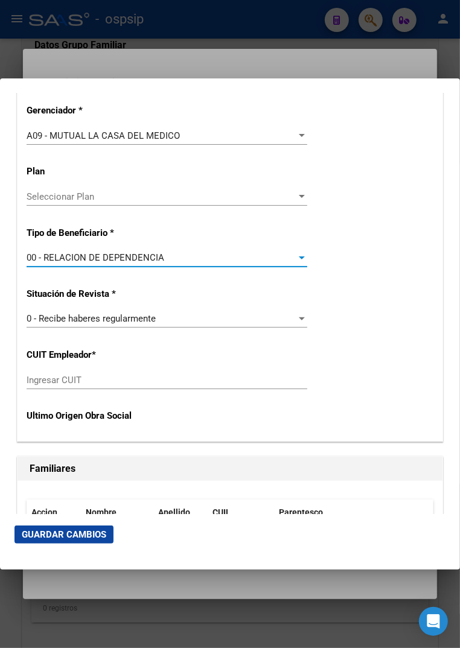
click at [52, 380] on input "Ingresar CUIT" at bounding box center [167, 380] width 281 height 11
click at [43, 380] on input "Ingresar CUIT" at bounding box center [167, 380] width 281 height 11
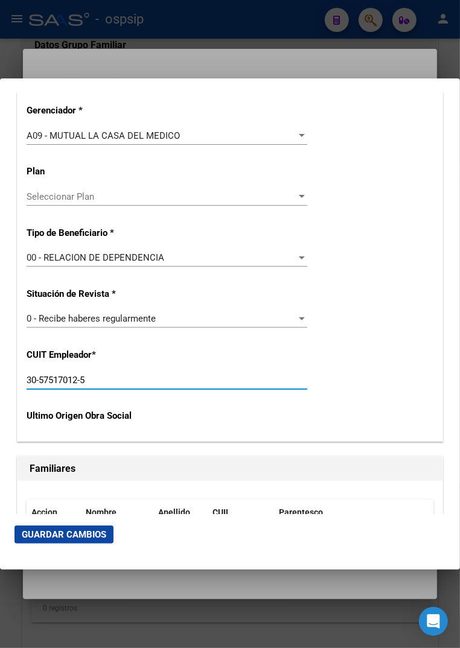
scroll to position [2012, 0]
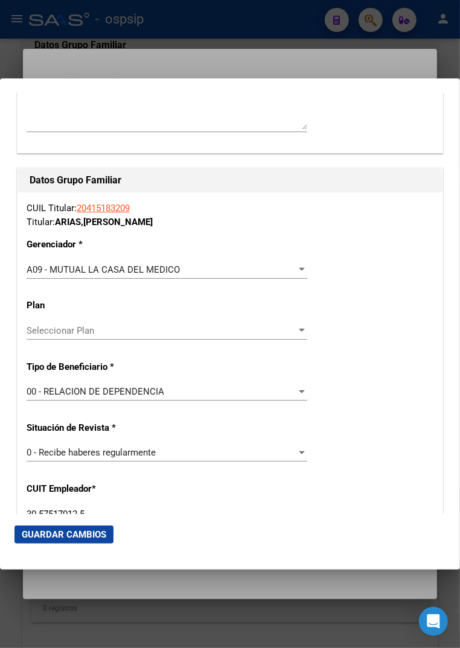
type input "30-57517012-5"
click at [69, 542] on button "Guardar Cambios" at bounding box center [63, 535] width 99 height 18
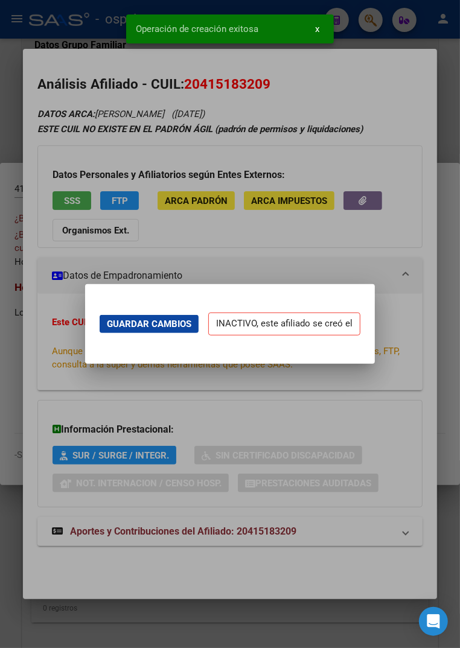
scroll to position [0, 0]
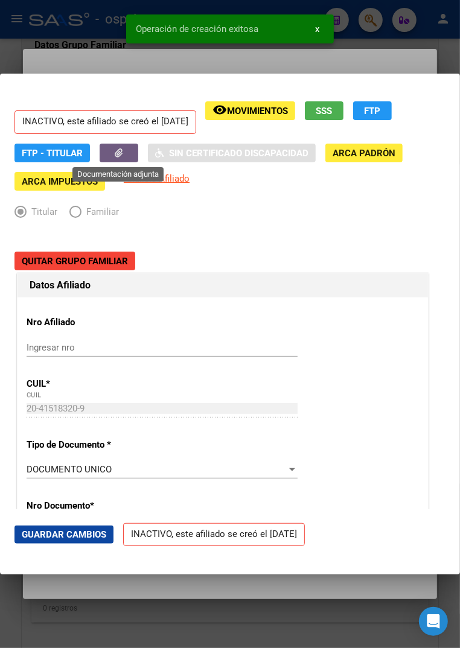
click at [126, 155] on button "button" at bounding box center [119, 153] width 39 height 19
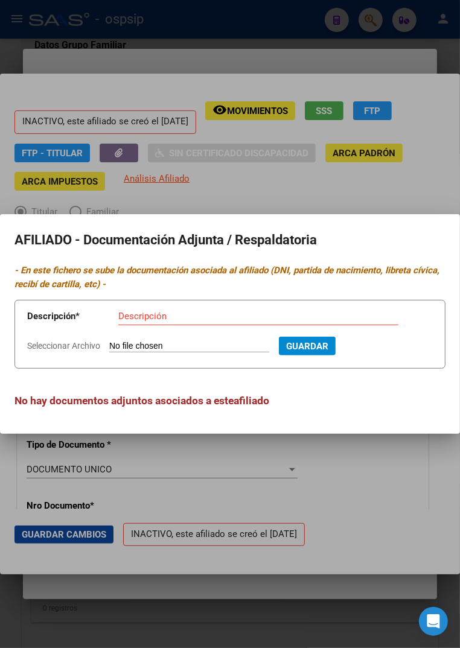
click at [133, 343] on input "Seleccionar Archivo" at bounding box center [189, 346] width 160 height 11
type input "C:\fakepath\[PERSON_NAME] (2) (1).pdf"
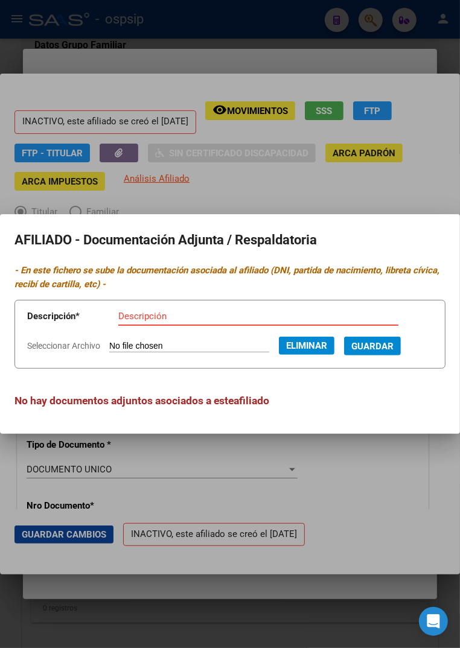
click at [151, 318] on input "Descripción" at bounding box center [258, 316] width 280 height 11
type input "recibo de haberes"
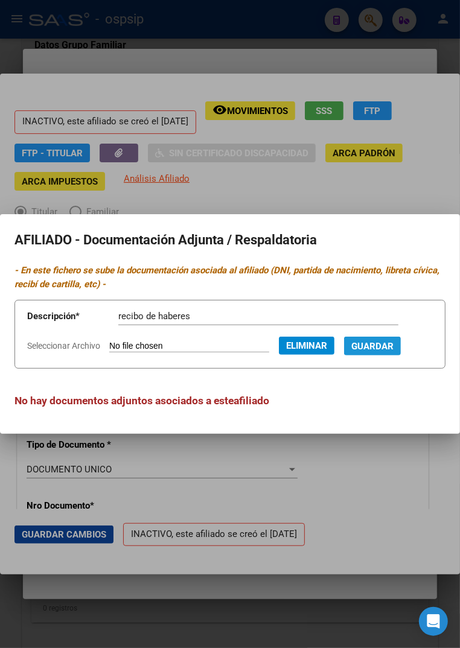
click at [383, 347] on span "Guardar" at bounding box center [372, 346] width 42 height 11
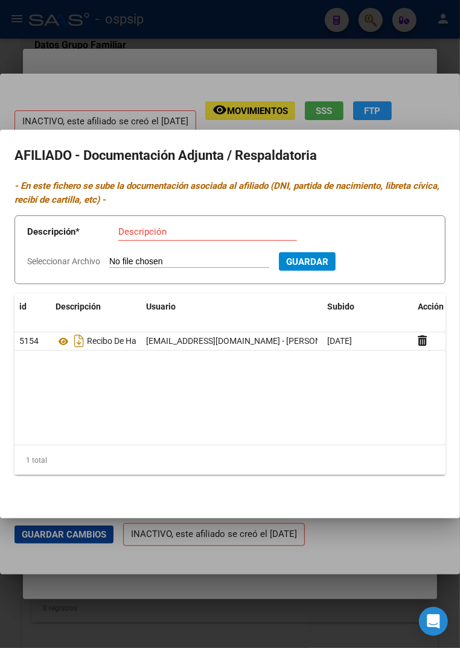
click at [190, 260] on input "Seleccionar Archivo" at bounding box center [189, 262] width 160 height 11
type input "C:\fakepath\WhatsApp Image [DATE] 11.38.00.jpeg"
click at [137, 235] on input "Descripción" at bounding box center [207, 231] width 179 height 11
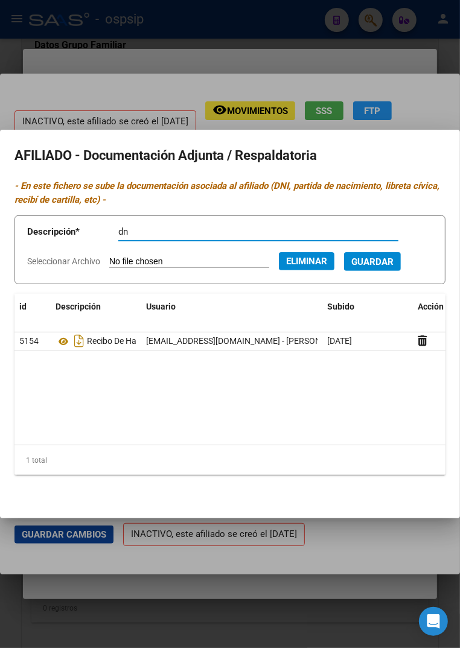
type input "d"
drag, startPoint x: 407, startPoint y: 266, endPoint x: 196, endPoint y: 237, distance: 212.7
click at [197, 237] on form "Descripción * DNI / TITULAT Descripción Seleccionar Archivo Eliminar Guardar" at bounding box center [229, 250] width 431 height 69
click at [177, 231] on input "DNI / TITULAT" at bounding box center [258, 231] width 280 height 11
type input "DNI / TITULAR"
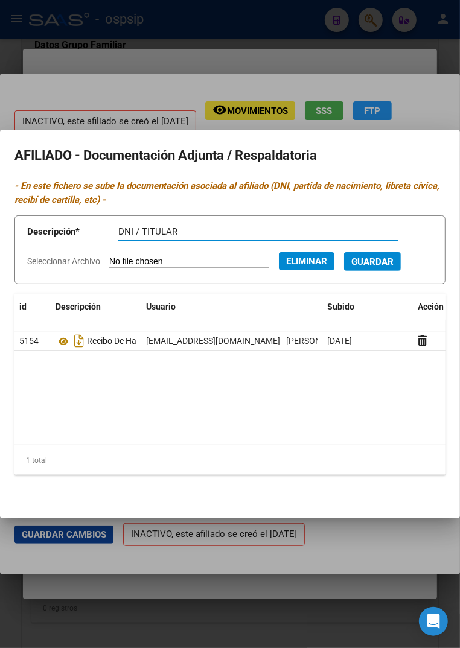
click at [394, 263] on span "Guardar" at bounding box center [372, 262] width 42 height 11
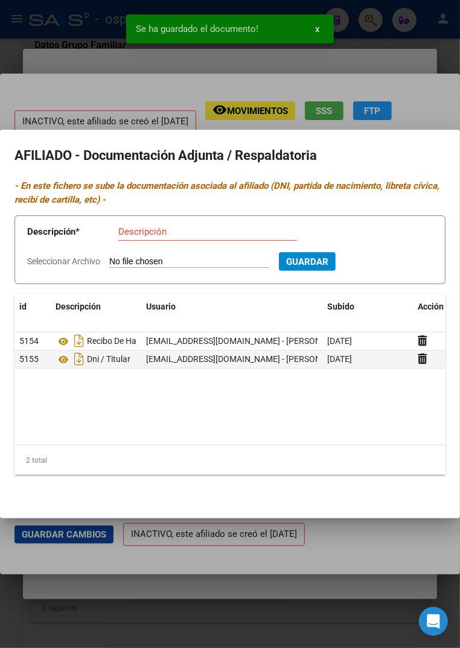
click at [172, 57] on div "Se ha guardado el documento! x" at bounding box center [230, 29] width 237 height 58
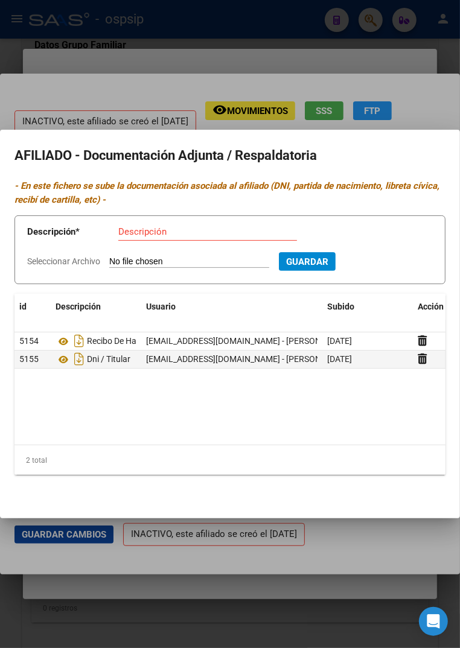
click at [179, 63] on div at bounding box center [230, 324] width 460 height 648
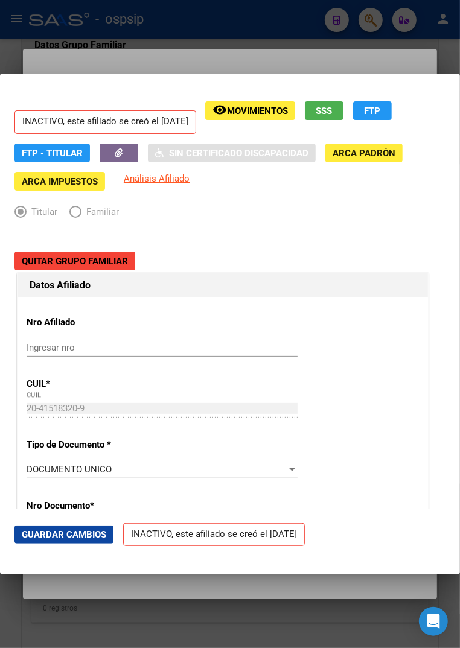
click at [206, 63] on div at bounding box center [230, 324] width 460 height 648
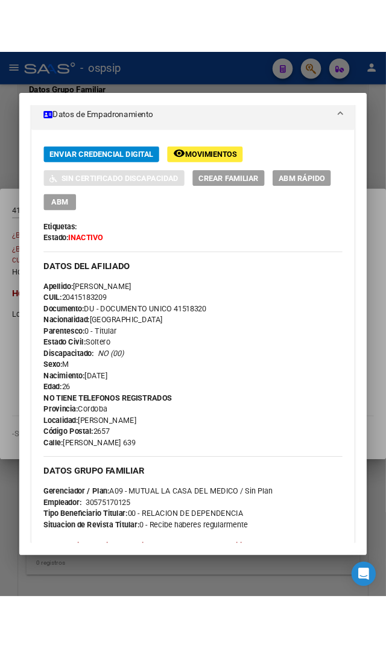
scroll to position [268, 0]
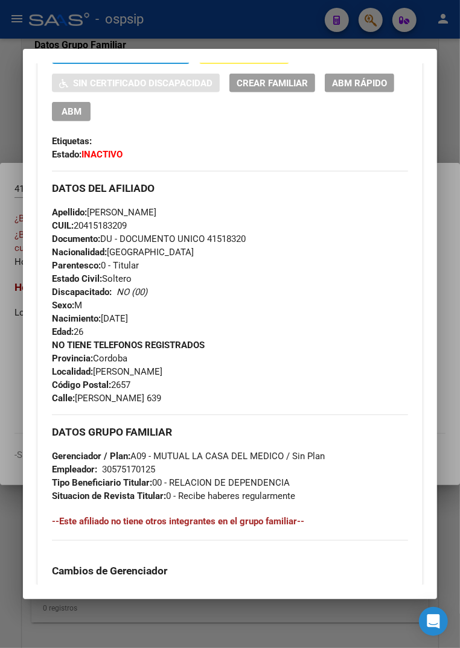
drag, startPoint x: 113, startPoint y: 397, endPoint x: 79, endPoint y: 402, distance: 34.1
click at [79, 402] on span "[STREET_ADDRESS][PERSON_NAME]" at bounding box center [106, 398] width 109 height 11
copy span "[PERSON_NAME]"
click at [217, 394] on div "NO TIENE TELEFONOS REGISTRADOS Provincia: Cordoba Localidad: [PERSON_NAME] Códi…" at bounding box center [230, 372] width 356 height 66
drag, startPoint x: 112, startPoint y: 397, endPoint x: 147, endPoint y: 401, distance: 35.2
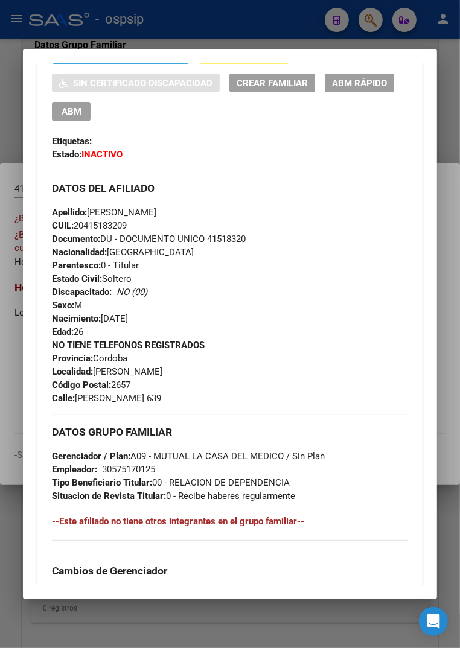
click at [147, 401] on div "NO TIENE TELEFONOS REGISTRADOS Provincia: Cordoba Localidad: [PERSON_NAME] Códi…" at bounding box center [230, 372] width 356 height 66
copy span "639"
click at [207, 388] on div "NO TIENE TELEFONOS REGISTRADOS Provincia: Cordoba Localidad: [PERSON_NAME] Códi…" at bounding box center [230, 372] width 356 height 66
drag, startPoint x: 112, startPoint y: 384, endPoint x: 139, endPoint y: 383, distance: 27.2
click at [139, 383] on div "NO TIENE TELEFONOS REGISTRADOS Provincia: Cordoba Localidad: [PERSON_NAME] Códi…" at bounding box center [230, 372] width 356 height 66
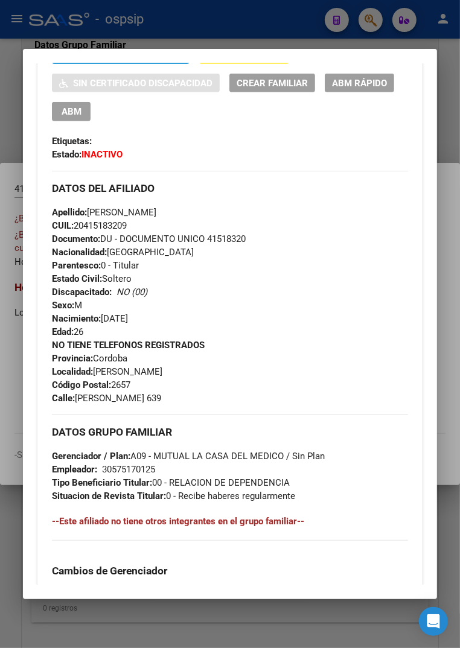
copy span "2657"
click at [164, 27] on div at bounding box center [230, 324] width 460 height 648
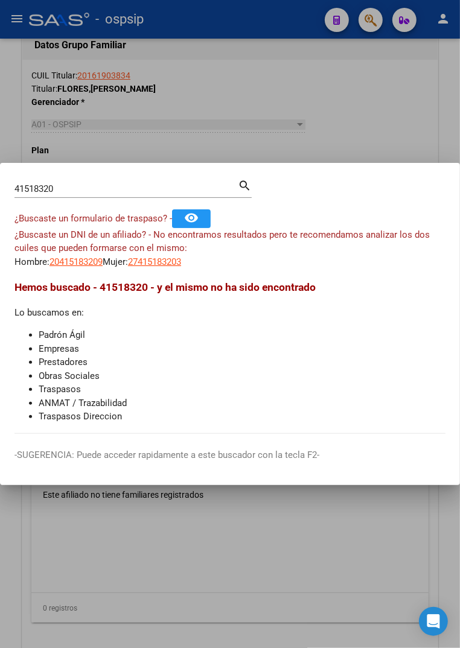
click at [164, 27] on div at bounding box center [230, 324] width 460 height 648
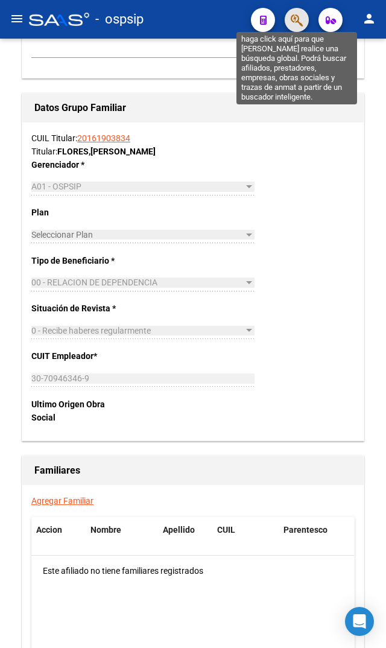
click at [293, 25] on icon "button" at bounding box center [297, 20] width 12 height 14
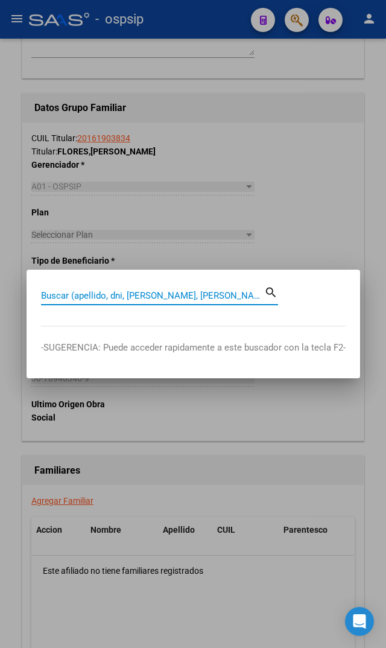
click at [66, 294] on input "Buscar (apellido, dni, [PERSON_NAME], [PERSON_NAME], cuit, obra social)" at bounding box center [152, 295] width 223 height 11
click at [86, 298] on input "Buscar (apellido, dni, [PERSON_NAME], [PERSON_NAME], cuit, obra social)" at bounding box center [152, 295] width 223 height 11
type input "24979442"
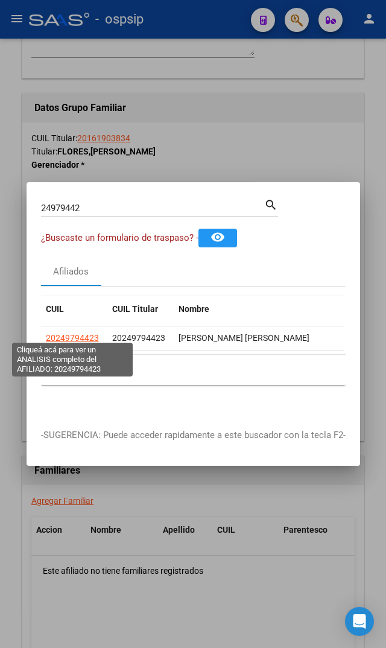
click at [81, 334] on span "20249794423" at bounding box center [72, 338] width 53 height 10
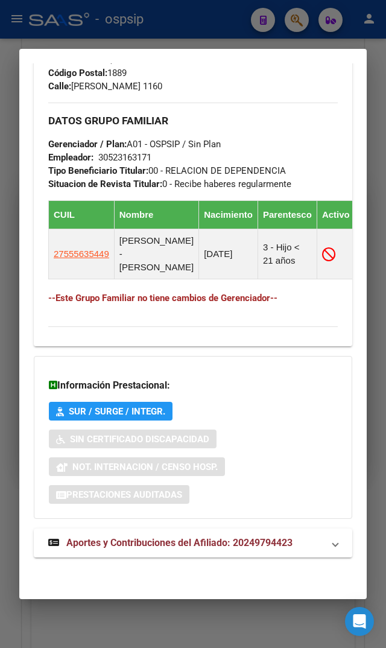
scroll to position [677, 0]
click at [115, 546] on span "Aportes y Contribuciones del Afiliado: 20249794423" at bounding box center [179, 542] width 226 height 11
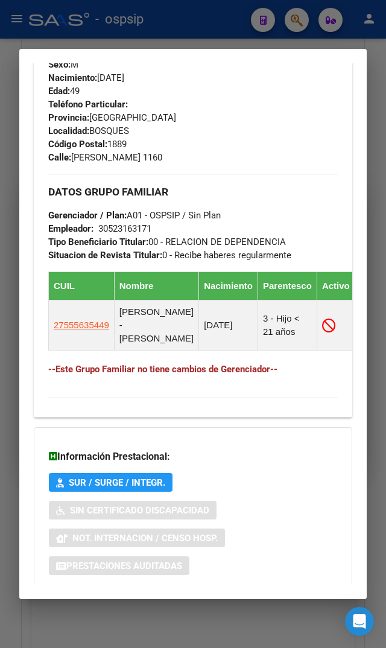
scroll to position [610, 0]
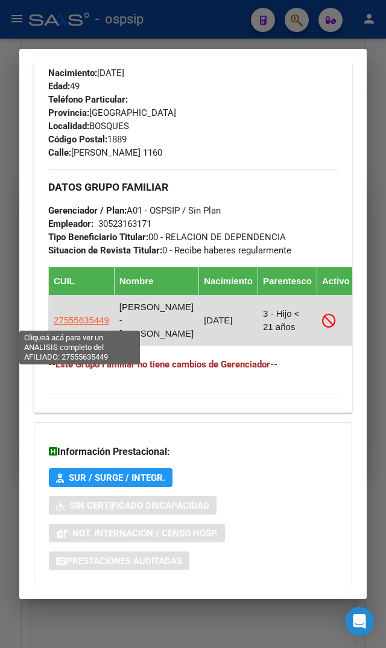
click at [71, 318] on span "27555635449" at bounding box center [82, 320] width 56 height 10
type textarea "27555635449"
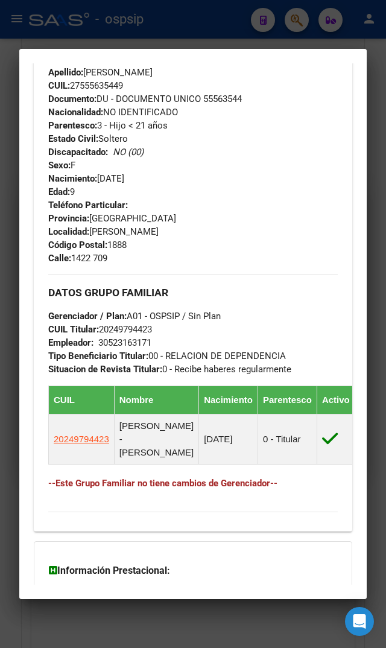
scroll to position [473, 0]
